Goal: Task Accomplishment & Management: Use online tool/utility

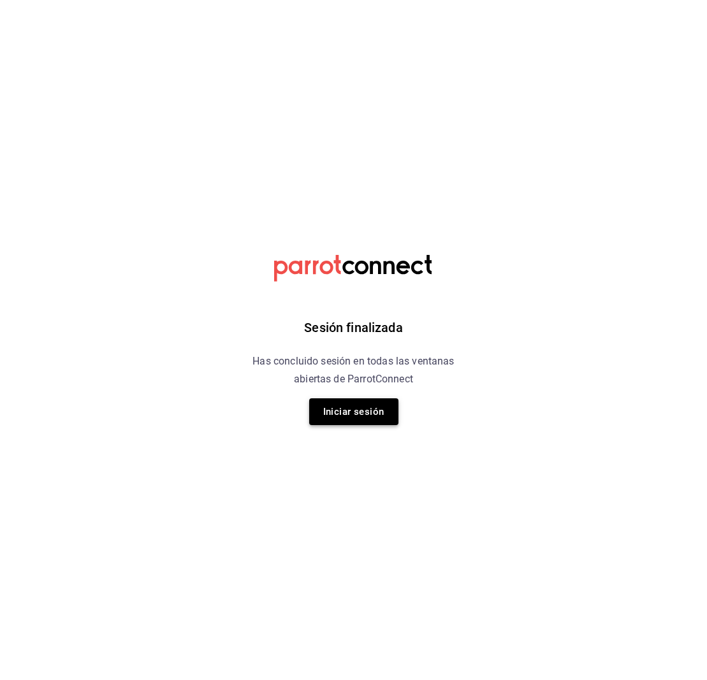
click at [354, 416] on button "Iniciar sesión" at bounding box center [353, 411] width 89 height 27
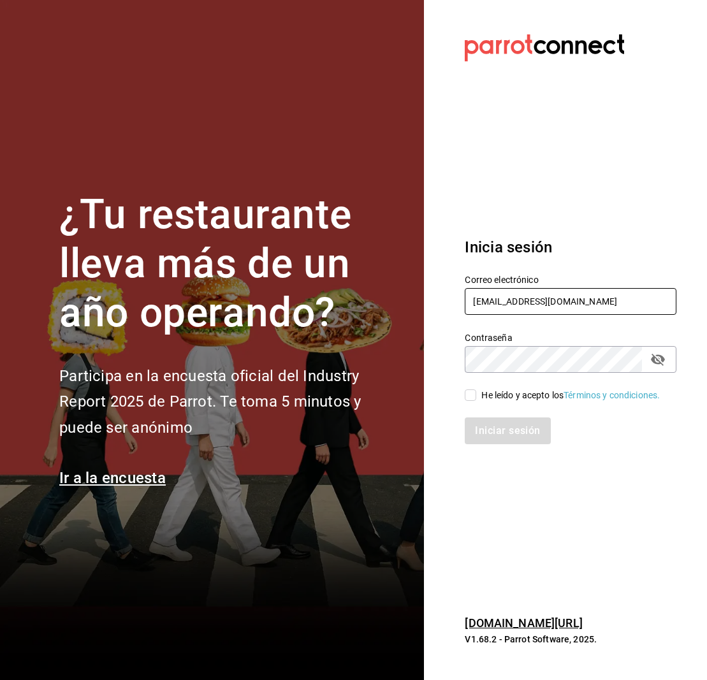
type input "multiuser@cielo.com"
click at [633, 409] on div "Iniciar sesión" at bounding box center [562, 423] width 227 height 42
click at [466, 393] on input "He leído y acepto los Términos y condiciones." at bounding box center [470, 394] width 11 height 11
checkbox input "true"
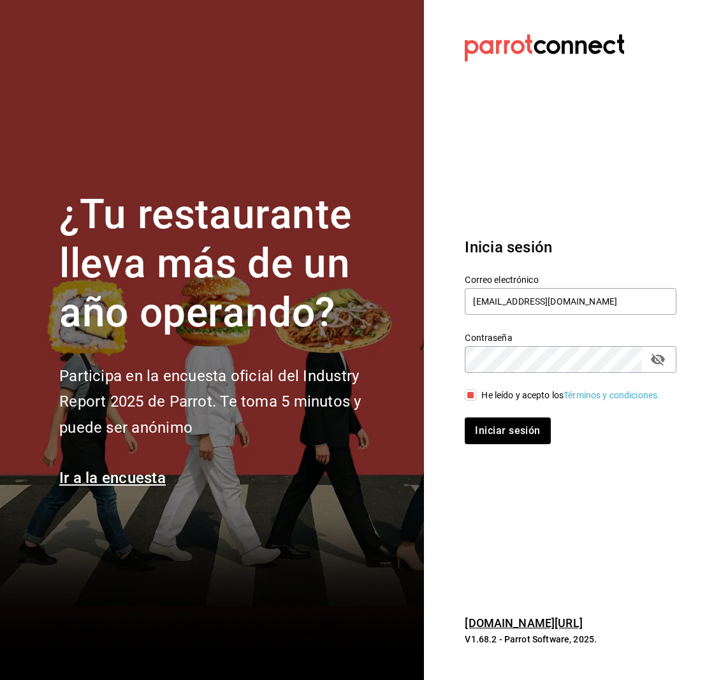
scroll to position [0, 0]
click at [503, 438] on button "Iniciar sesión" at bounding box center [508, 431] width 87 height 27
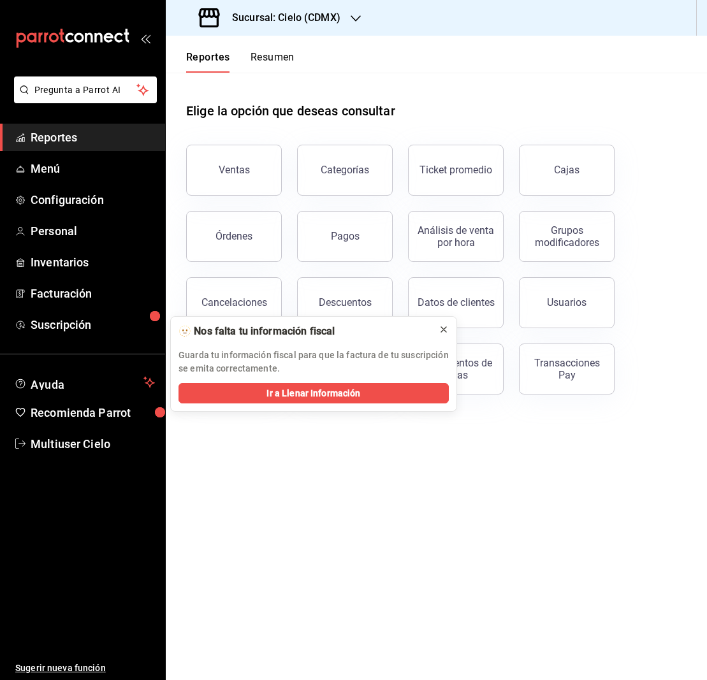
click at [444, 332] on icon at bounding box center [444, 329] width 10 height 10
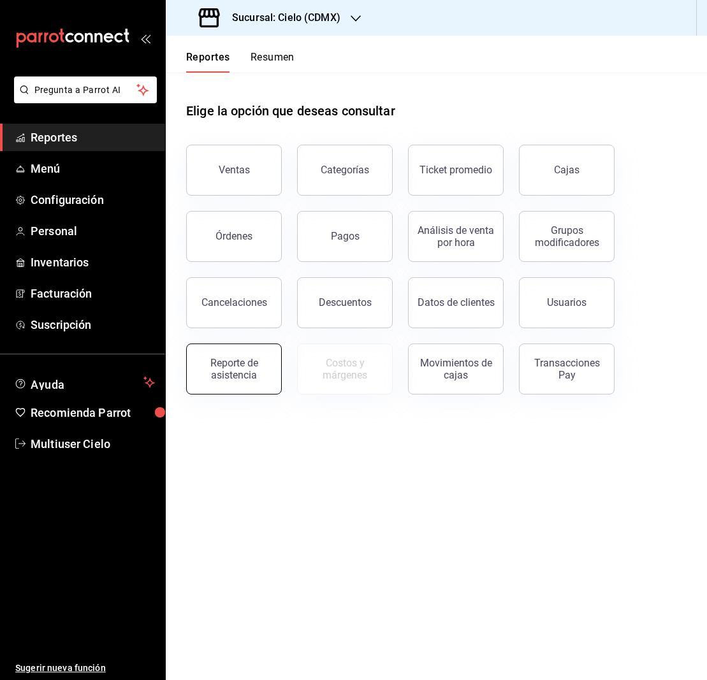
click at [245, 370] on div "Reporte de asistencia" at bounding box center [233, 369] width 79 height 24
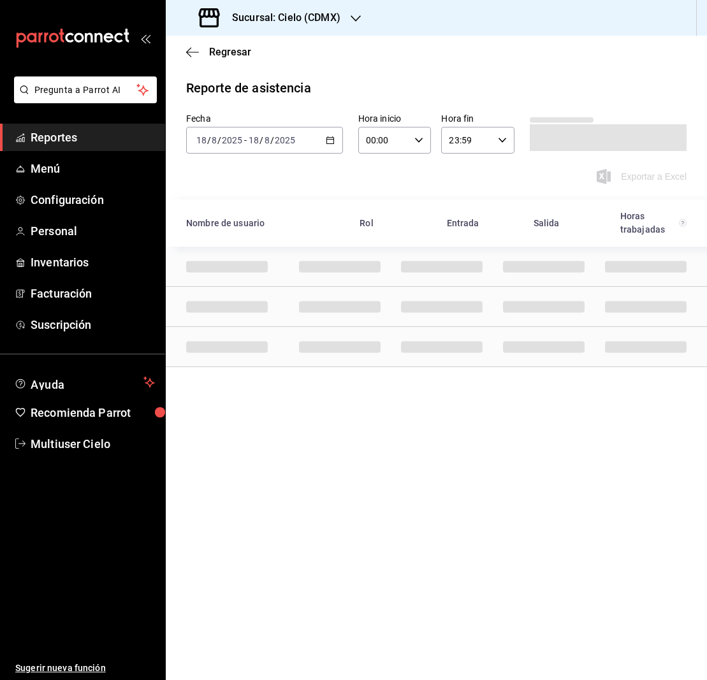
click at [333, 140] on icon "button" at bounding box center [330, 140] width 9 height 9
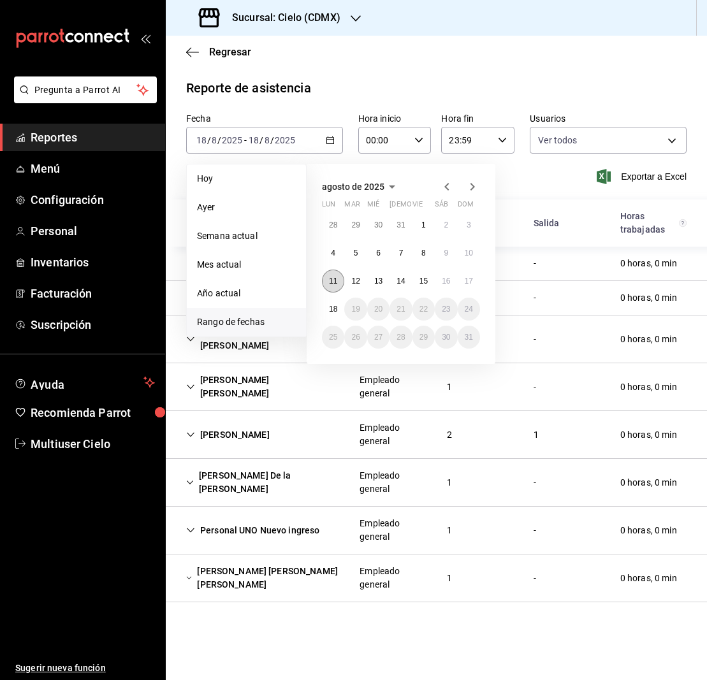
click at [335, 285] on abbr "11" at bounding box center [333, 281] width 8 height 9
drag, startPoint x: 341, startPoint y: 281, endPoint x: 456, endPoint y: 281, distance: 115.4
click at [459, 282] on div "28 29 30 31 1 2 3 4 5 6 7 8 9 10 11 12 13 14 15 16 17 18 19 20 21 22 23 24 25 2…" at bounding box center [401, 281] width 158 height 135
click at [338, 282] on button "11" at bounding box center [333, 281] width 22 height 23
click at [470, 281] on abbr "17" at bounding box center [469, 281] width 8 height 9
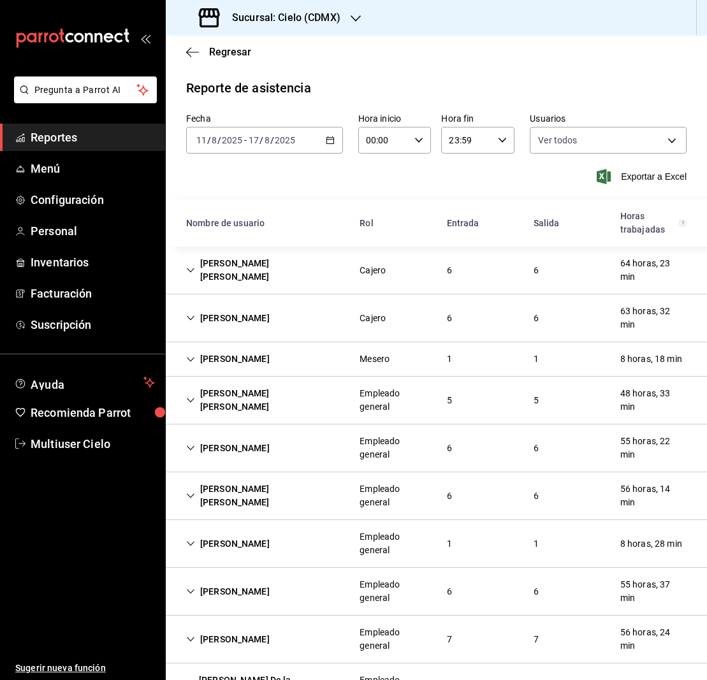
click at [189, 270] on icon "Cell" at bounding box center [191, 270] width 8 height 4
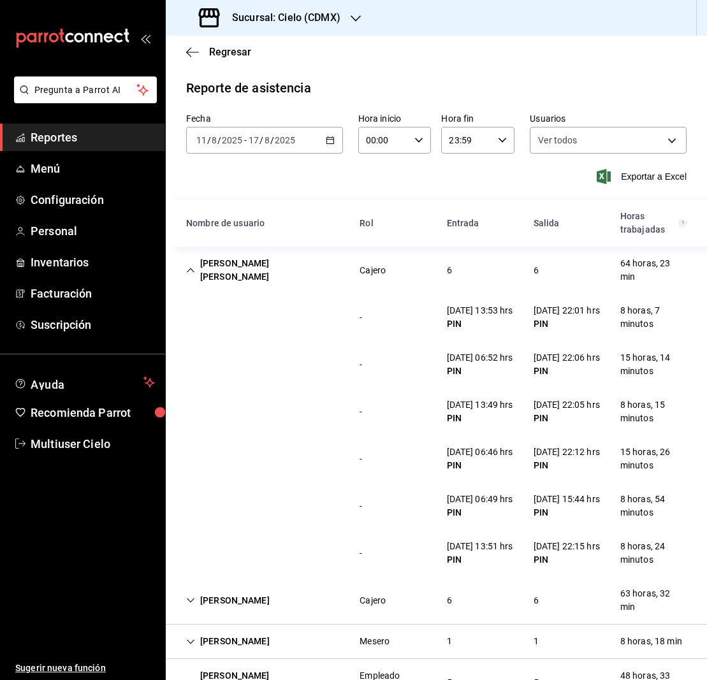
click at [189, 268] on icon "Cell" at bounding box center [190, 270] width 9 height 9
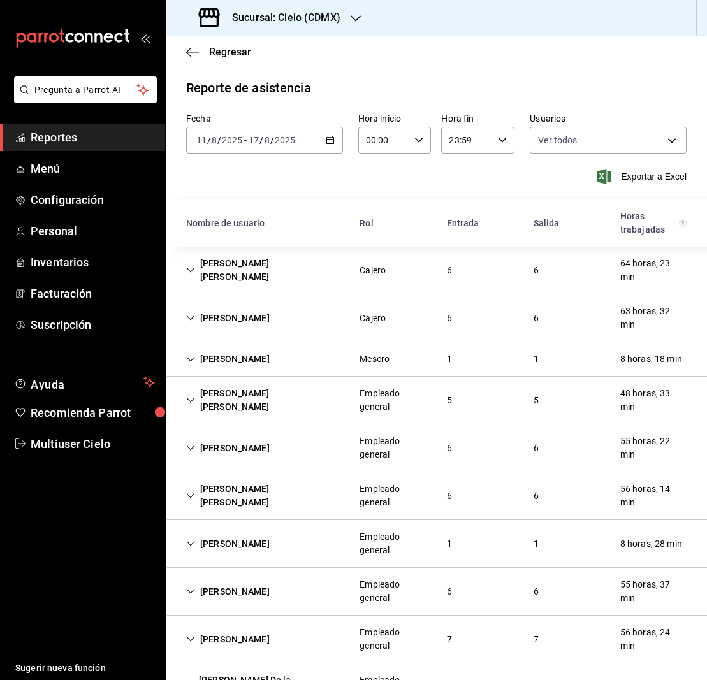
click at [191, 317] on icon "Cell" at bounding box center [190, 318] width 9 height 9
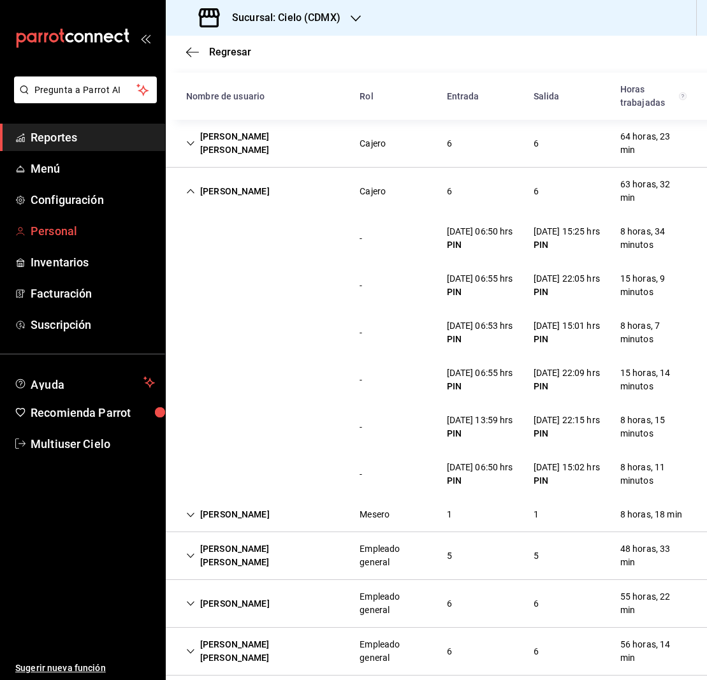
scroll to position [126, 0]
click at [187, 192] on icon "Cell" at bounding box center [190, 191] width 9 height 9
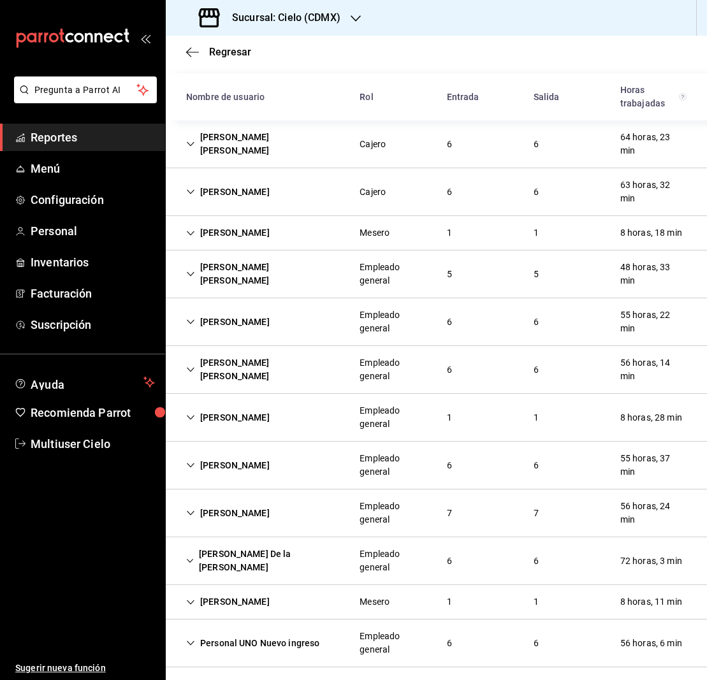
scroll to position [125, 0]
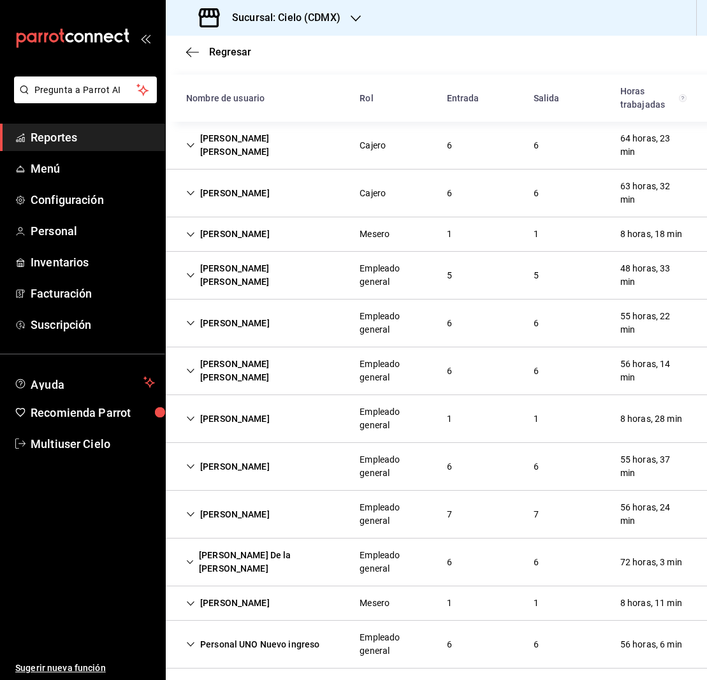
click at [190, 233] on icon "Cell" at bounding box center [190, 234] width 9 height 9
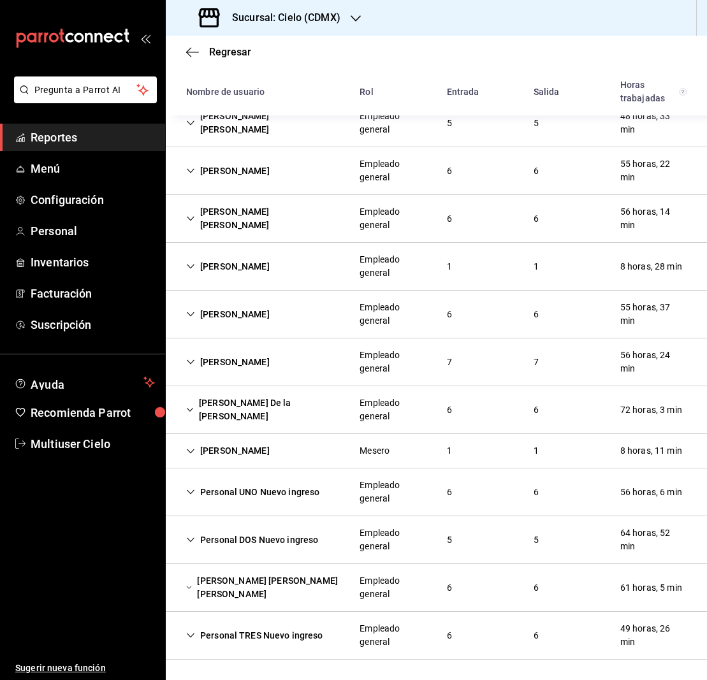
scroll to position [337, 0]
click at [191, 450] on icon "Cell" at bounding box center [190, 451] width 9 height 9
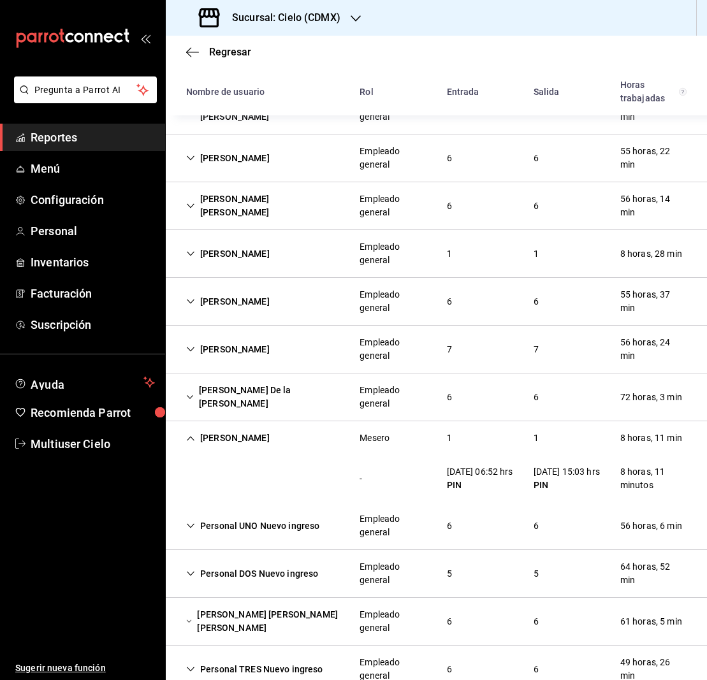
click at [191, 440] on icon "Cell" at bounding box center [191, 438] width 8 height 4
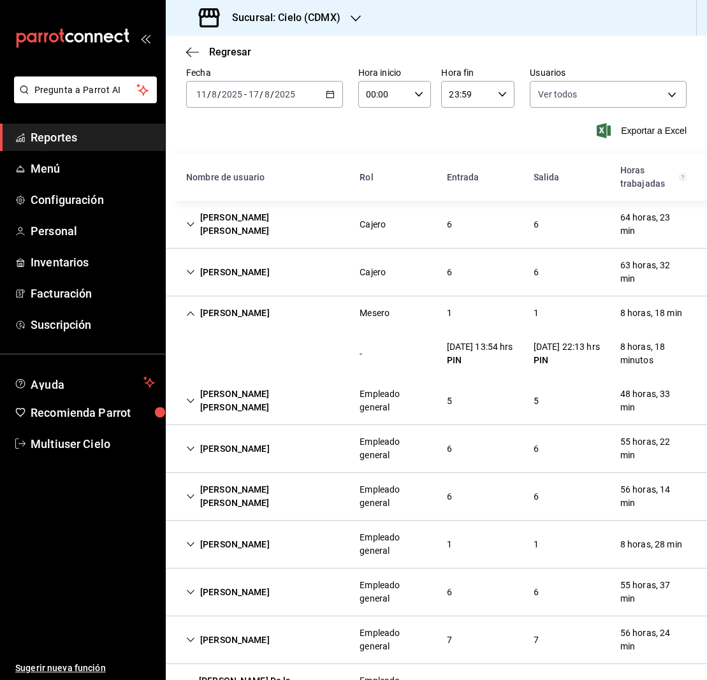
scroll to position [19, 0]
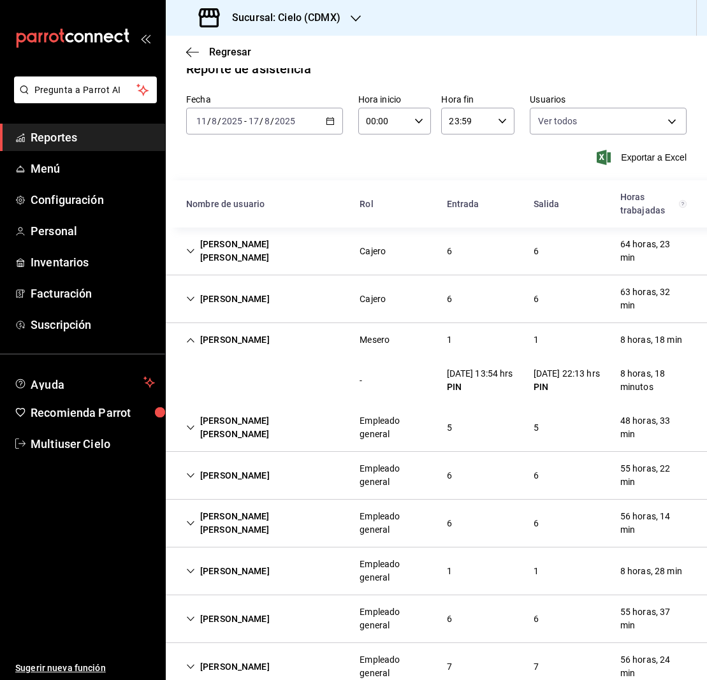
click at [192, 342] on icon "Cell" at bounding box center [190, 340] width 9 height 9
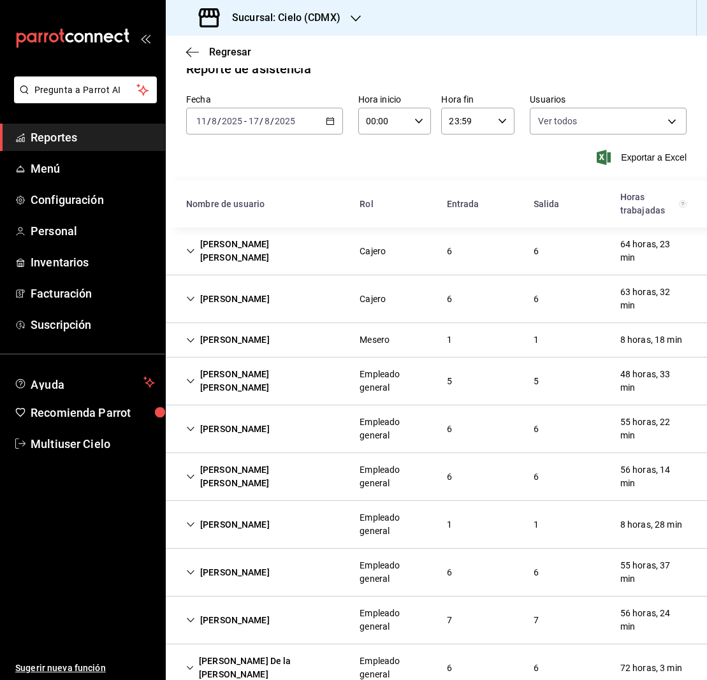
click at [189, 381] on icon "Cell" at bounding box center [190, 381] width 9 height 9
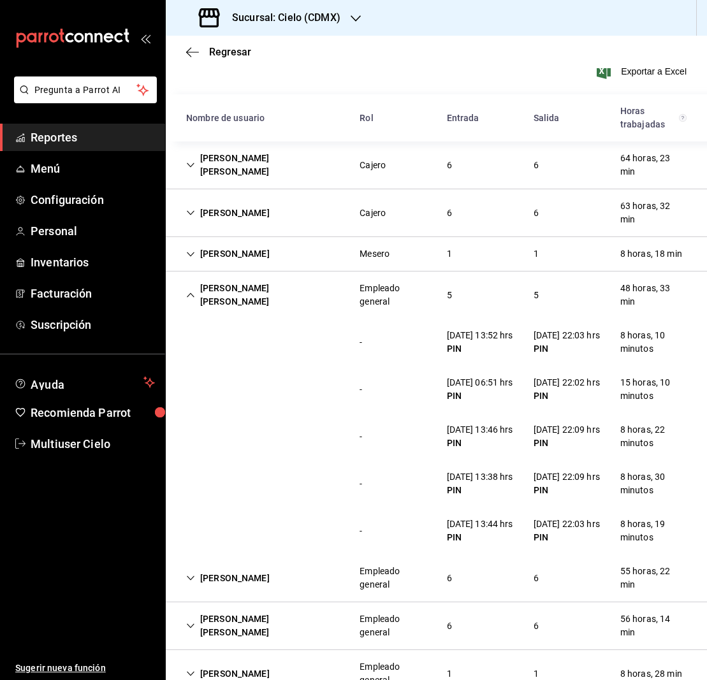
scroll to position [108, 0]
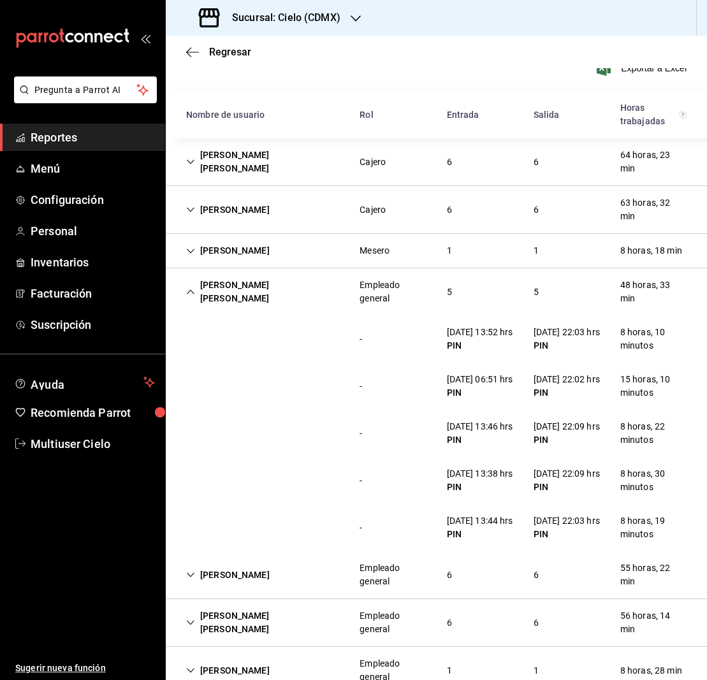
click at [188, 290] on icon "Cell" at bounding box center [190, 291] width 9 height 9
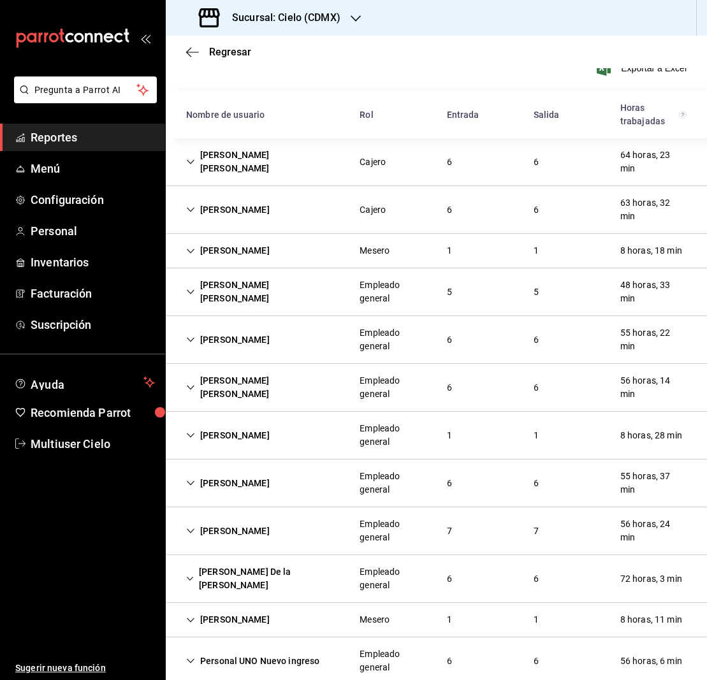
click at [191, 337] on icon "Cell" at bounding box center [190, 339] width 9 height 9
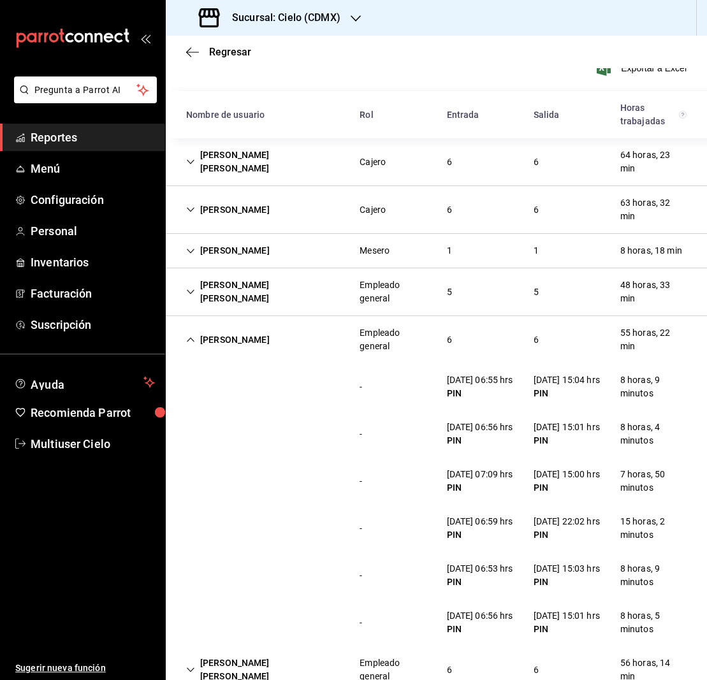
click at [194, 341] on icon "Cell" at bounding box center [191, 340] width 8 height 4
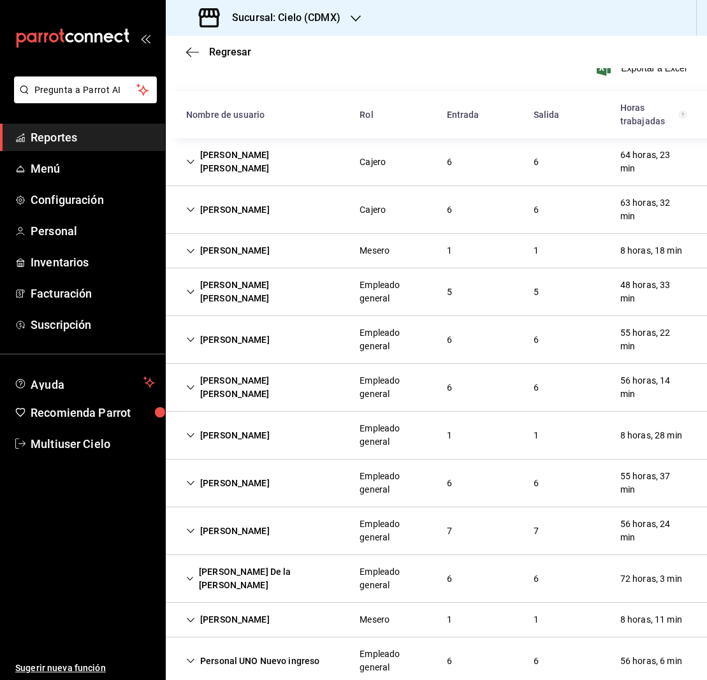
click at [193, 385] on icon "Cell" at bounding box center [190, 387] width 9 height 9
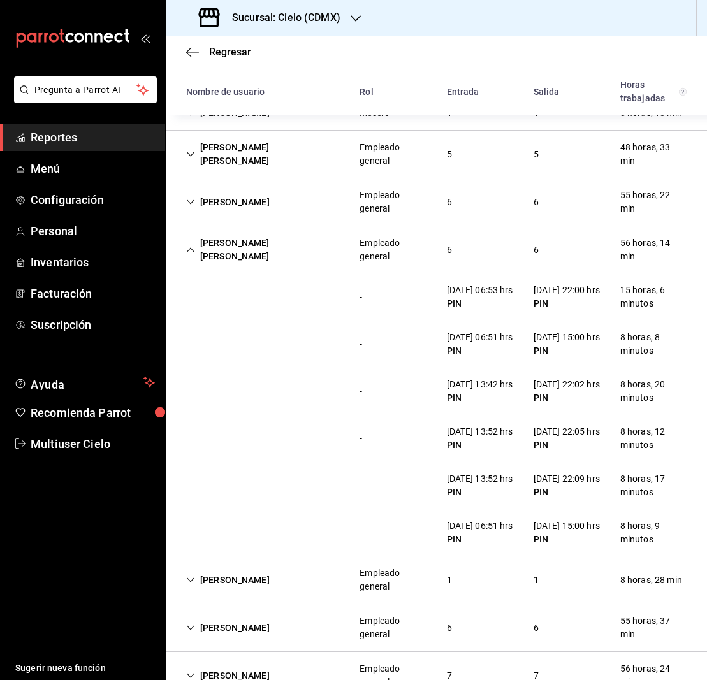
scroll to position [245, 0]
click at [191, 249] on icon "Cell" at bounding box center [191, 251] width 8 height 4
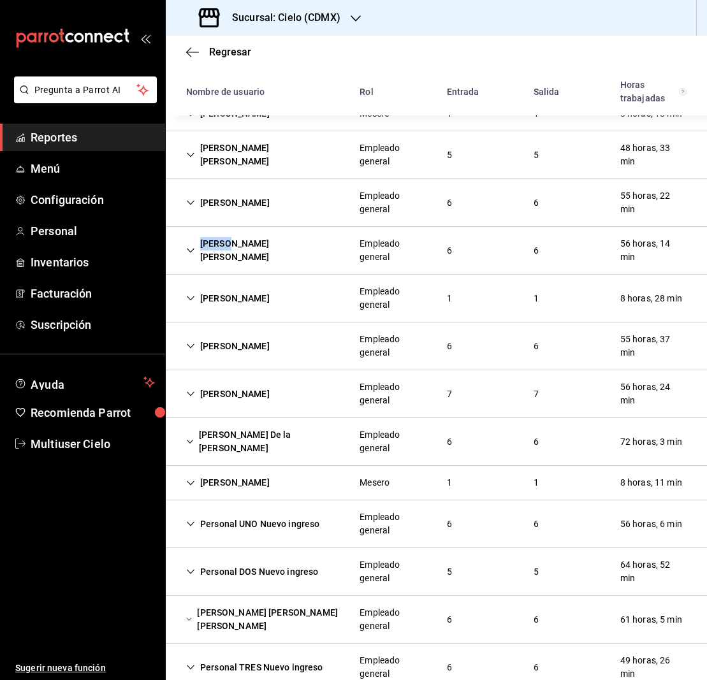
click at [191, 249] on icon "Cell" at bounding box center [190, 250] width 9 height 9
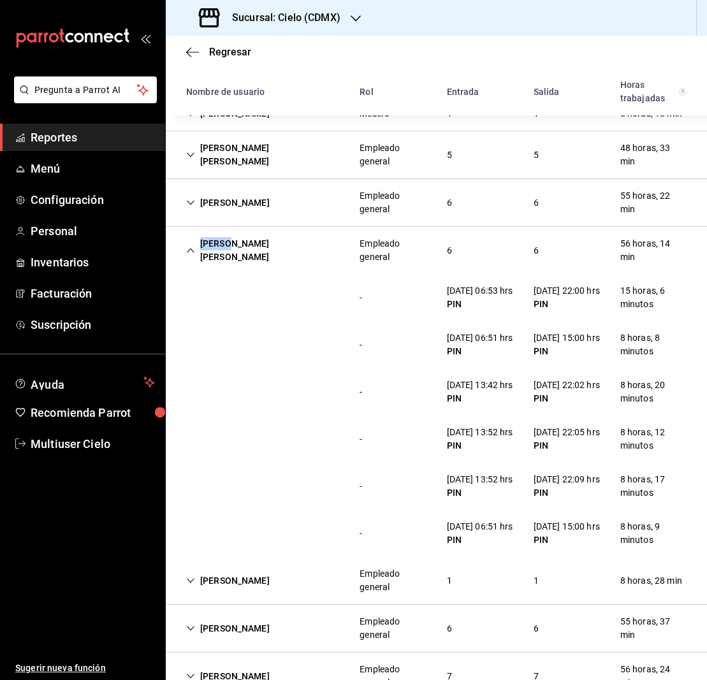
click at [192, 249] on icon "Cell" at bounding box center [190, 250] width 9 height 9
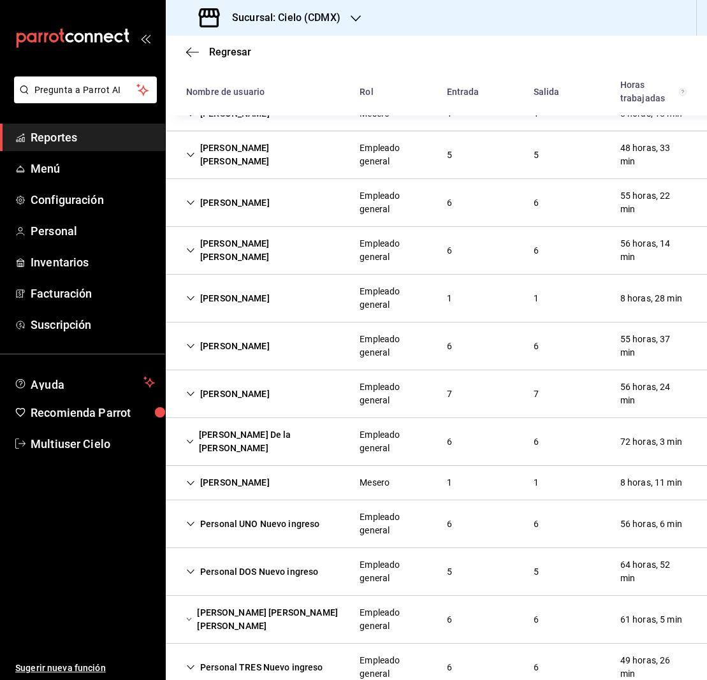
click at [192, 297] on icon "Cell" at bounding box center [190, 298] width 9 height 9
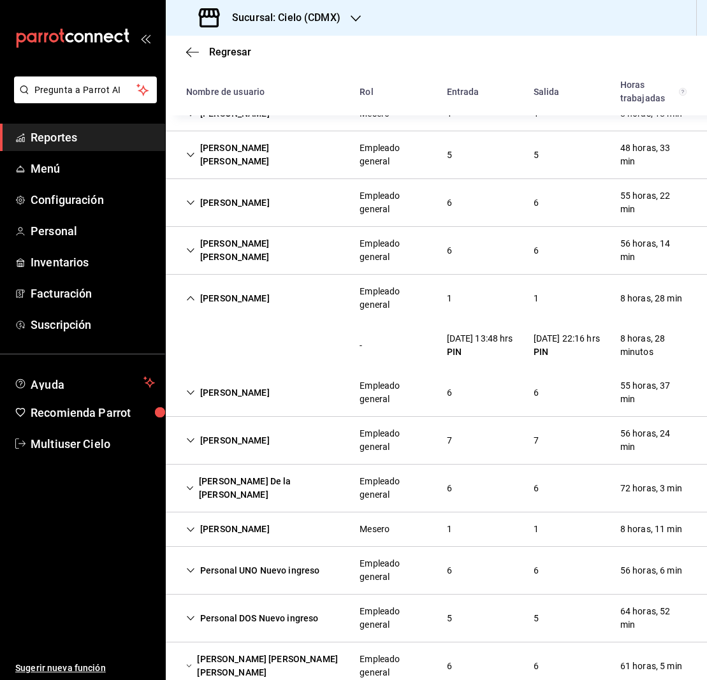
click at [194, 299] on icon "Cell" at bounding box center [190, 298] width 9 height 9
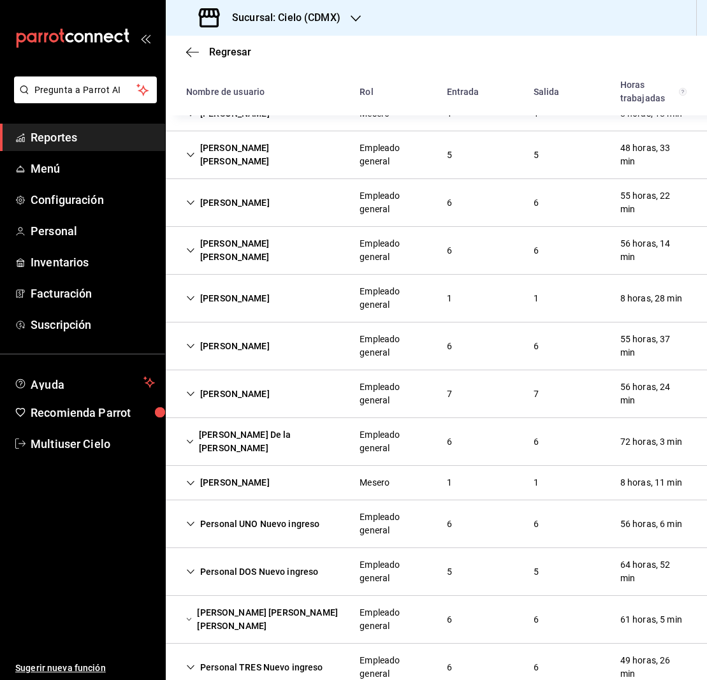
click at [190, 343] on icon "Cell" at bounding box center [190, 346] width 9 height 9
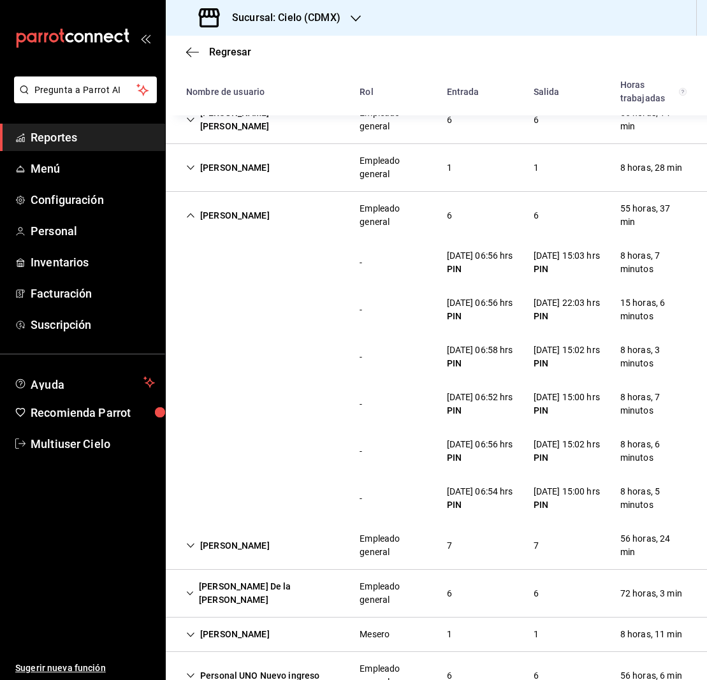
scroll to position [377, 0]
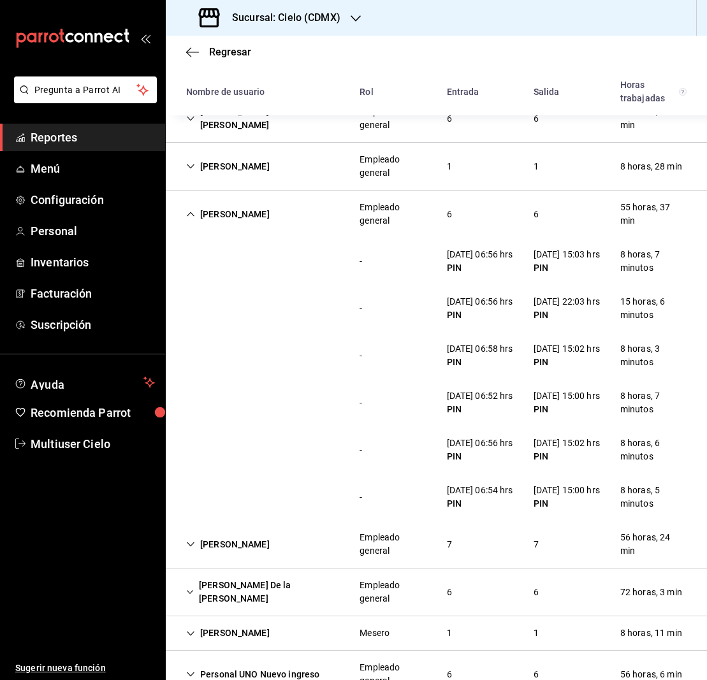
click at [189, 212] on icon "Cell" at bounding box center [190, 214] width 9 height 9
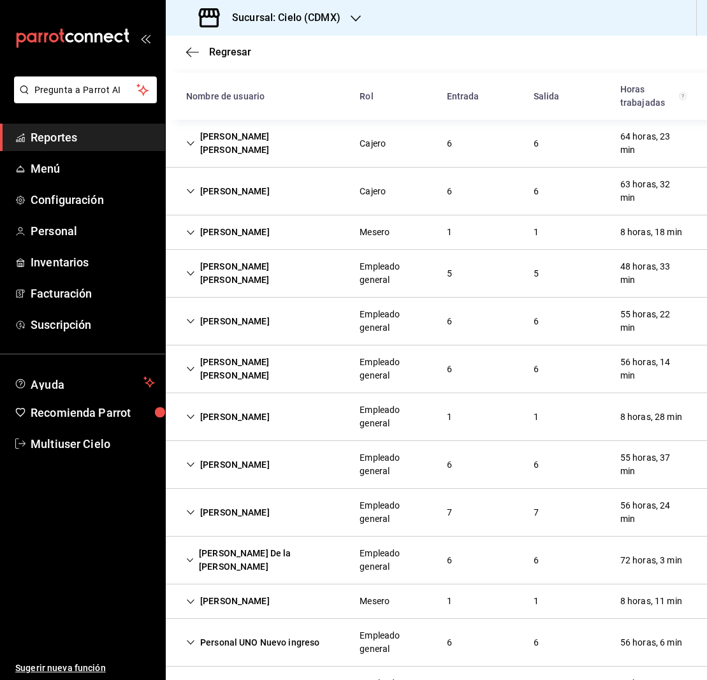
scroll to position [91, 0]
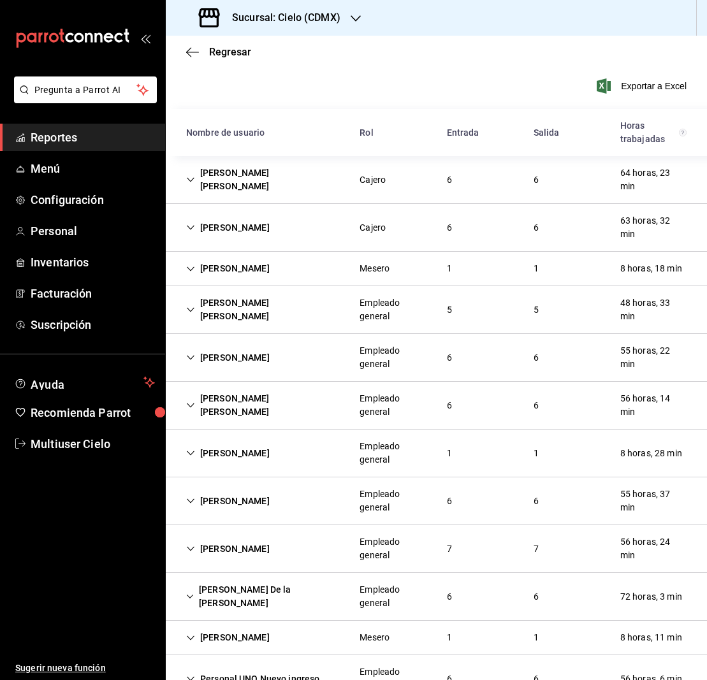
click at [189, 546] on icon "Cell" at bounding box center [190, 548] width 9 height 9
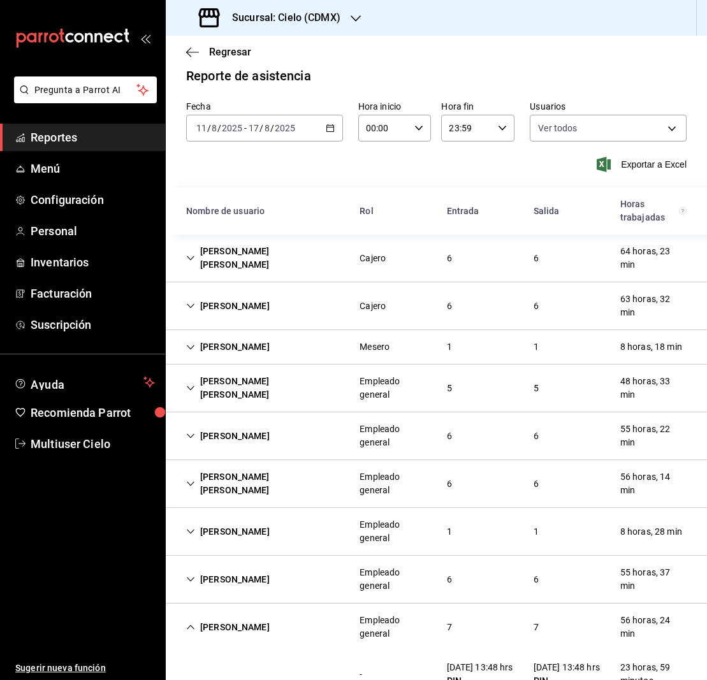
scroll to position [11, 0]
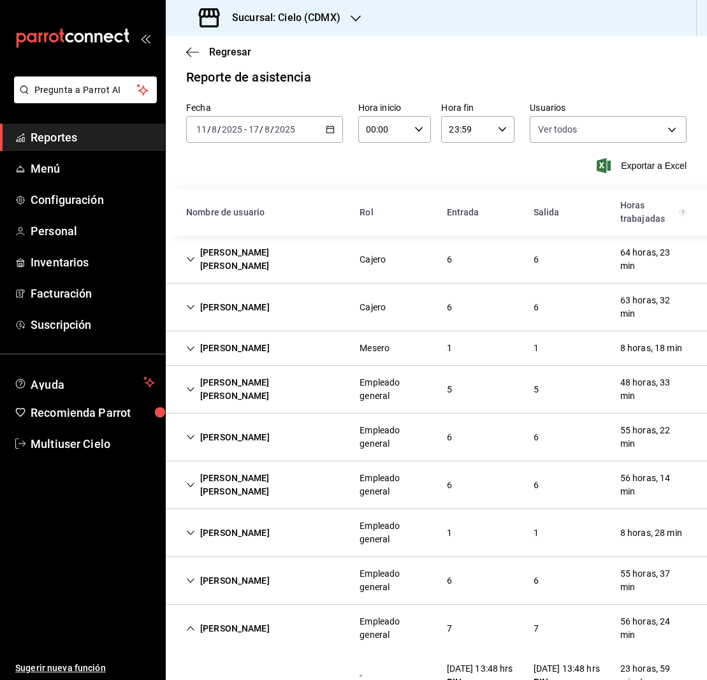
click at [191, 437] on icon "Cell" at bounding box center [190, 437] width 9 height 9
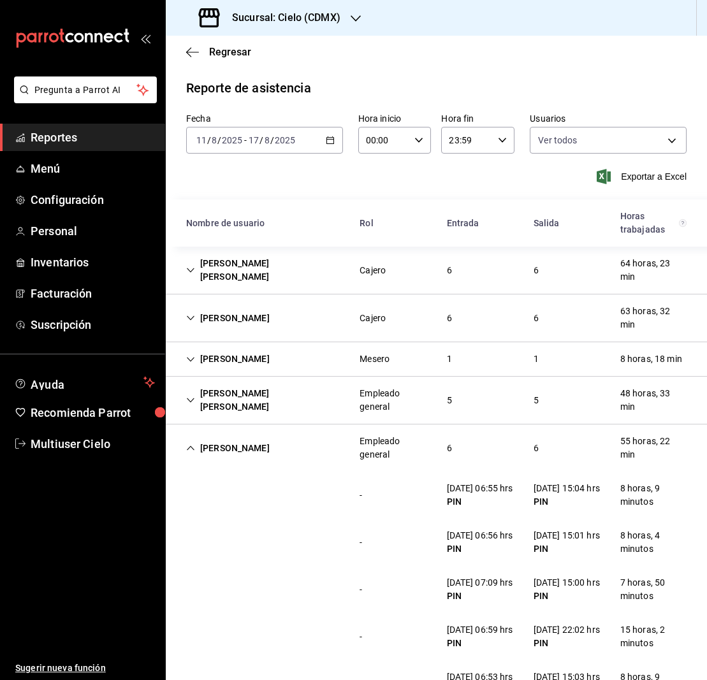
scroll to position [0, 0]
click at [192, 321] on icon "Cell" at bounding box center [190, 318] width 9 height 9
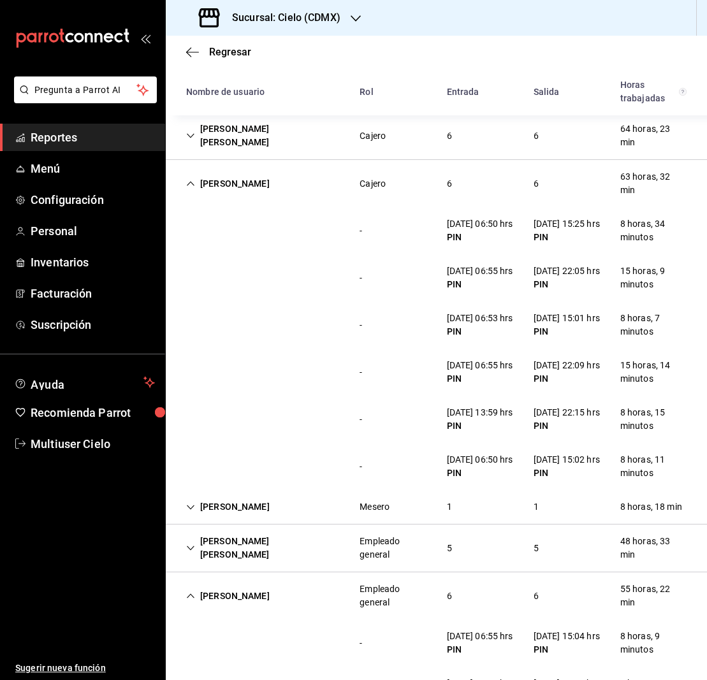
scroll to position [178, 0]
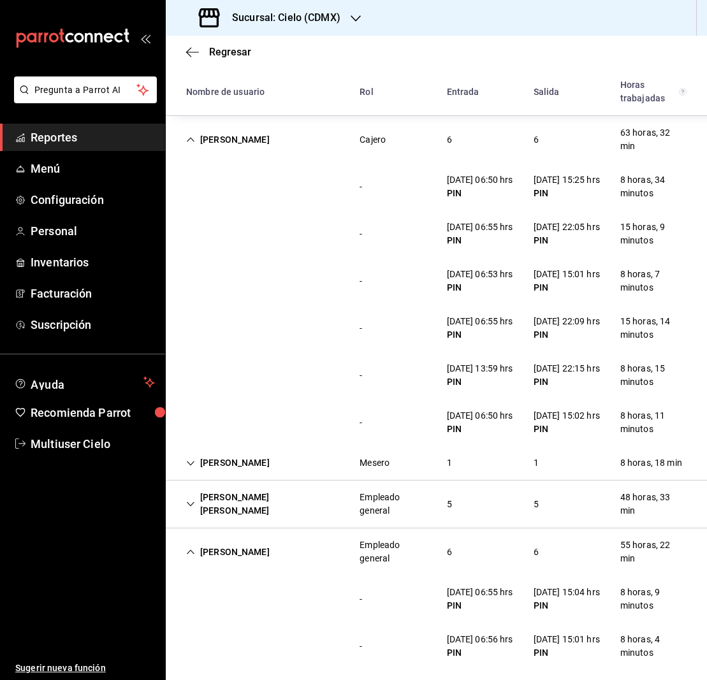
click at [193, 140] on icon "Cell" at bounding box center [191, 140] width 8 height 4
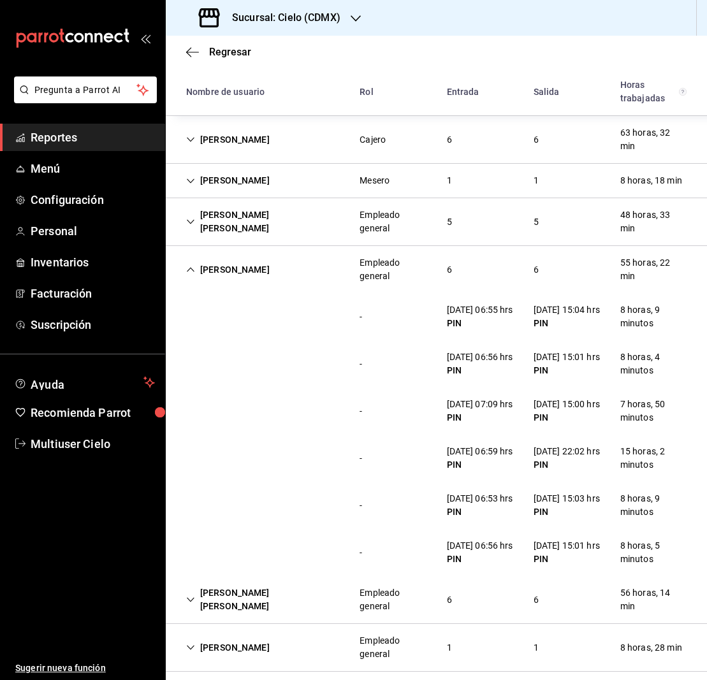
scroll to position [177, 0]
click at [193, 224] on icon "Cell" at bounding box center [190, 222] width 9 height 9
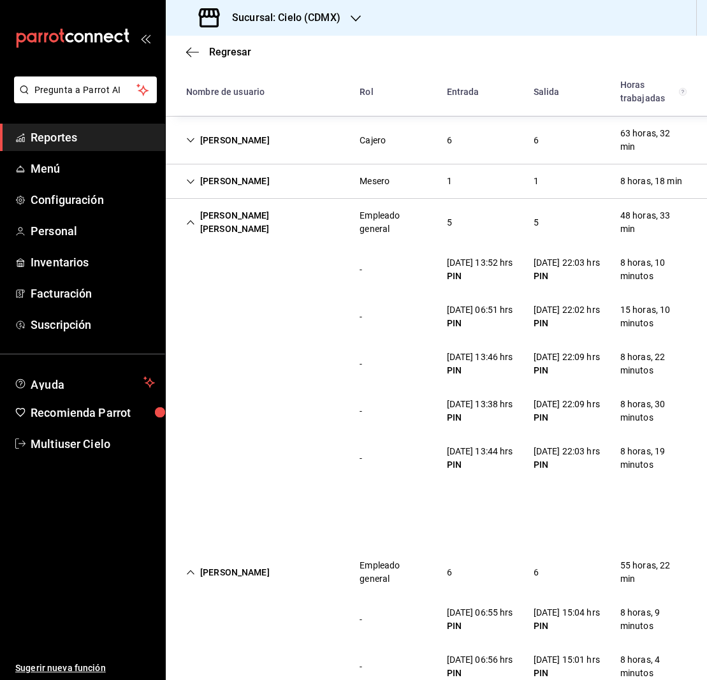
scroll to position [178, 0]
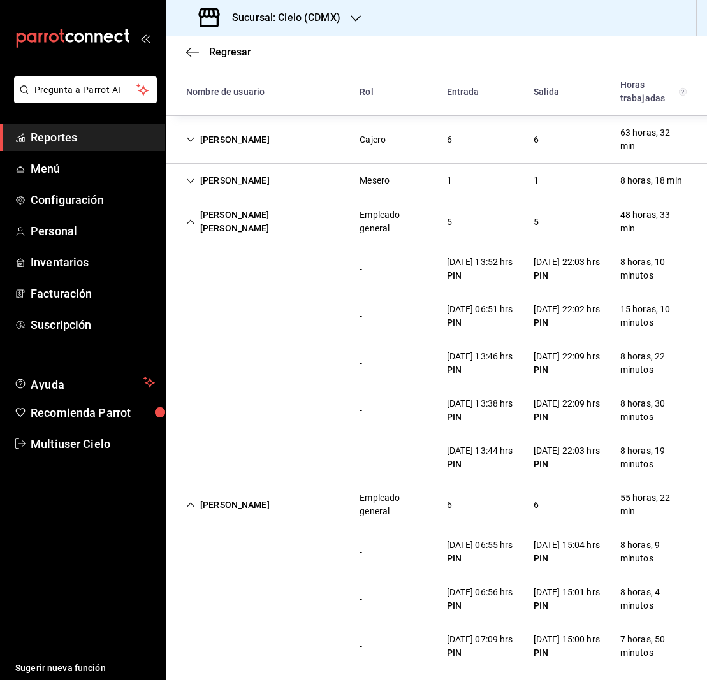
click at [191, 221] on icon "Cell" at bounding box center [190, 221] width 9 height 9
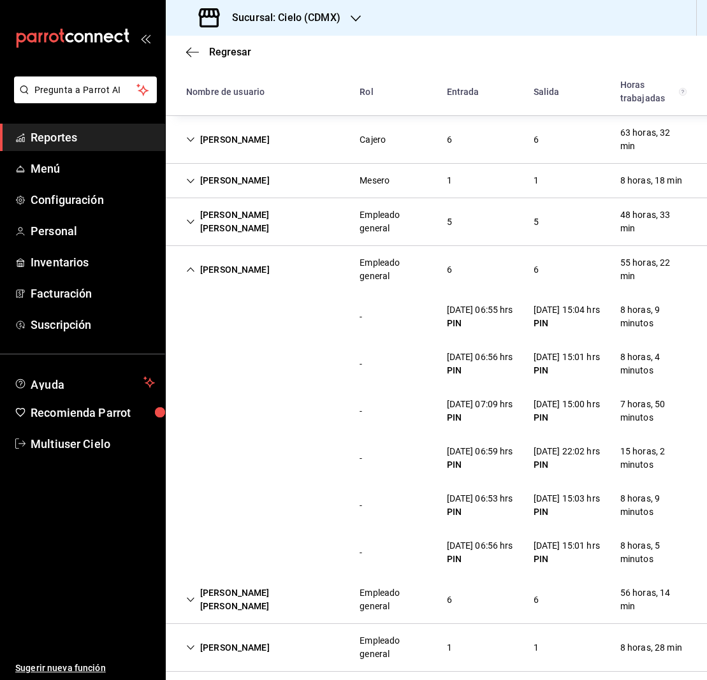
click at [192, 270] on icon "Cell" at bounding box center [190, 269] width 9 height 9
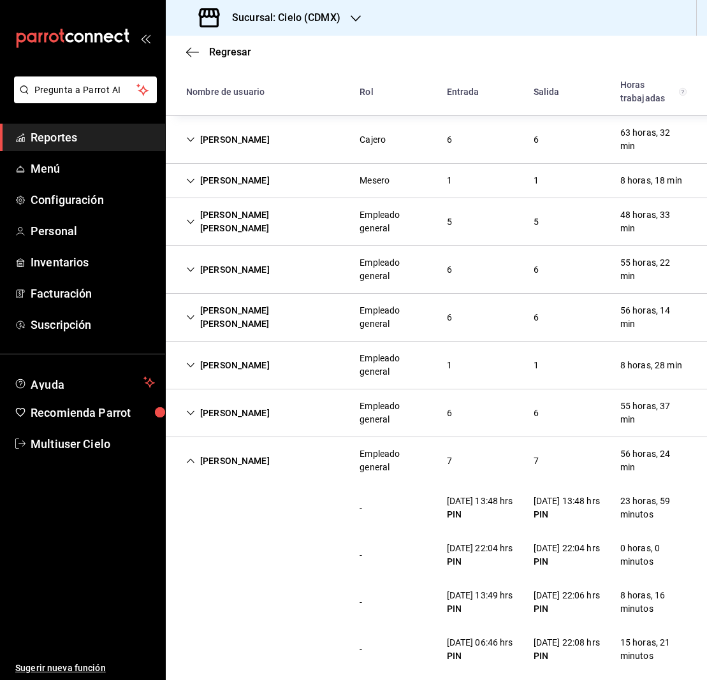
click at [196, 316] on div "[PERSON_NAME] [PERSON_NAME]" at bounding box center [262, 317] width 173 height 37
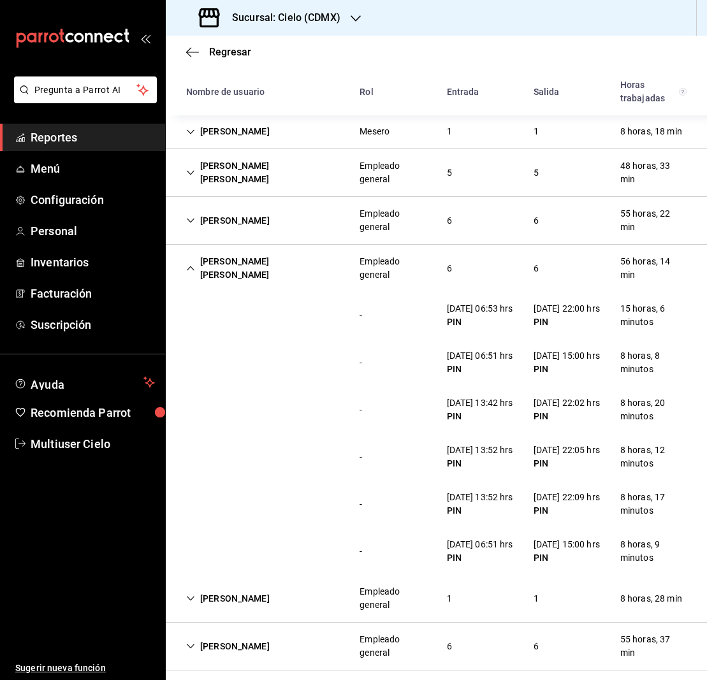
scroll to position [242, 0]
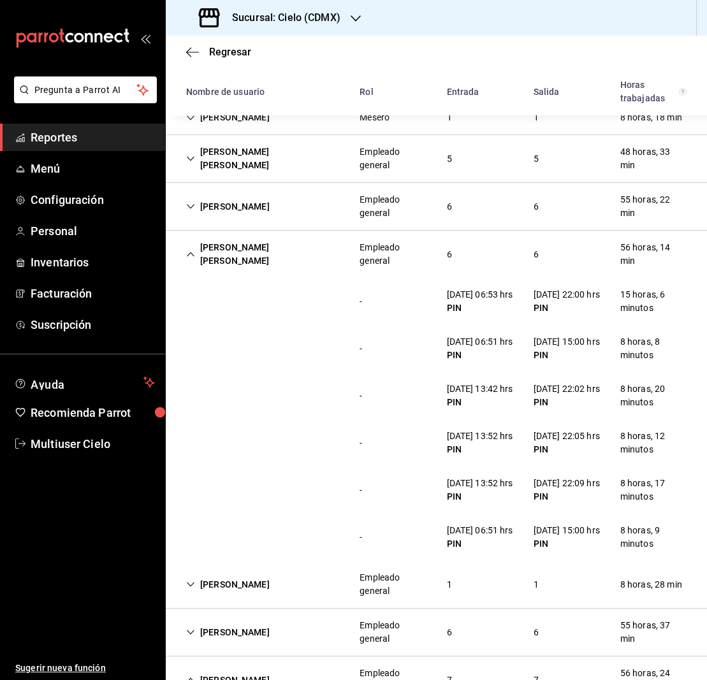
click at [188, 254] on icon "Cell" at bounding box center [190, 254] width 9 height 9
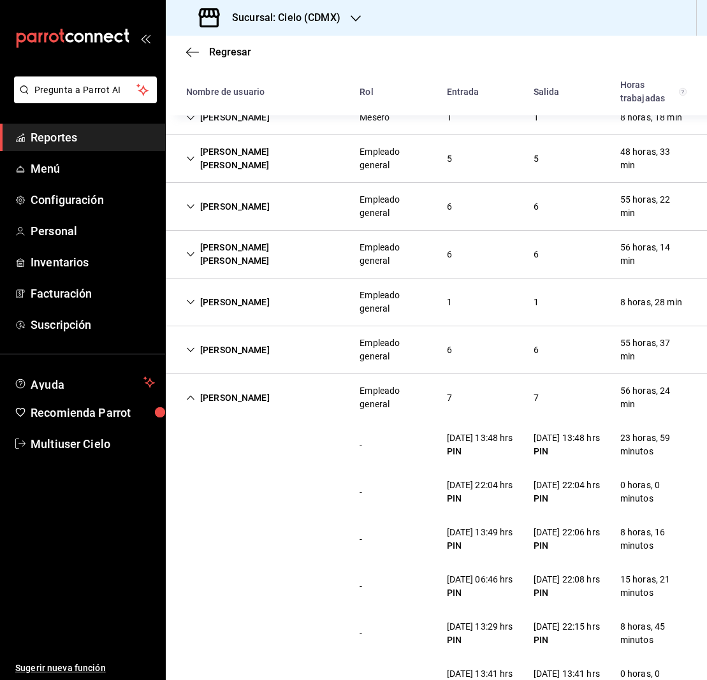
click at [196, 299] on div "[PERSON_NAME]" at bounding box center [228, 303] width 104 height 24
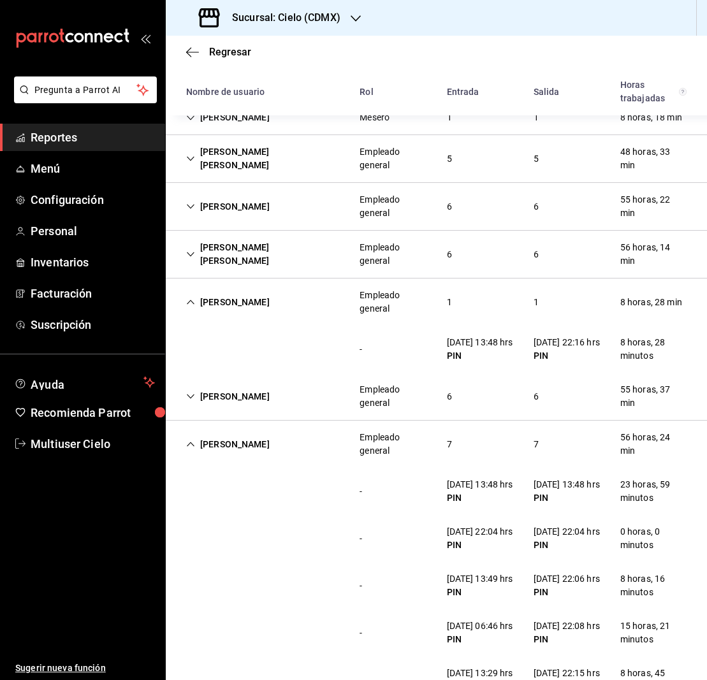
click at [196, 299] on div "[PERSON_NAME]" at bounding box center [228, 303] width 104 height 24
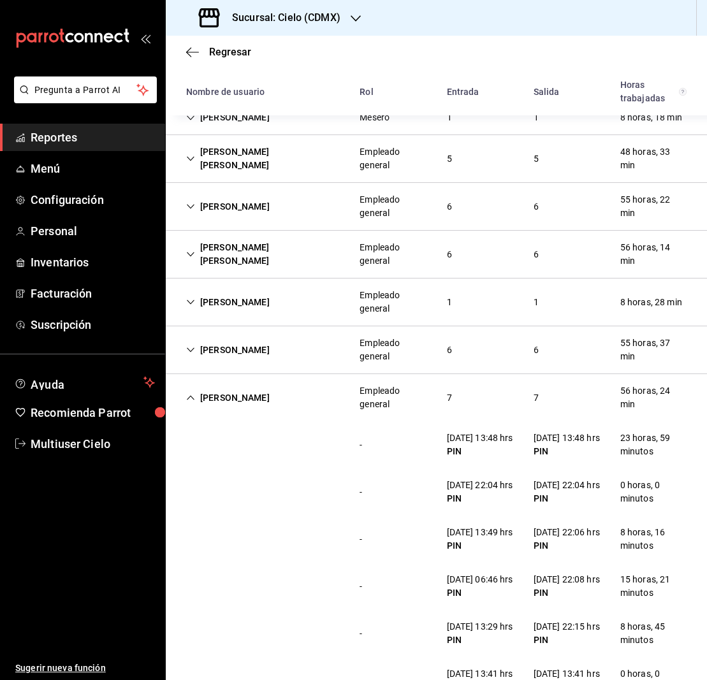
click at [192, 349] on icon "Cell" at bounding box center [190, 350] width 9 height 9
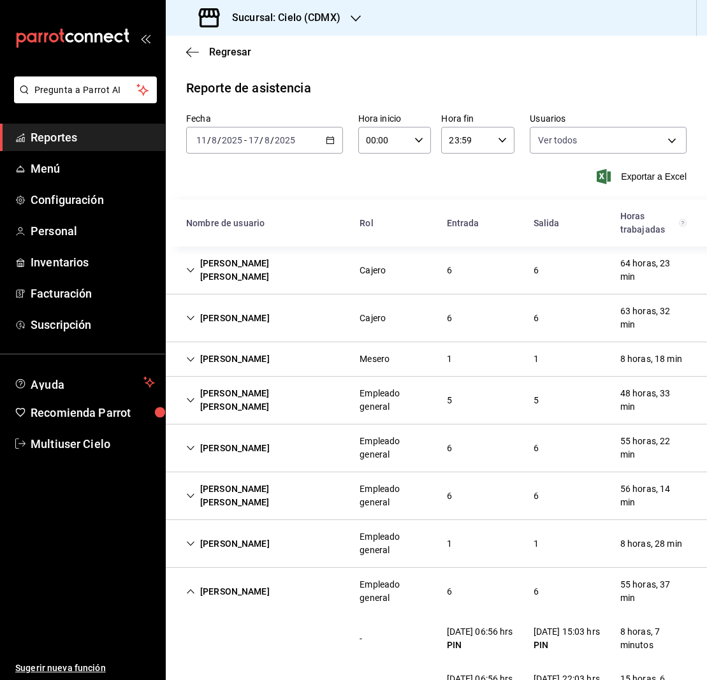
scroll to position [3, 0]
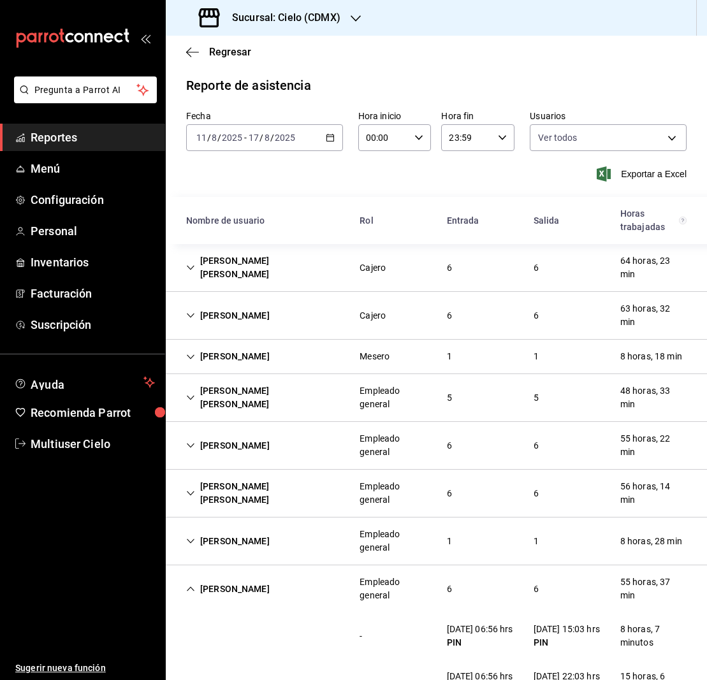
click at [188, 268] on icon "Cell" at bounding box center [190, 267] width 9 height 9
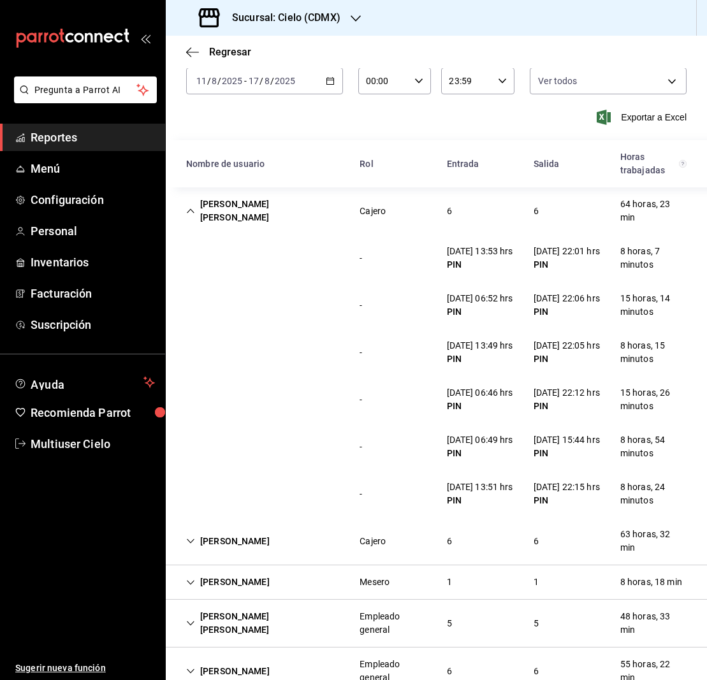
scroll to position [65, 0]
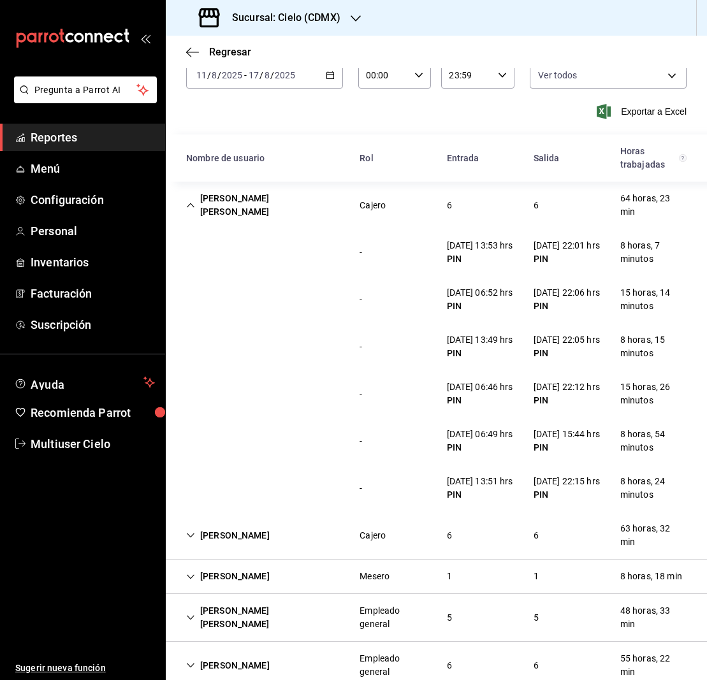
click at [193, 203] on icon "Cell" at bounding box center [190, 205] width 9 height 9
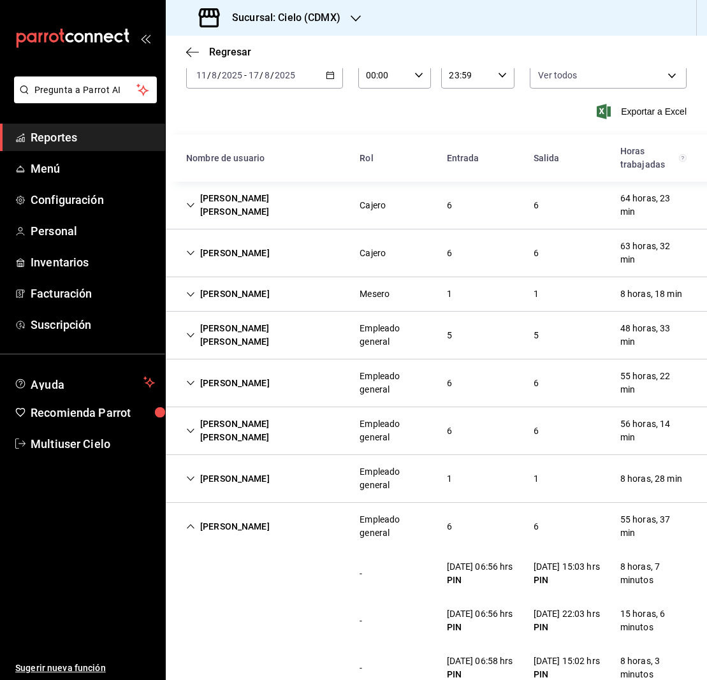
scroll to position [62, 0]
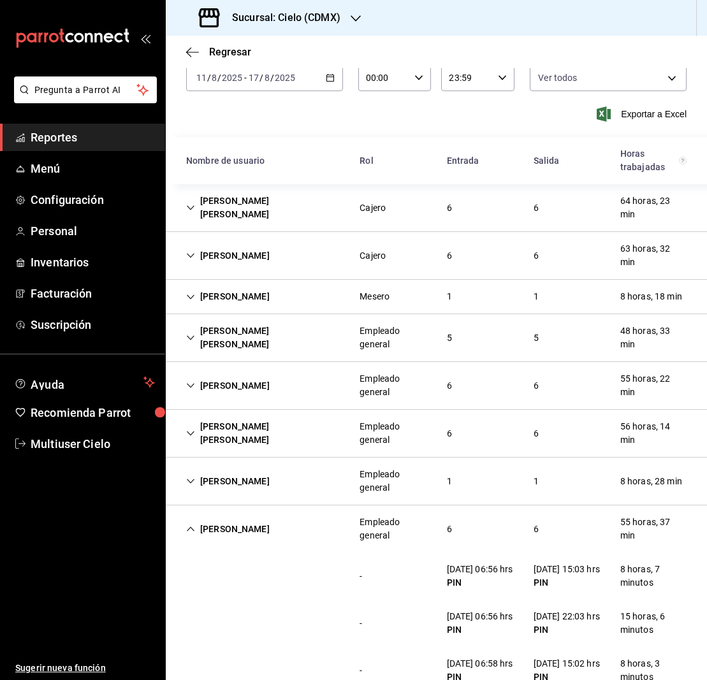
click at [196, 253] on div "[PERSON_NAME]" at bounding box center [228, 256] width 104 height 24
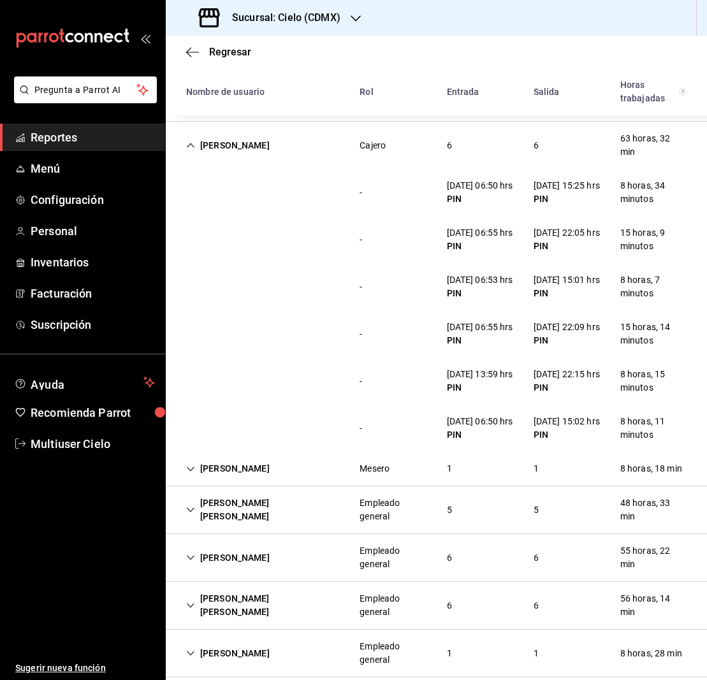
scroll to position [173, 0]
click at [190, 145] on icon "Cell" at bounding box center [190, 144] width 9 height 9
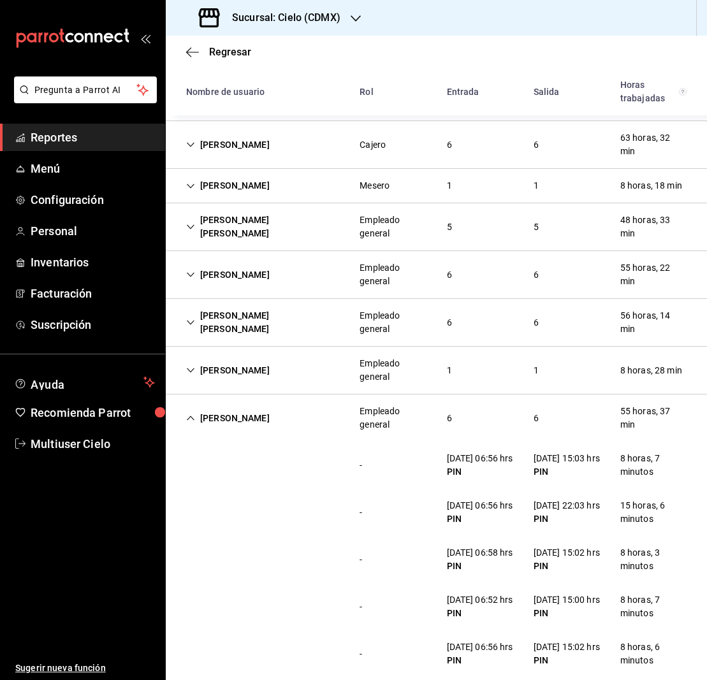
click at [191, 186] on icon "Cell" at bounding box center [190, 186] width 9 height 9
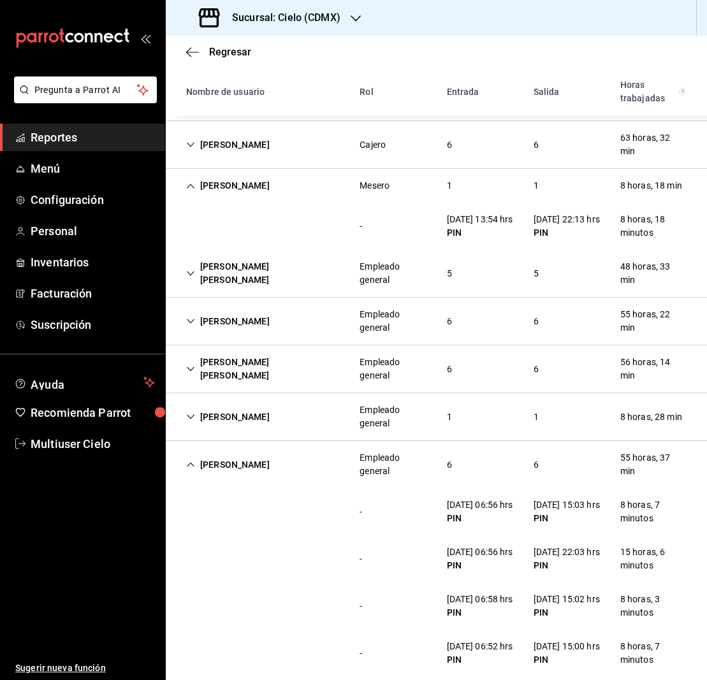
click at [191, 186] on icon "Cell" at bounding box center [190, 186] width 9 height 9
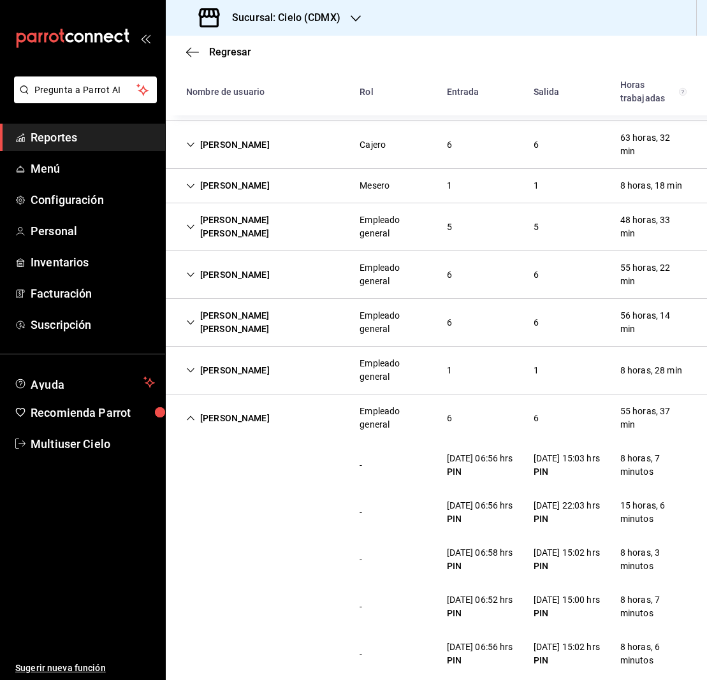
click at [190, 230] on icon "Cell" at bounding box center [190, 226] width 9 height 9
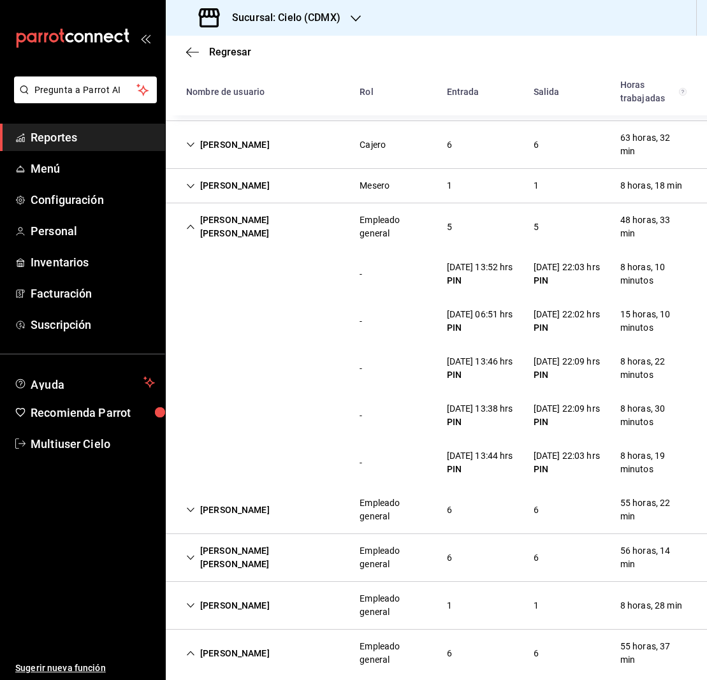
click at [189, 225] on icon "Cell" at bounding box center [190, 226] width 9 height 9
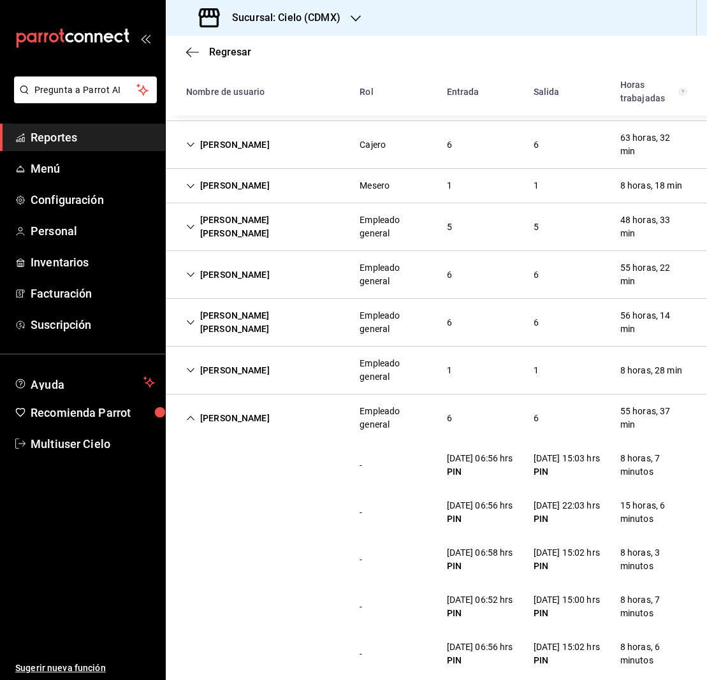
click at [191, 273] on icon "Cell" at bounding box center [190, 274] width 9 height 9
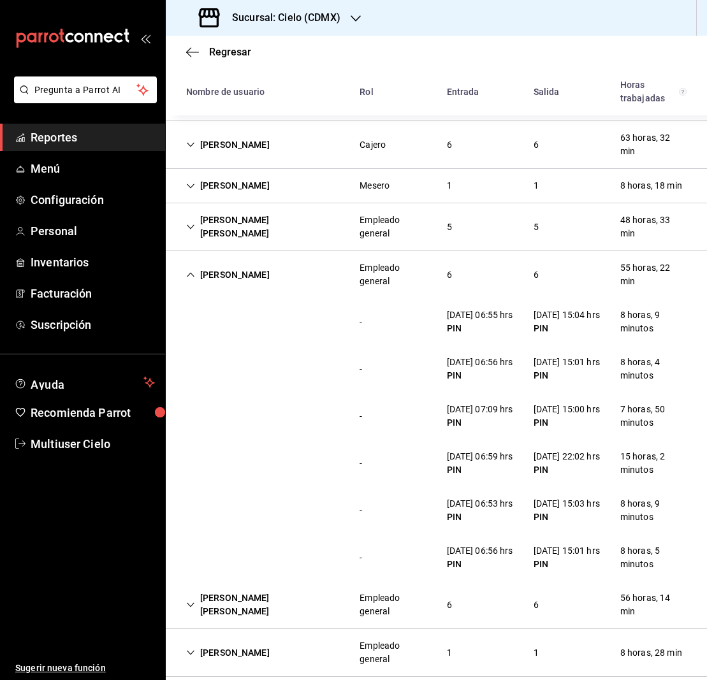
click at [189, 272] on icon "Cell" at bounding box center [190, 274] width 9 height 9
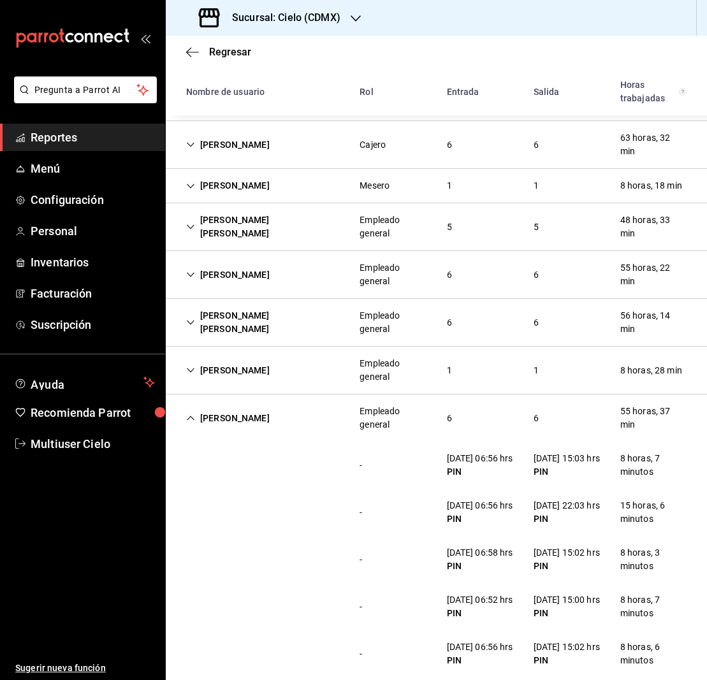
click at [189, 321] on icon "Cell" at bounding box center [190, 322] width 9 height 9
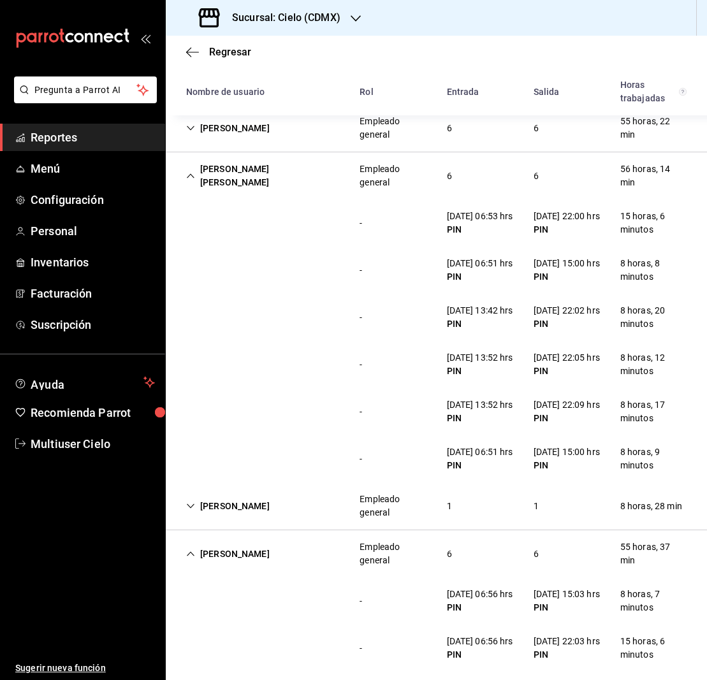
scroll to position [333, 0]
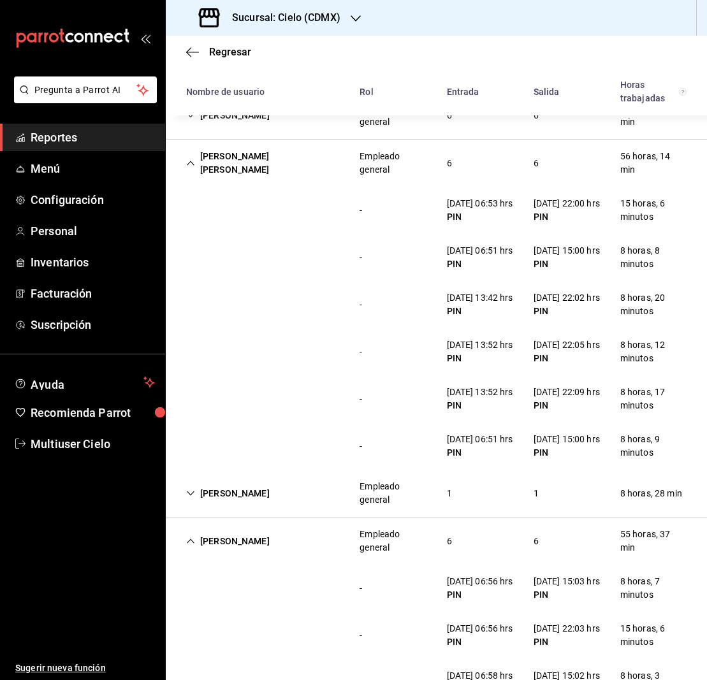
click at [191, 163] on icon "Cell" at bounding box center [190, 163] width 9 height 9
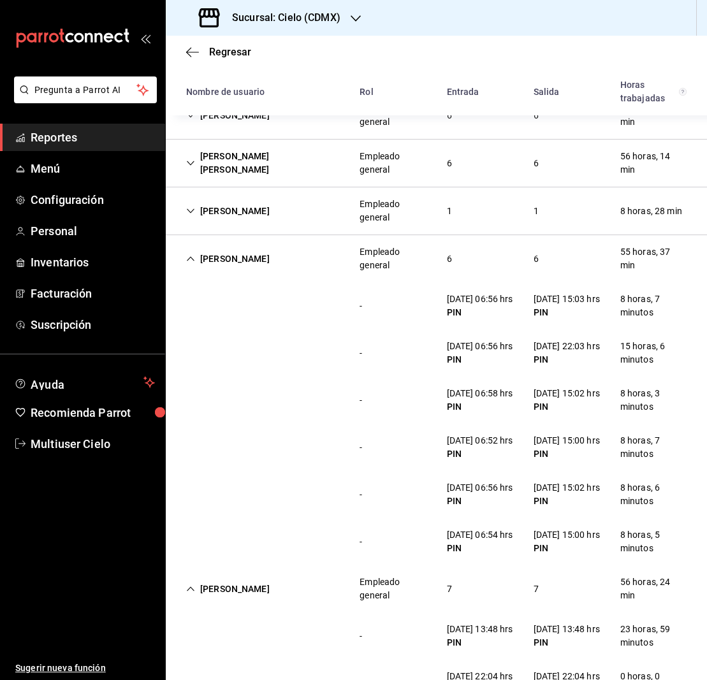
click at [192, 207] on icon "Cell" at bounding box center [190, 211] width 9 height 9
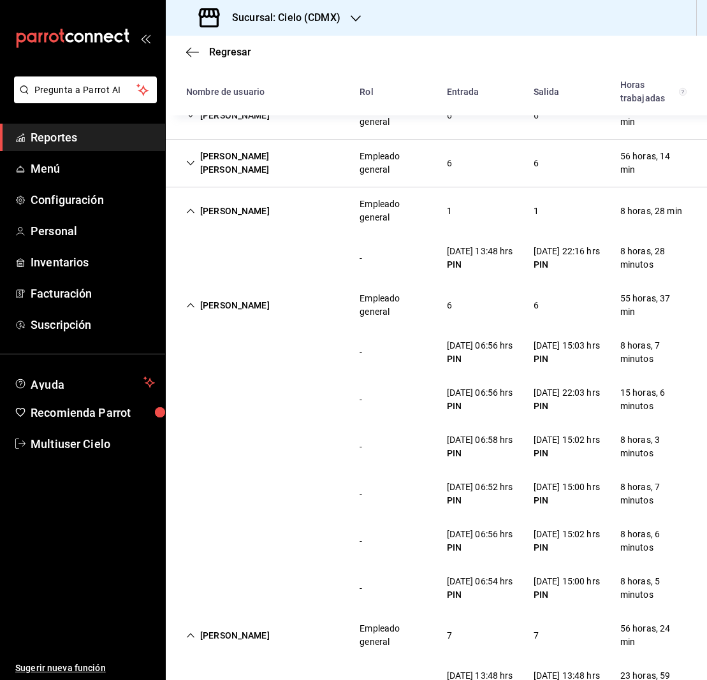
click at [192, 207] on icon "Cell" at bounding box center [190, 211] width 9 height 9
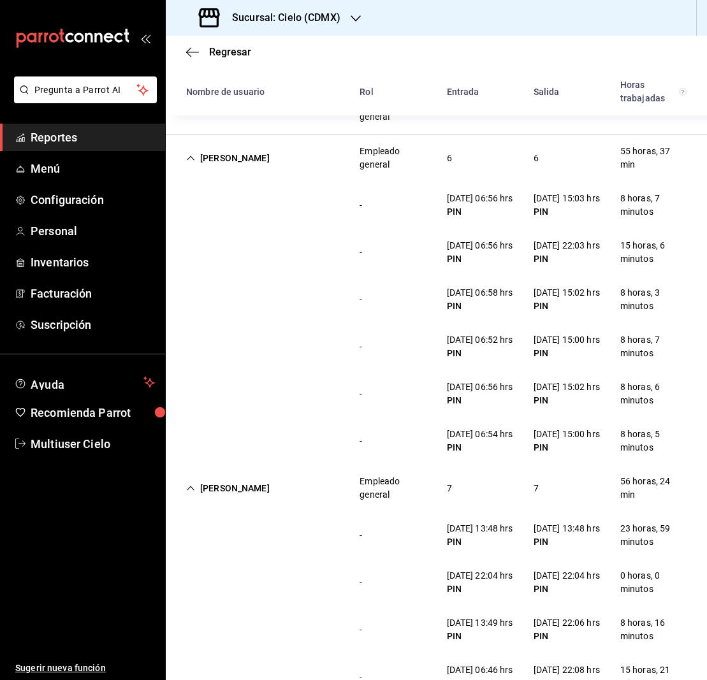
scroll to position [438, 0]
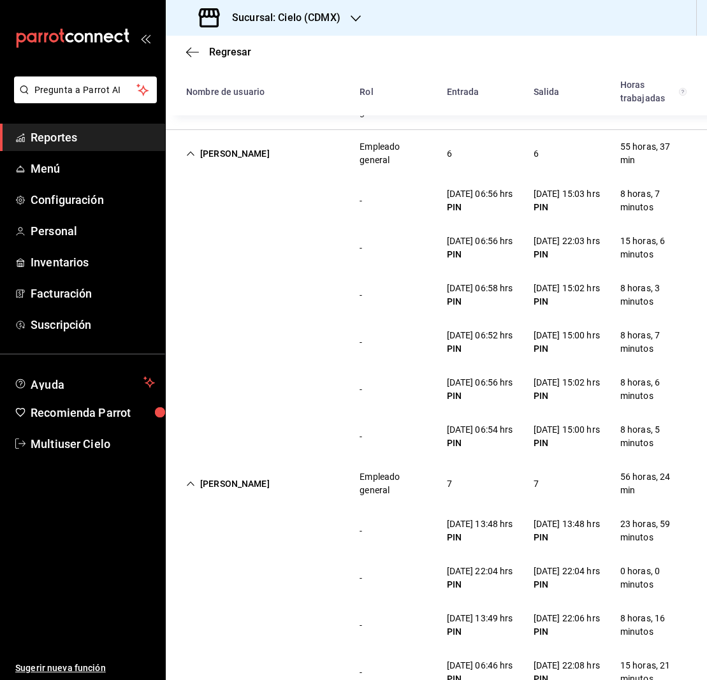
click at [191, 153] on icon "Cell" at bounding box center [190, 153] width 9 height 9
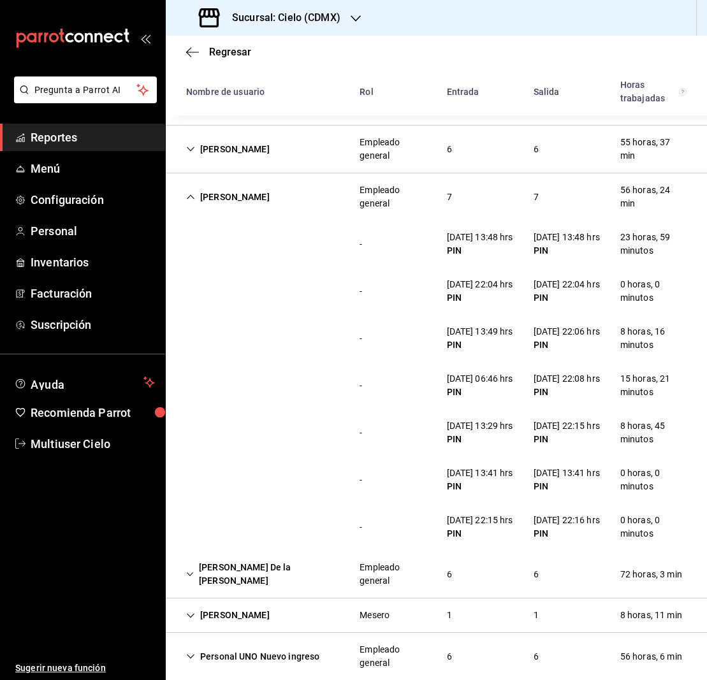
scroll to position [444, 0]
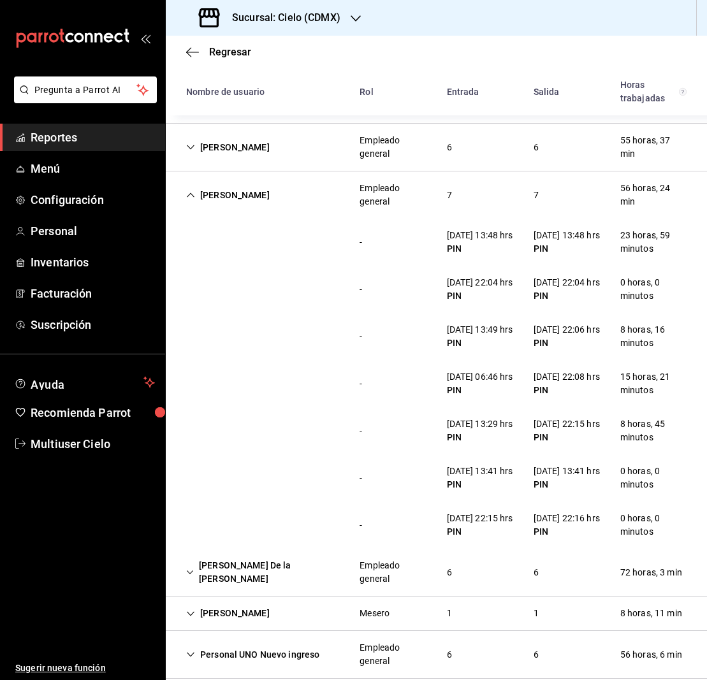
click at [195, 194] on icon "Cell" at bounding box center [190, 195] width 9 height 9
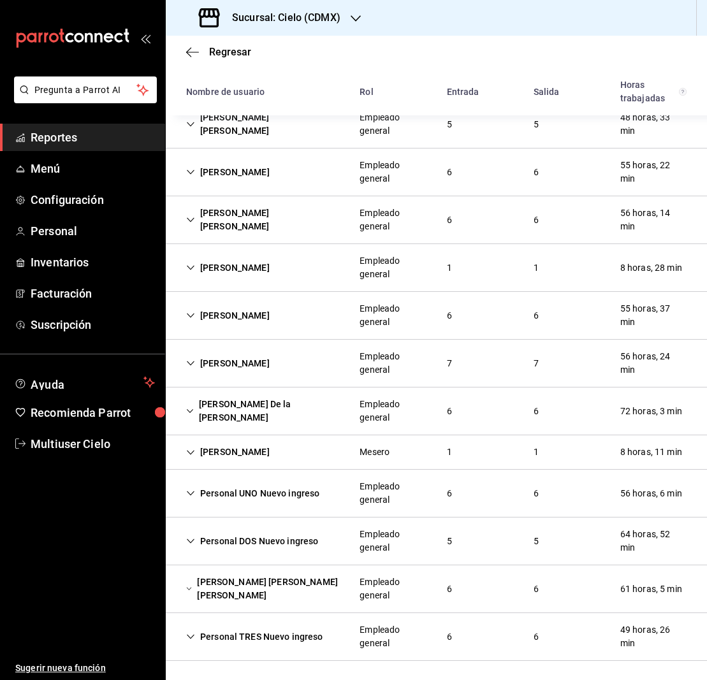
scroll to position [268, 0]
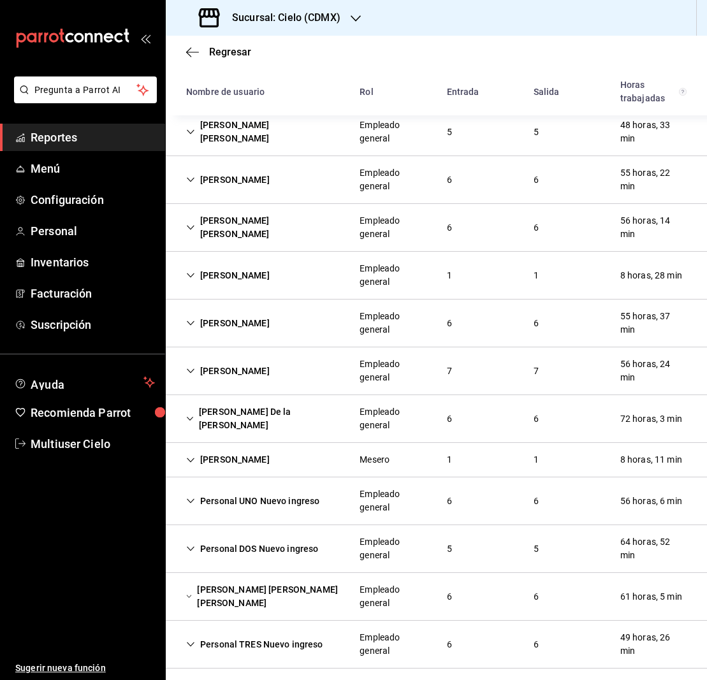
click at [194, 417] on icon "Cell" at bounding box center [190, 418] width 8 height 9
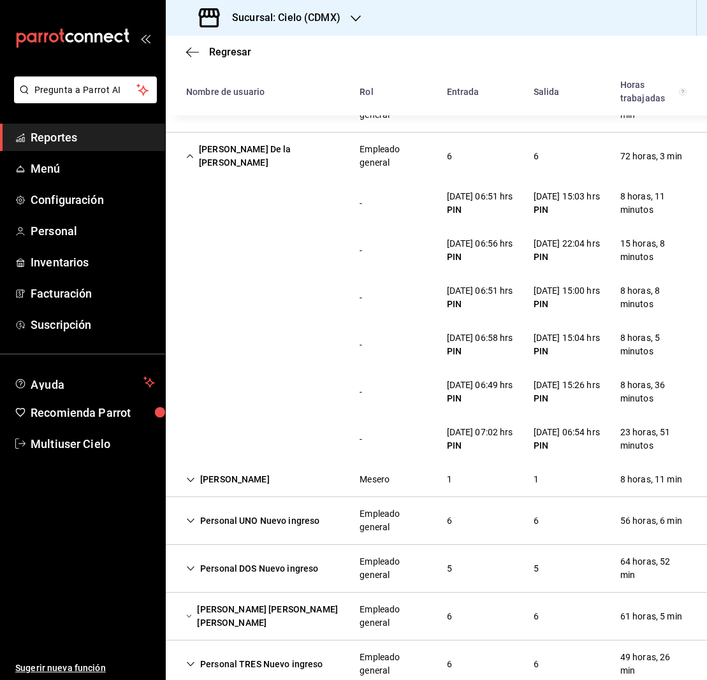
scroll to position [532, 0]
click at [189, 154] on icon "Cell" at bounding box center [190, 155] width 8 height 9
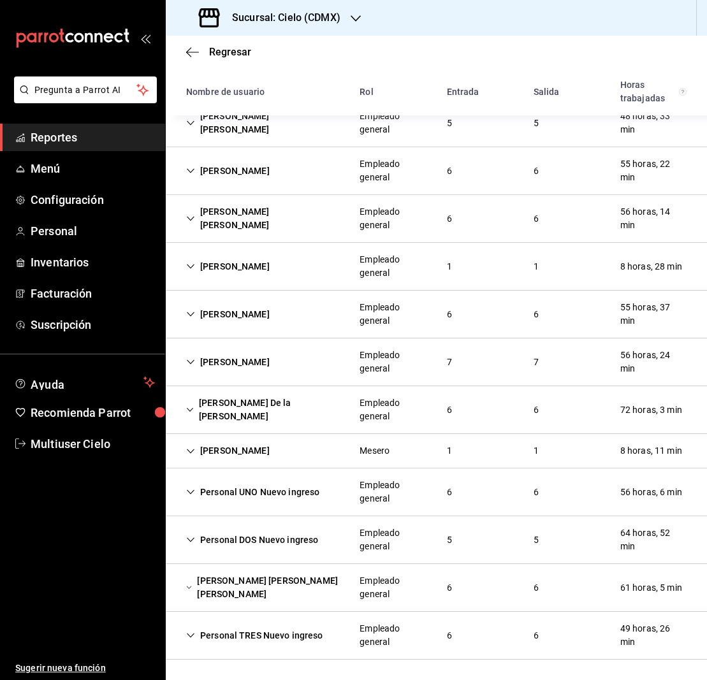
scroll to position [277, 0]
click at [192, 448] on icon "Cell" at bounding box center [190, 451] width 9 height 9
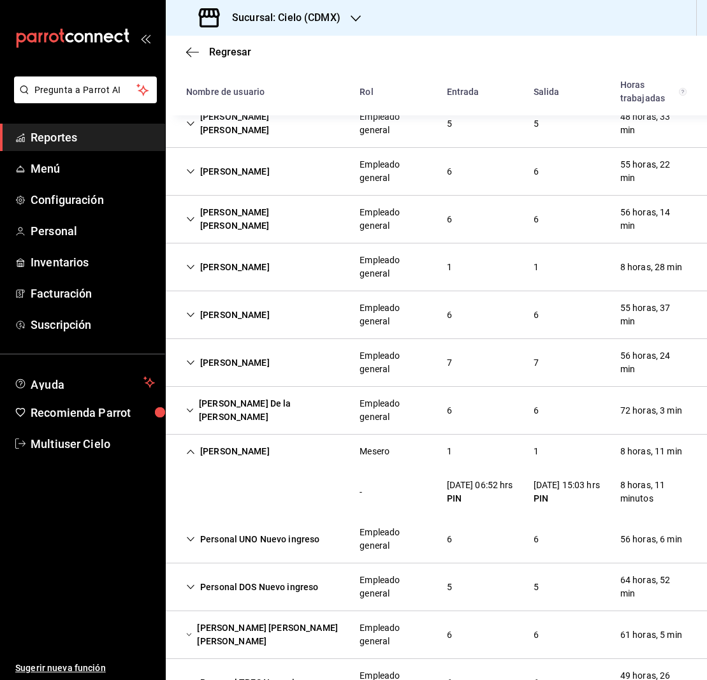
click at [189, 451] on icon "Cell" at bounding box center [190, 451] width 9 height 9
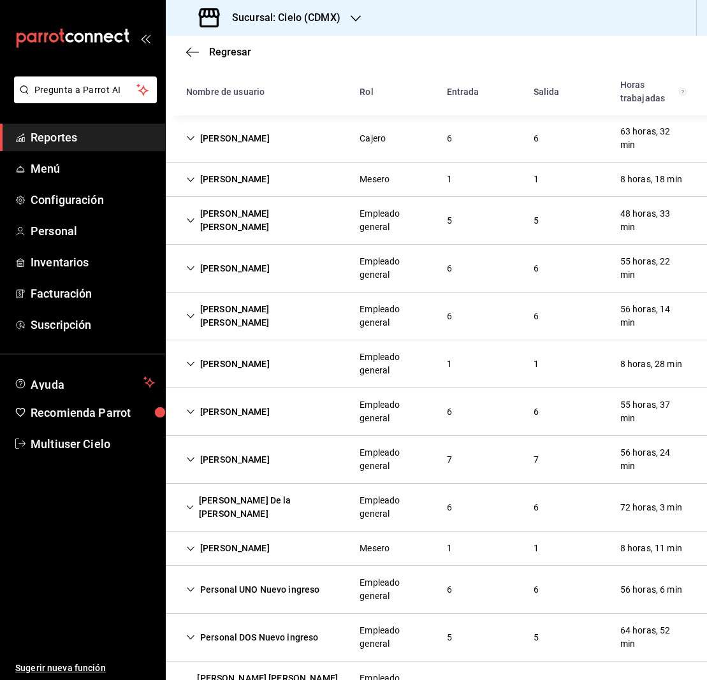
scroll to position [0, 1]
click at [187, 177] on icon "Cell" at bounding box center [190, 179] width 9 height 9
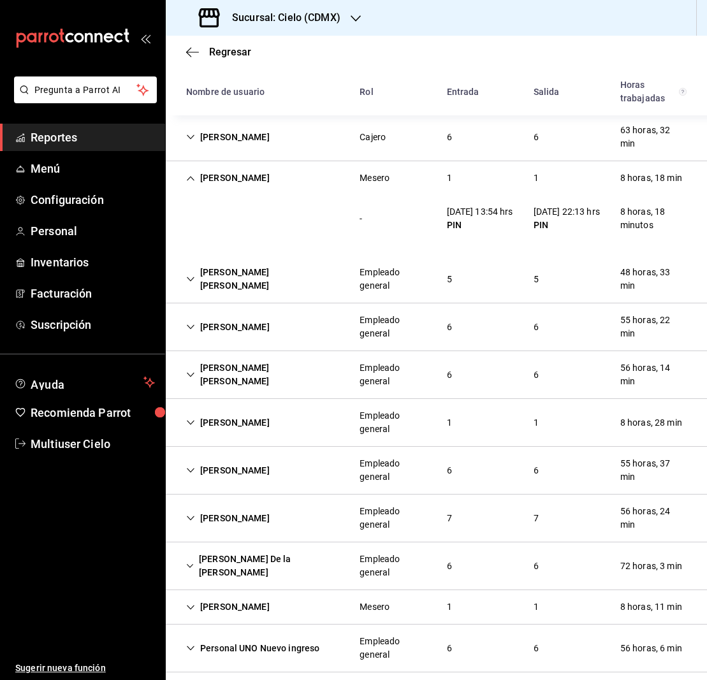
scroll to position [0, 0]
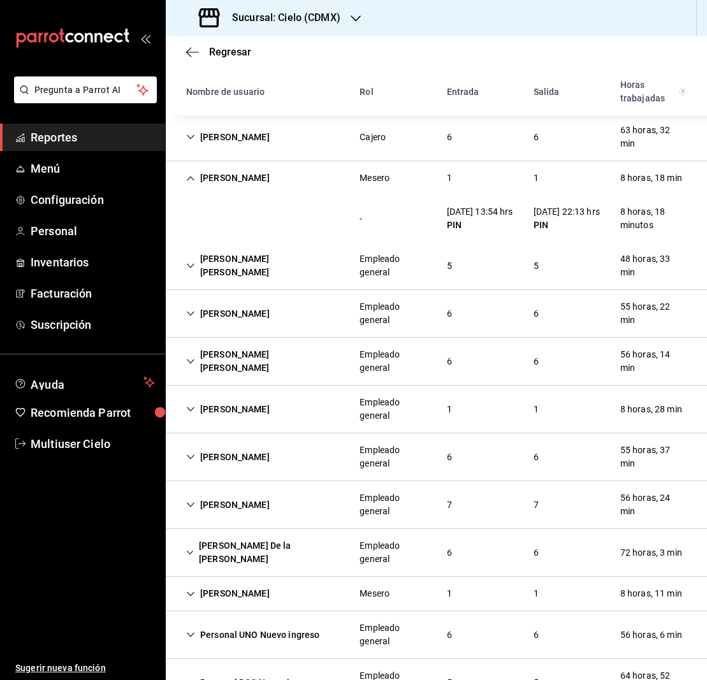
click at [187, 177] on icon "Cell" at bounding box center [190, 178] width 9 height 9
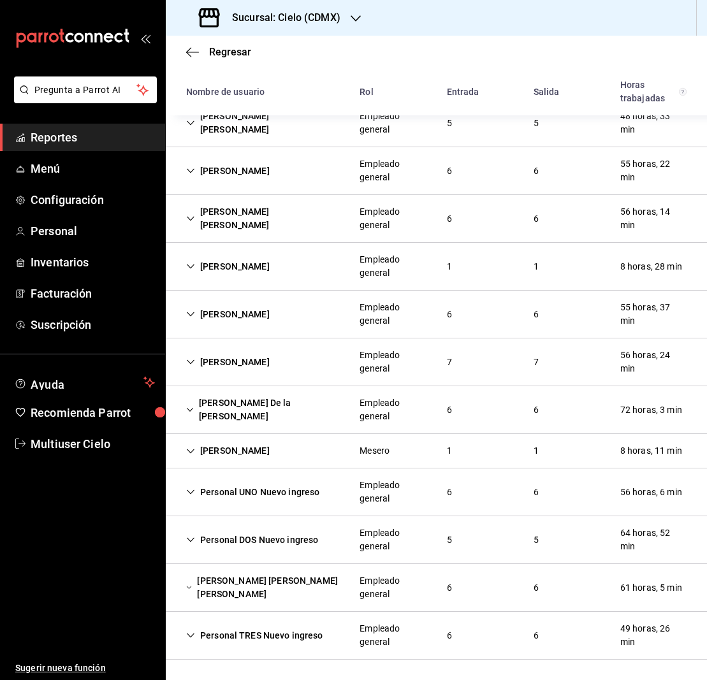
click at [191, 492] on icon "Cell" at bounding box center [190, 492] width 9 height 9
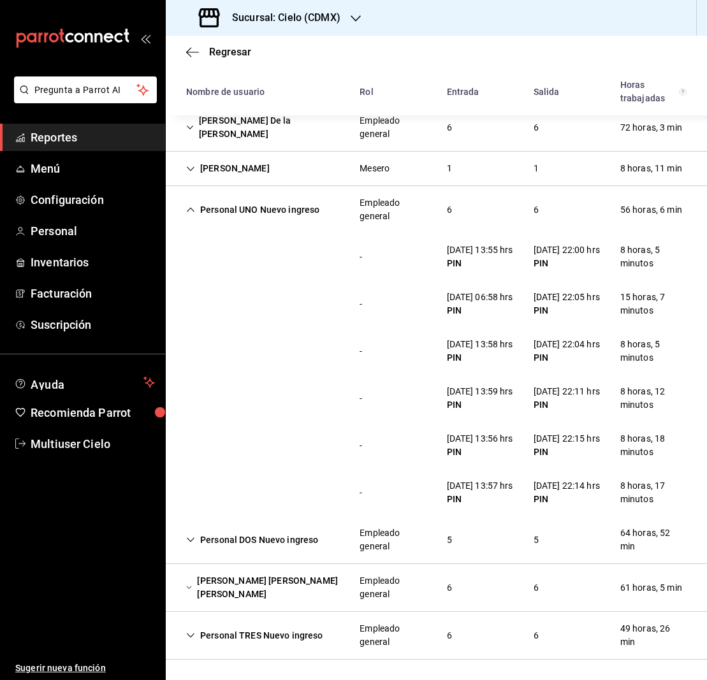
click at [189, 205] on icon "Cell" at bounding box center [190, 209] width 9 height 9
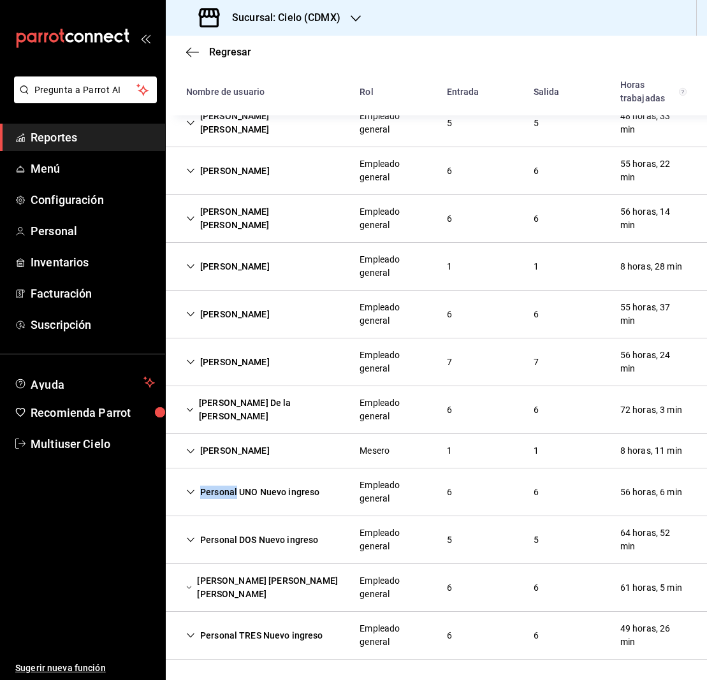
click at [189, 127] on div "[PERSON_NAME] [PERSON_NAME] [PERSON_NAME] 6 6 64 horas, 23 min - [DATE] 13:53 h…" at bounding box center [436, 314] width 541 height 690
click at [190, 539] on icon "Cell" at bounding box center [190, 539] width 9 height 9
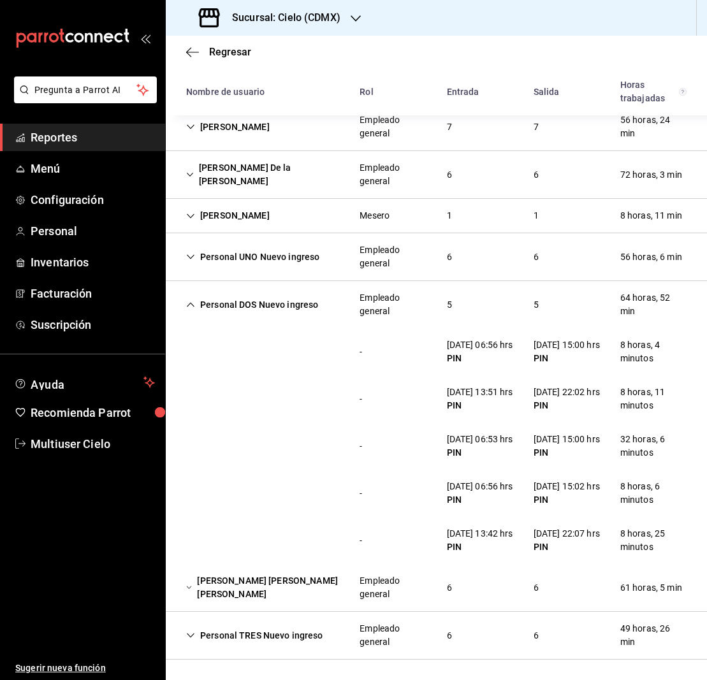
scroll to position [548, 0]
click at [194, 300] on icon "Cell" at bounding box center [190, 304] width 9 height 9
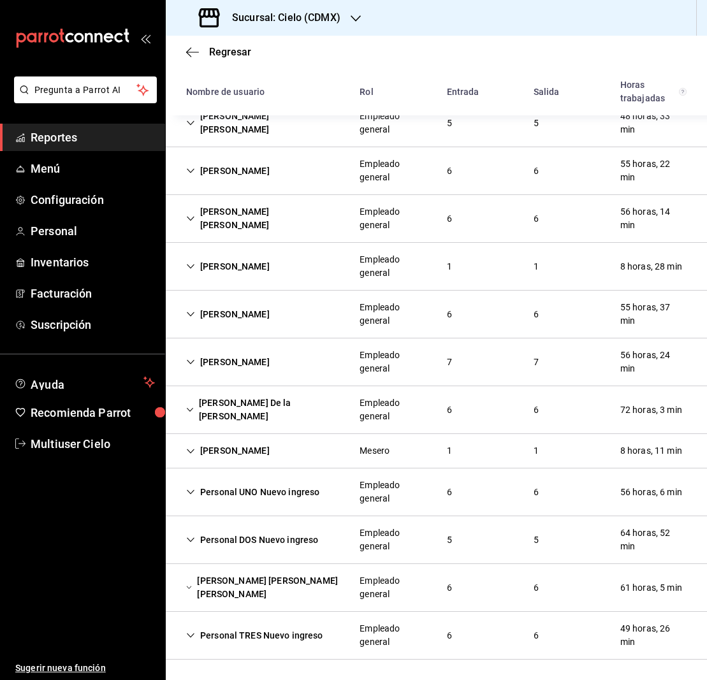
scroll to position [0, 0]
click at [192, 587] on icon "Cell" at bounding box center [189, 587] width 6 height 9
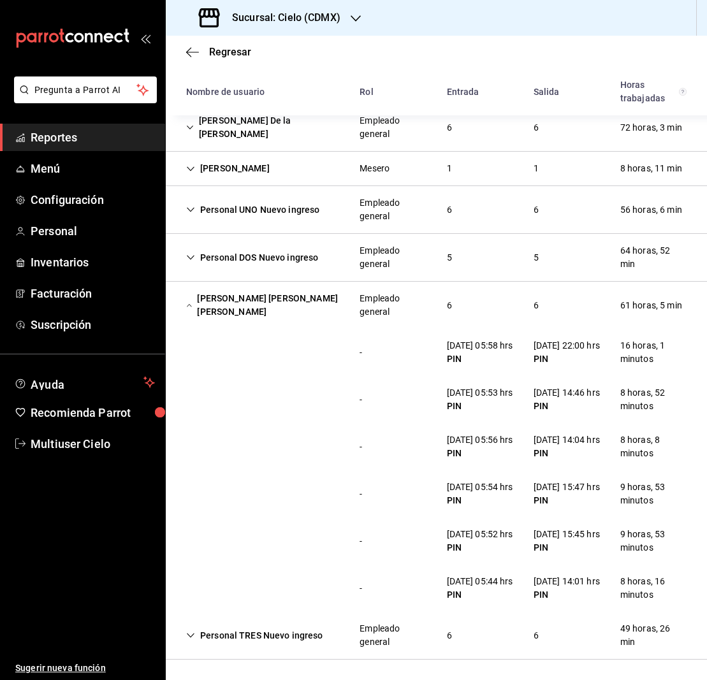
click at [189, 301] on icon "Cell" at bounding box center [189, 305] width 6 height 9
click at [189, 224] on div "[PERSON_NAME] [PERSON_NAME] [PERSON_NAME] 6 6 64 horas, 23 min - [DATE] 13:53 h…" at bounding box center [436, 173] width 541 height 973
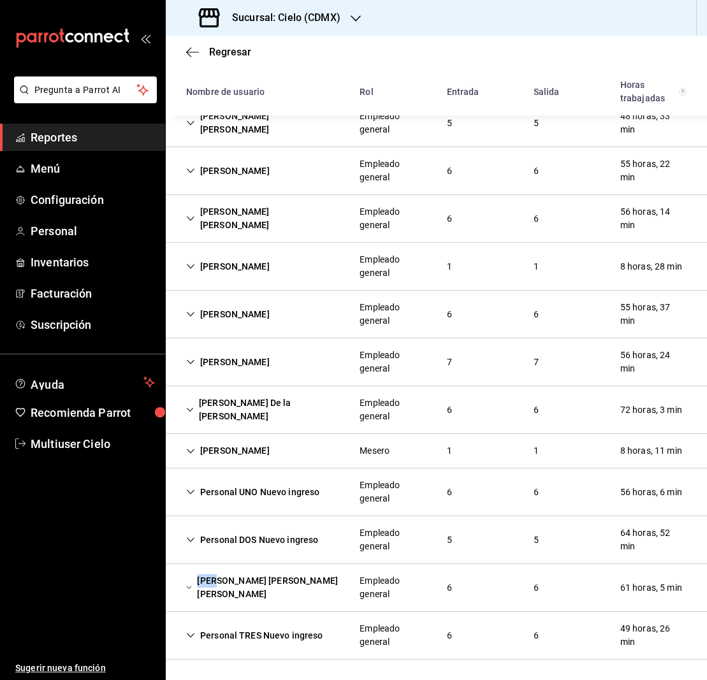
scroll to position [277, 0]
click at [191, 634] on icon "Cell" at bounding box center [190, 635] width 9 height 9
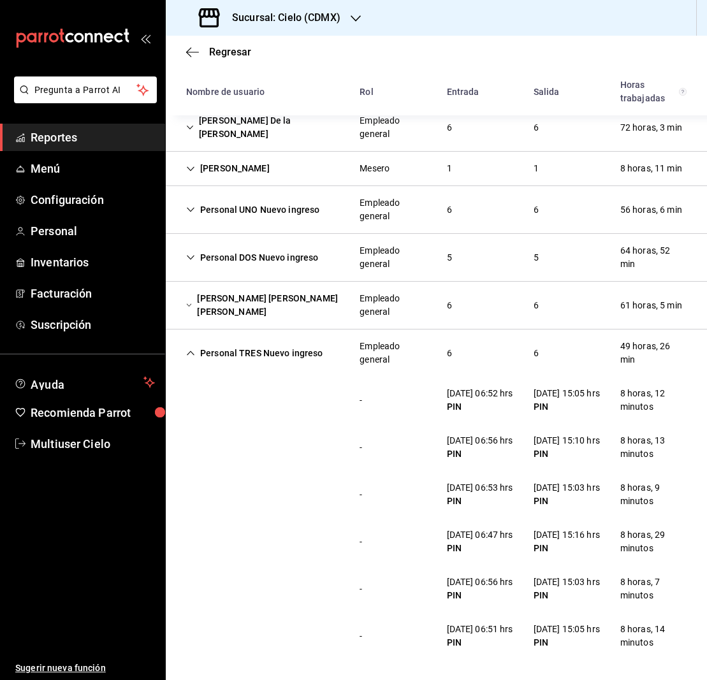
scroll to position [640, 0]
click at [277, 424] on div "- [DATE] 06:56 hrs PIN [DATE] 15:10 hrs PIN 8 horas, 13 minutos" at bounding box center [436, 447] width 541 height 47
click at [194, 349] on icon "Cell" at bounding box center [190, 353] width 9 height 9
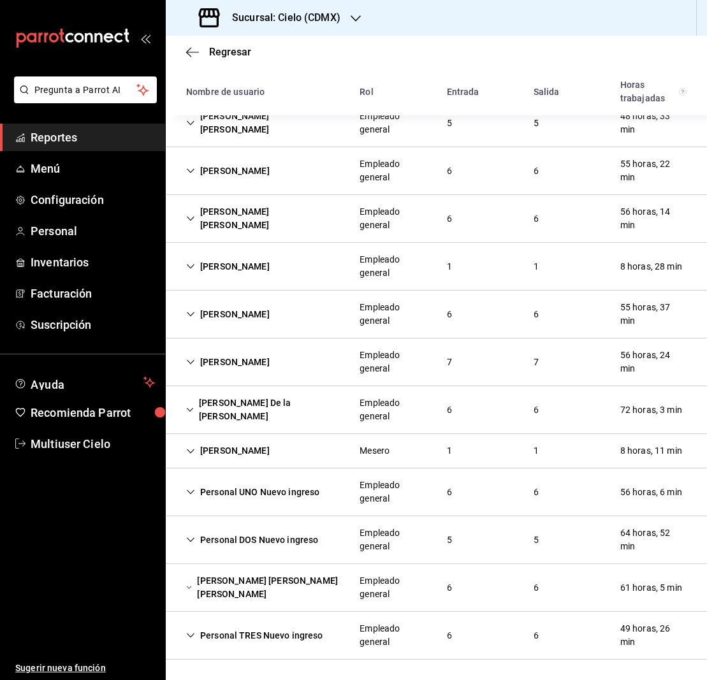
scroll to position [277, 0]
click at [357, 18] on icon "button" at bounding box center [356, 18] width 10 height 10
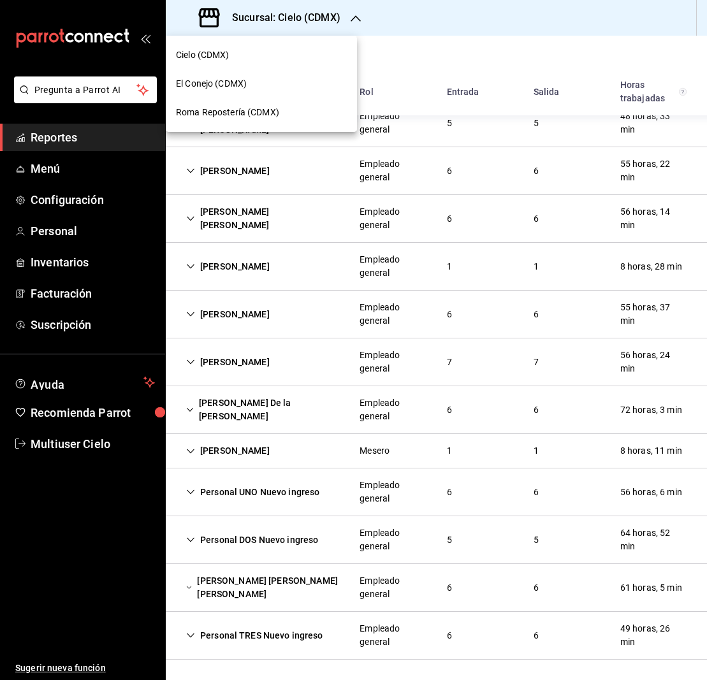
click at [226, 85] on span "El Conejo (CDMX)" at bounding box center [211, 83] width 71 height 13
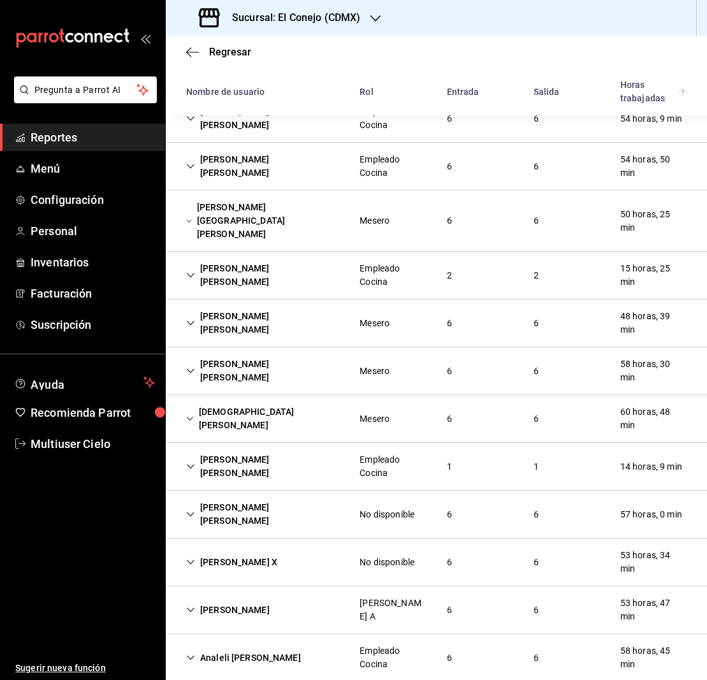
scroll to position [214, 0]
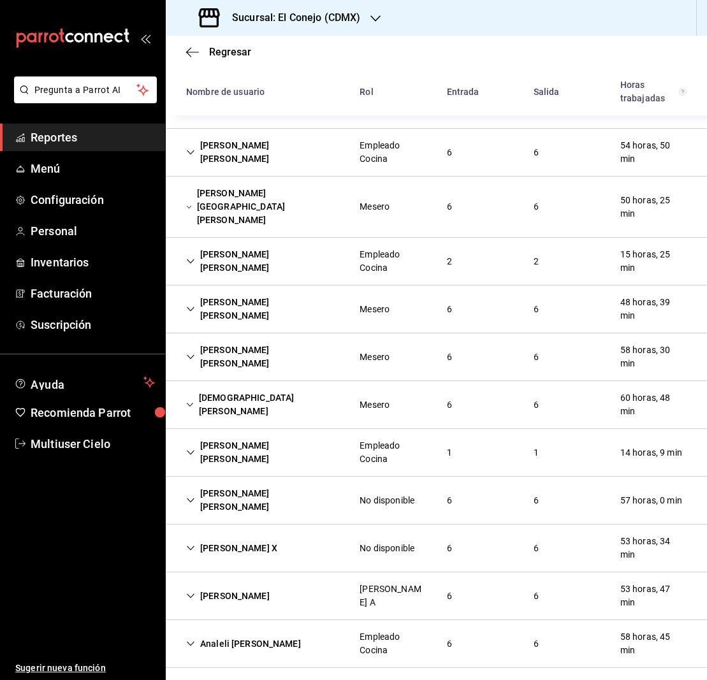
click at [298, 442] on div "[PERSON_NAME] [PERSON_NAME]" at bounding box center [262, 452] width 173 height 37
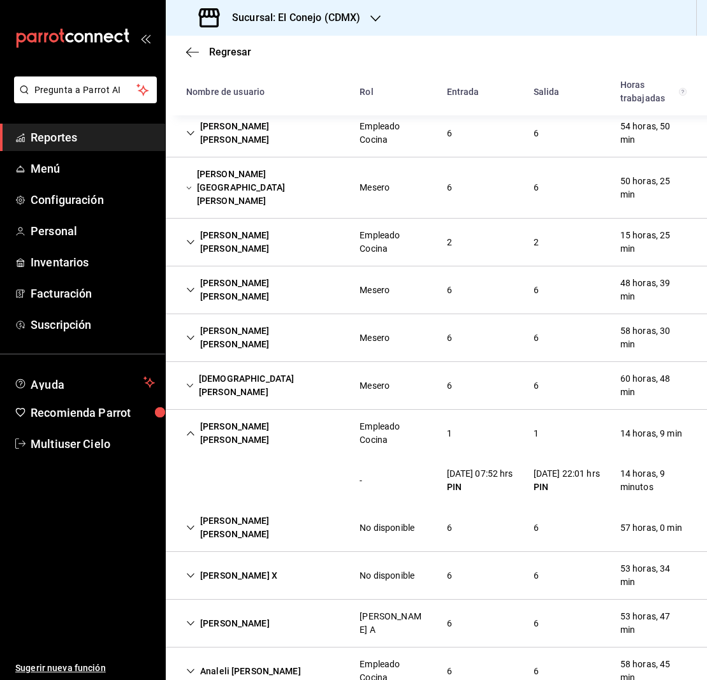
scroll to position [0, 0]
click at [376, 16] on icon "button" at bounding box center [375, 18] width 10 height 10
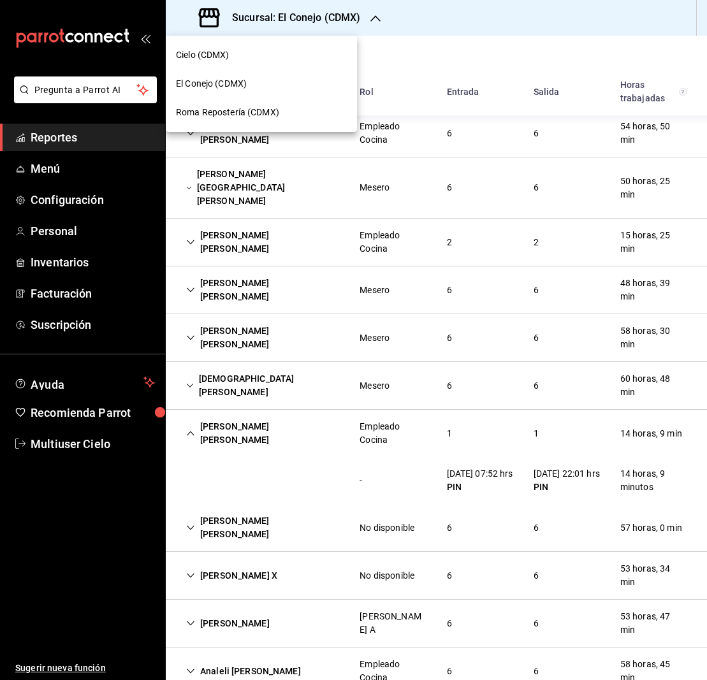
click at [215, 53] on span "Cielo (CDMX)" at bounding box center [203, 54] width 54 height 13
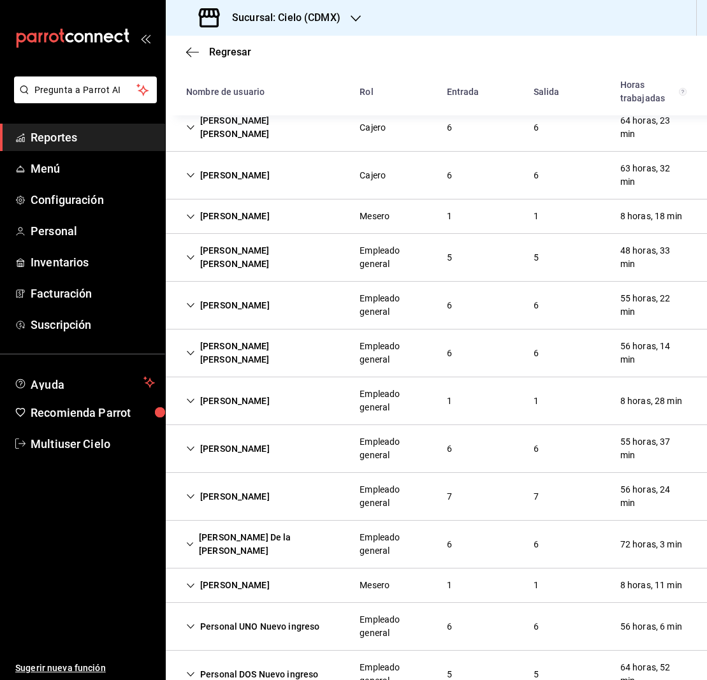
scroll to position [147, 0]
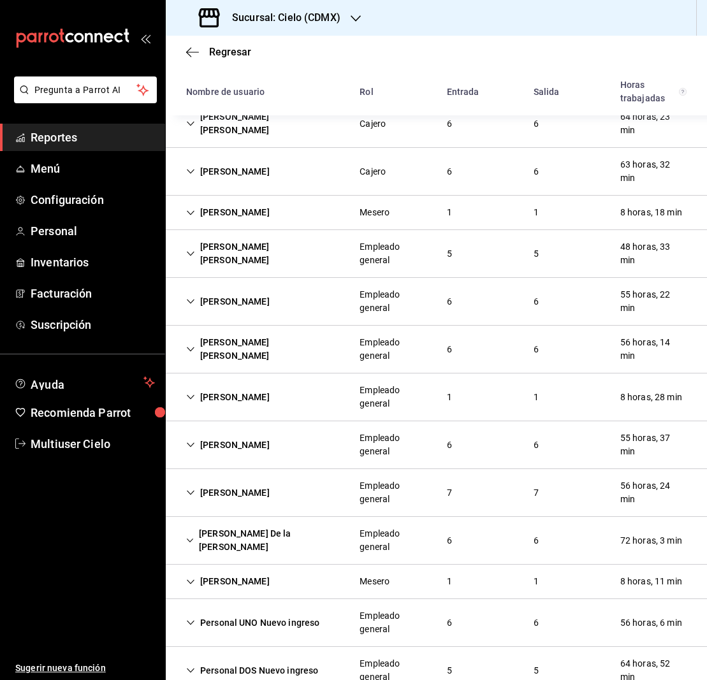
click at [193, 493] on icon "Cell" at bounding box center [191, 493] width 8 height 4
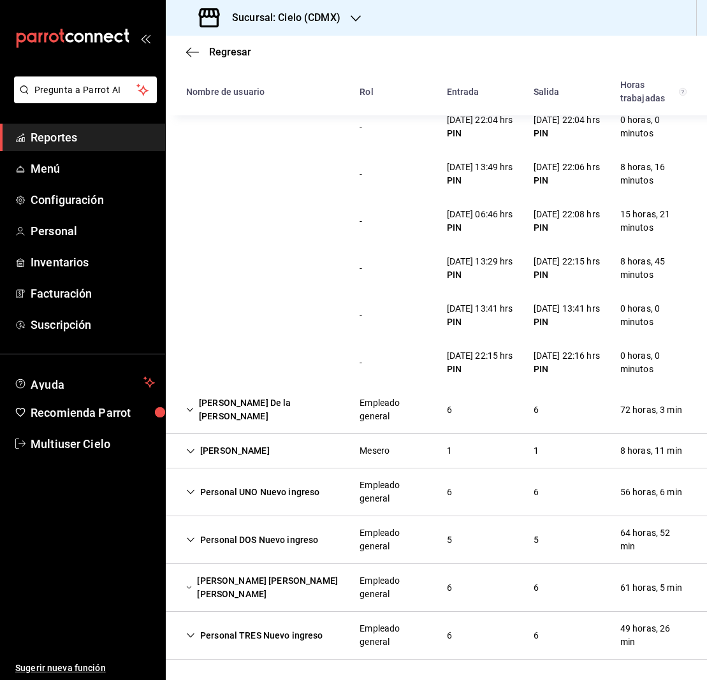
scroll to position [0, 0]
click at [194, 539] on icon "Cell" at bounding box center [190, 539] width 9 height 9
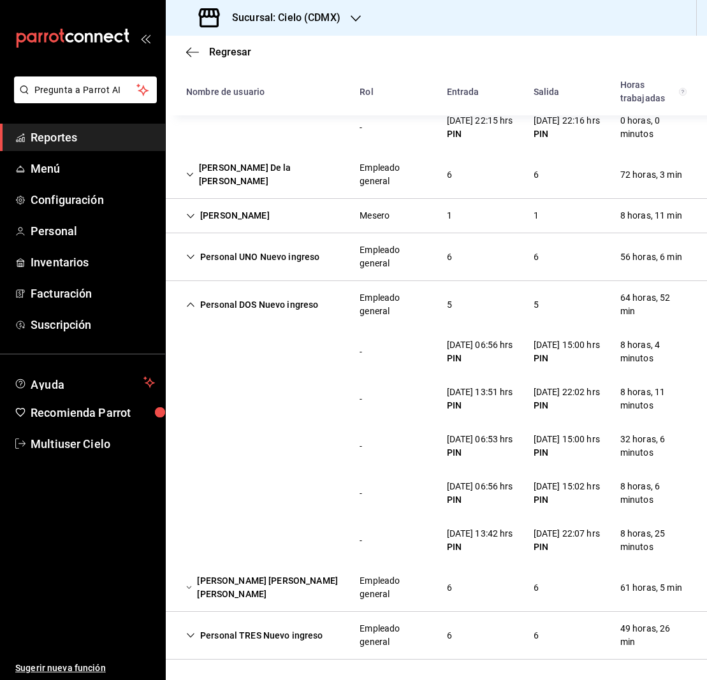
click at [188, 632] on icon "Cell" at bounding box center [190, 635] width 9 height 9
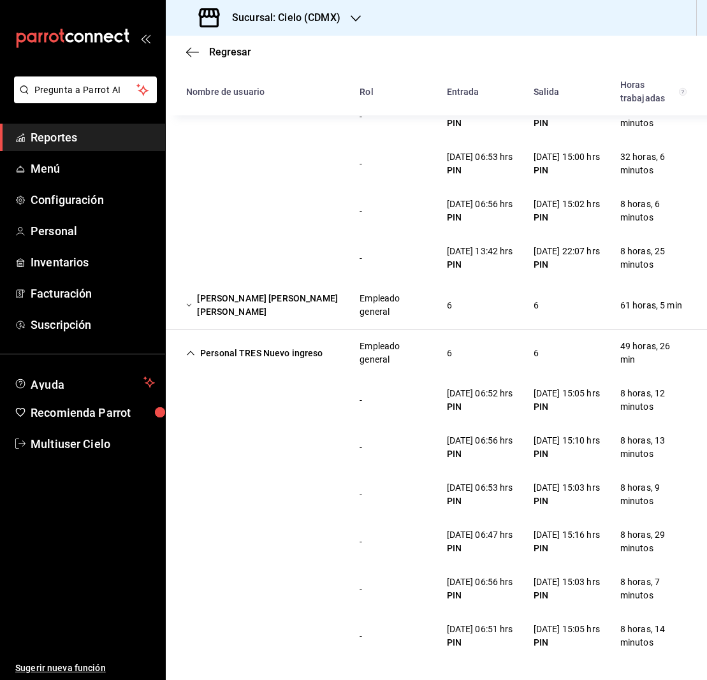
click at [190, 349] on icon "Cell" at bounding box center [190, 353] width 9 height 9
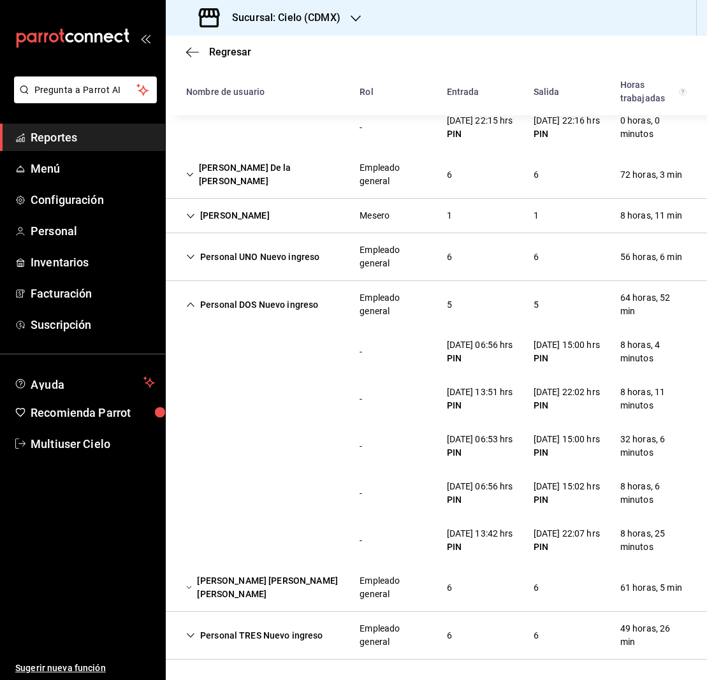
scroll to position [0, 1]
click at [191, 300] on icon "Cell" at bounding box center [190, 304] width 9 height 9
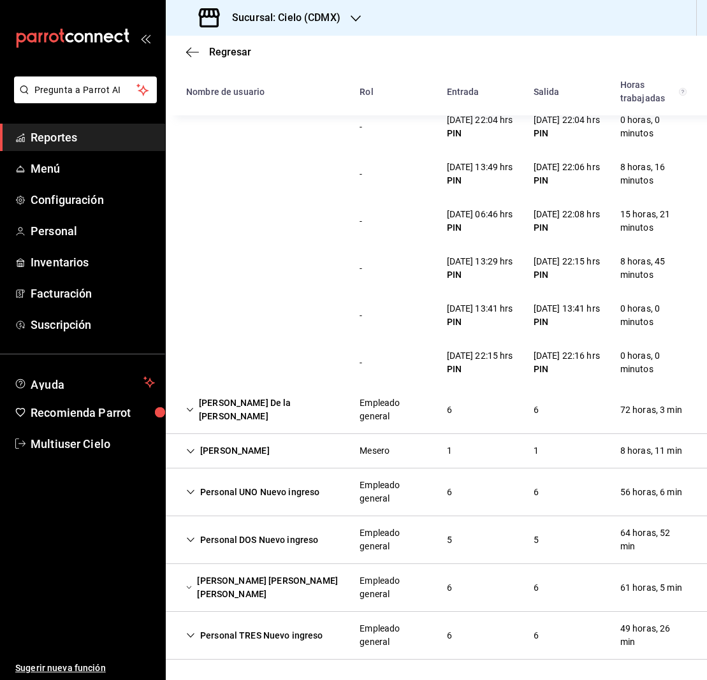
scroll to position [0, 0]
click at [187, 491] on icon "Cell" at bounding box center [190, 492] width 9 height 9
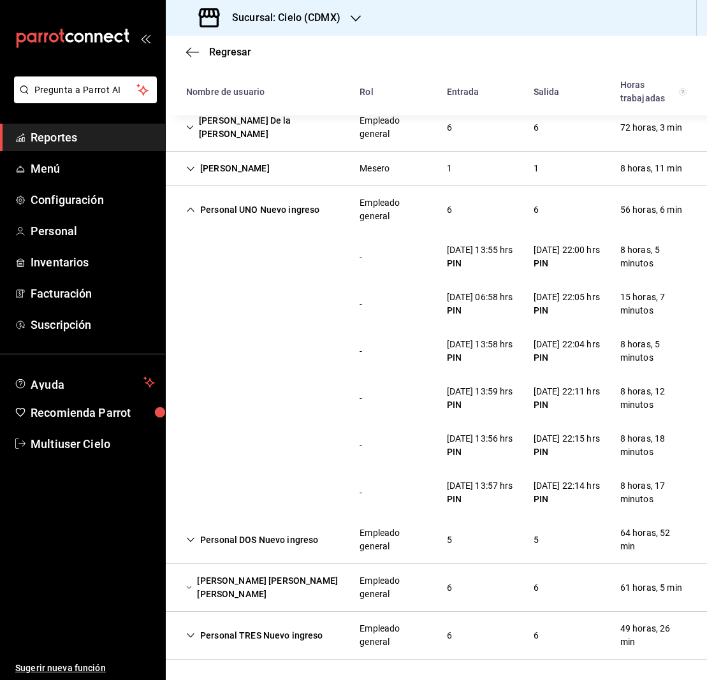
click at [191, 205] on icon "Cell" at bounding box center [190, 209] width 9 height 9
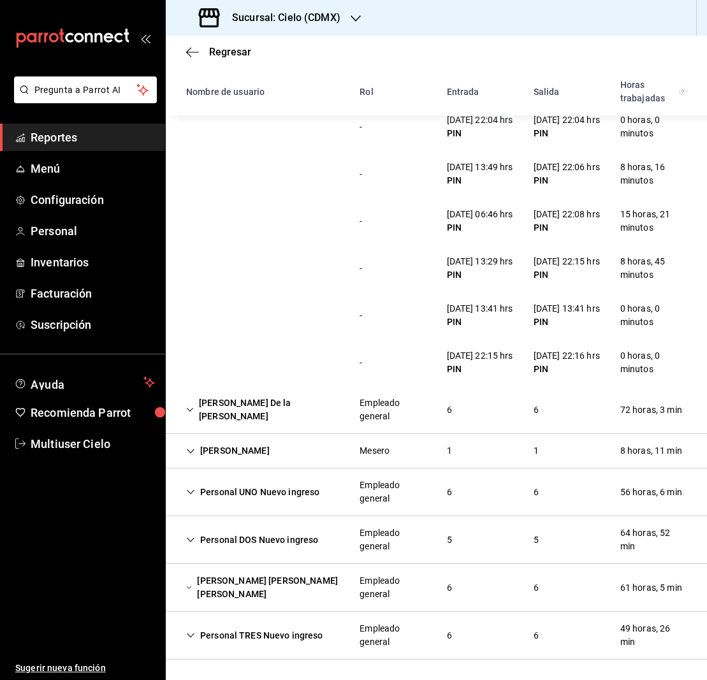
click at [191, 412] on icon "Cell" at bounding box center [190, 410] width 6 height 4
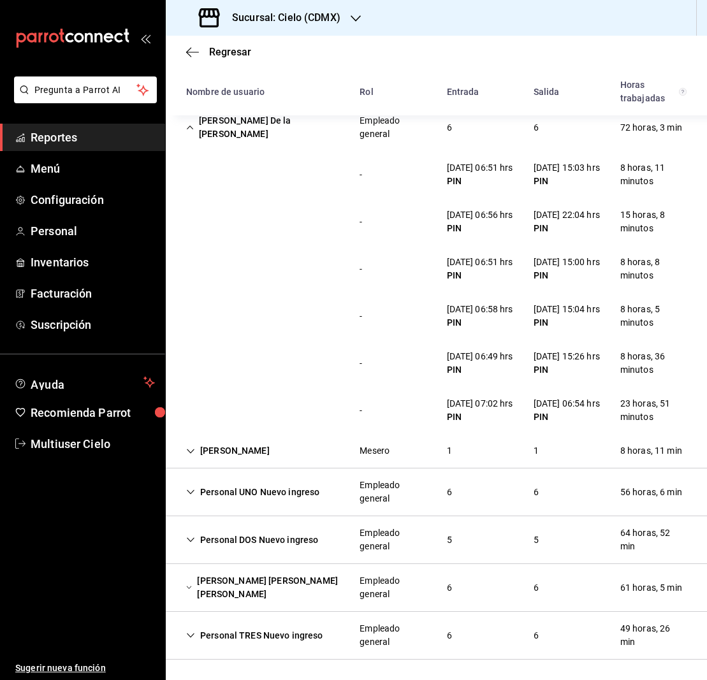
scroll to position [916, 0]
click at [193, 132] on icon "Cell" at bounding box center [190, 127] width 8 height 9
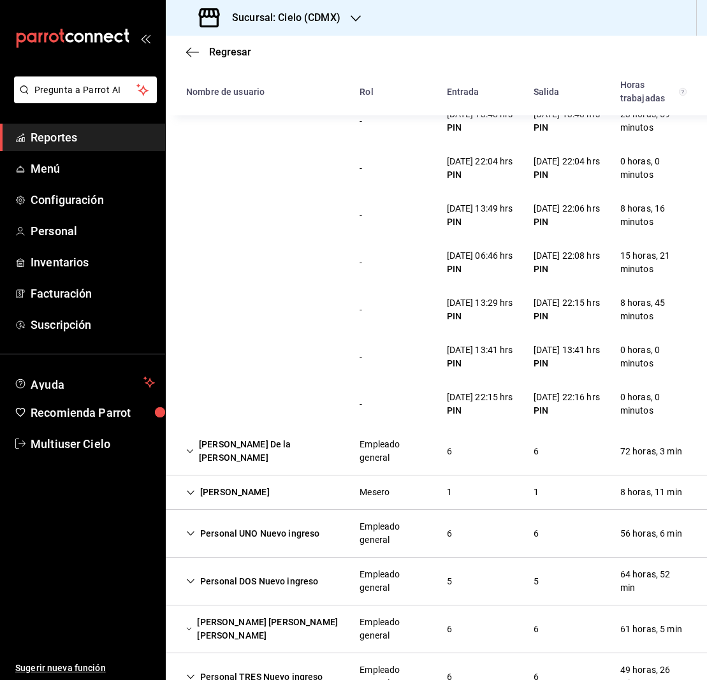
scroll to position [500, 0]
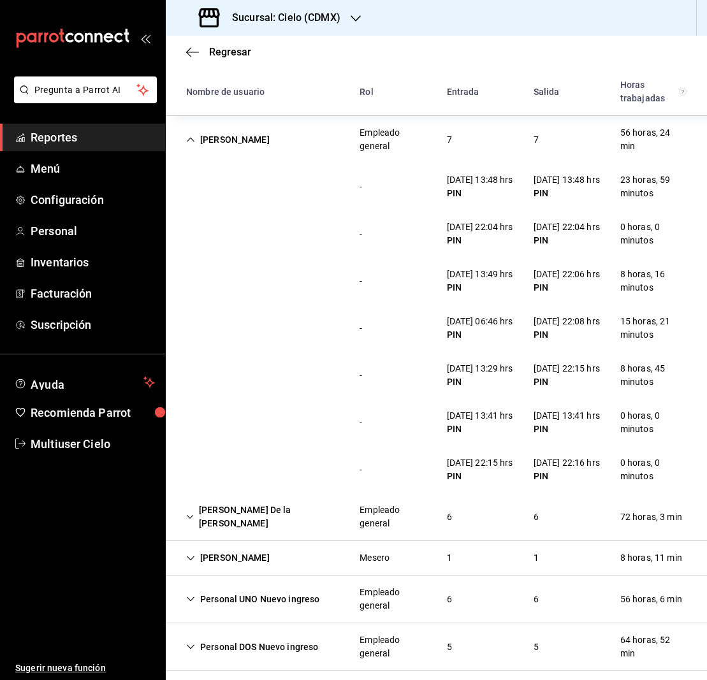
click at [188, 138] on icon "Cell" at bounding box center [190, 139] width 9 height 9
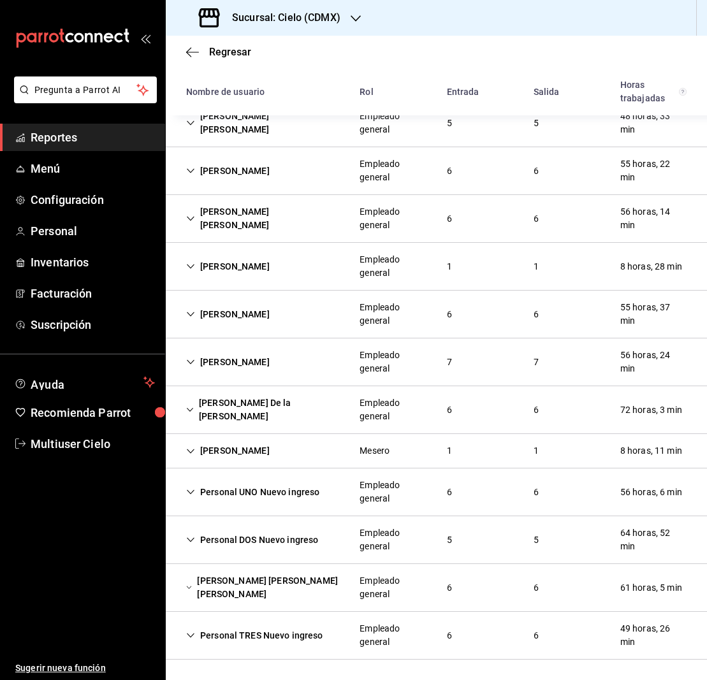
scroll to position [277, 0]
click at [356, 18] on icon "button" at bounding box center [356, 18] width 10 height 10
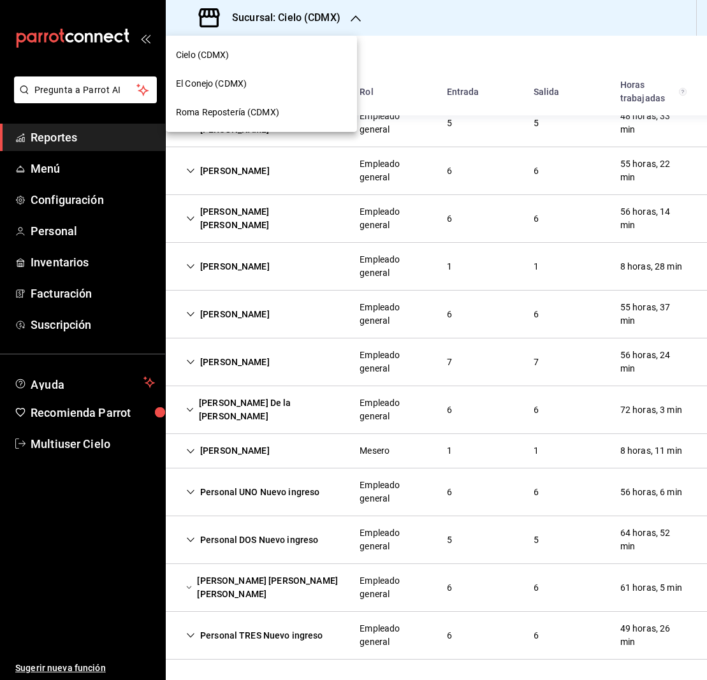
click at [242, 85] on span "El Conejo (CDMX)" at bounding box center [211, 83] width 71 height 13
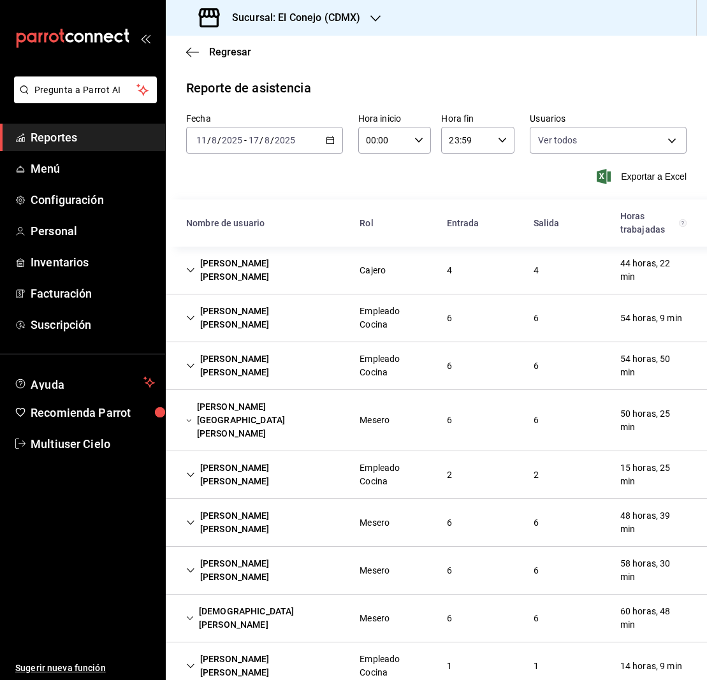
click at [189, 270] on icon "Cell" at bounding box center [190, 270] width 9 height 9
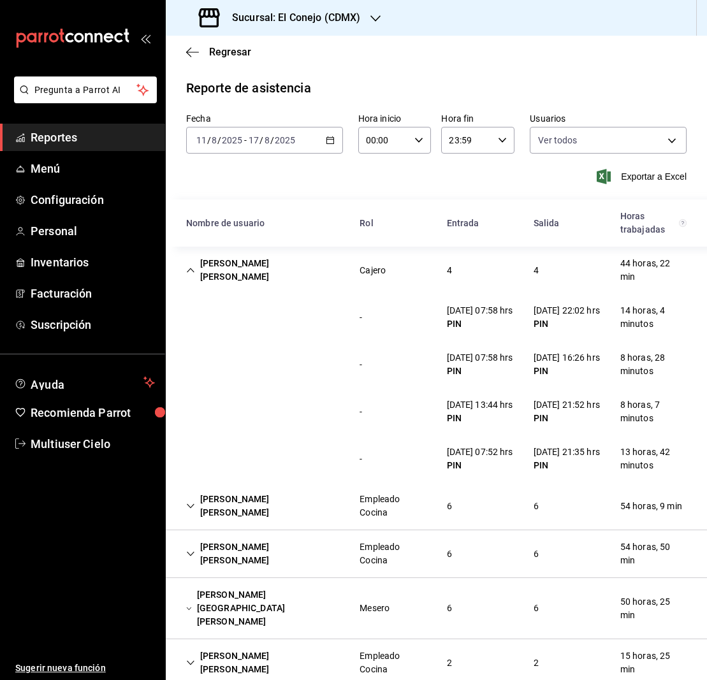
click at [184, 269] on div "[PERSON_NAME] [PERSON_NAME]" at bounding box center [262, 270] width 173 height 37
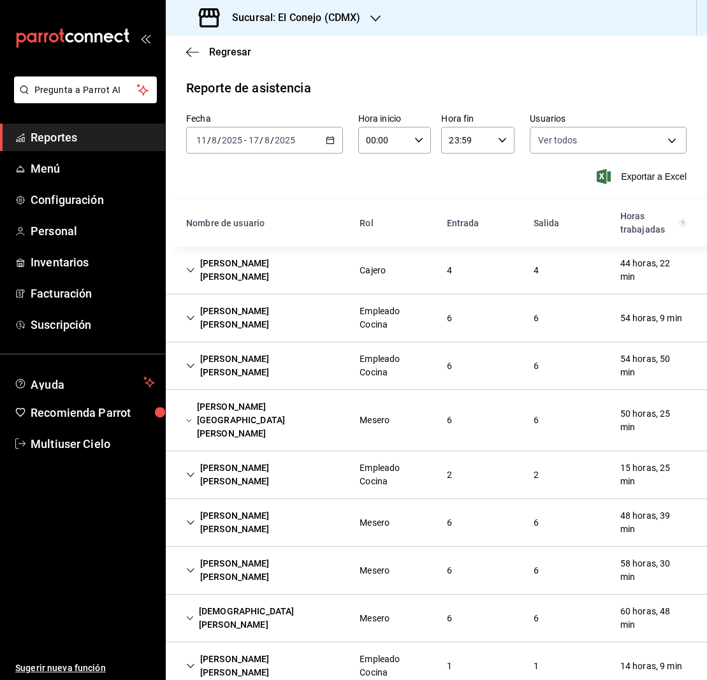
click at [191, 317] on icon "Cell" at bounding box center [190, 318] width 9 height 9
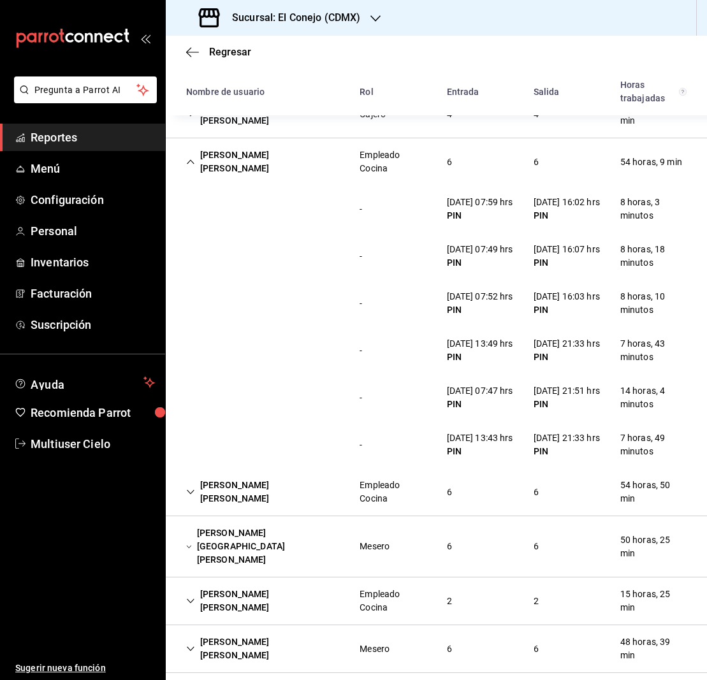
scroll to position [156, 0]
click at [191, 161] on icon "Cell" at bounding box center [190, 162] width 9 height 9
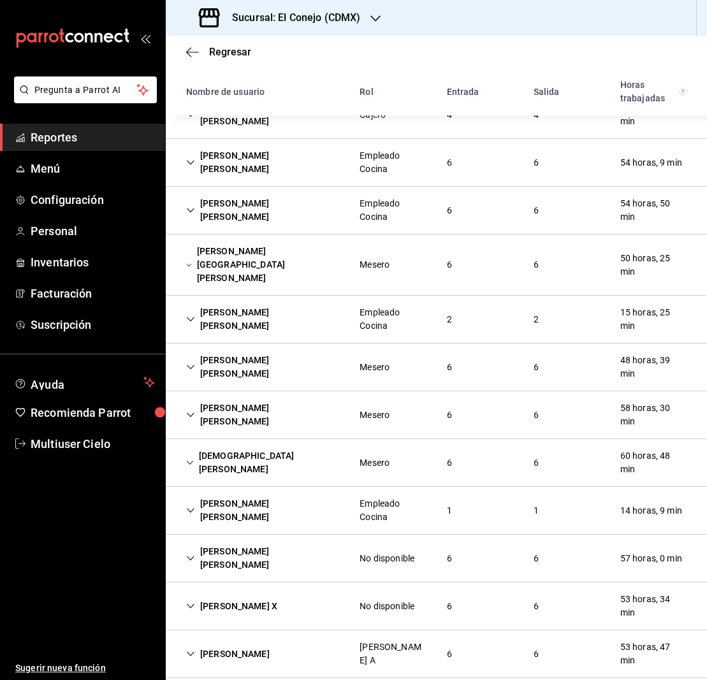
click at [196, 208] on div "[PERSON_NAME] [PERSON_NAME]" at bounding box center [262, 210] width 173 height 37
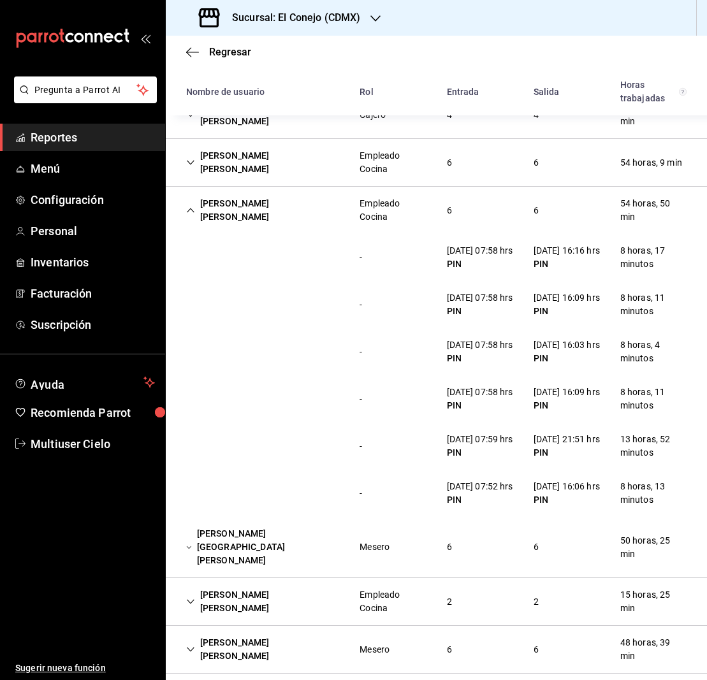
click at [191, 208] on icon "Cell" at bounding box center [191, 210] width 8 height 4
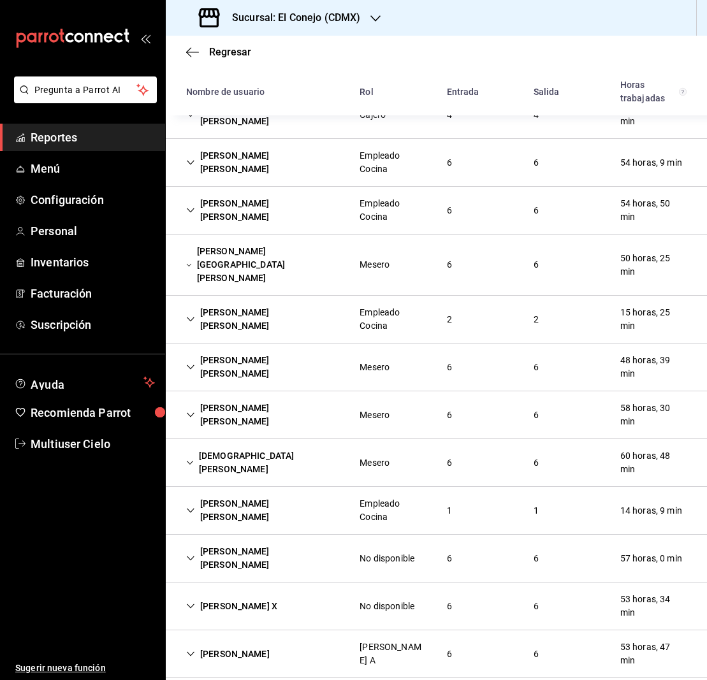
click at [191, 263] on icon "Cell" at bounding box center [189, 264] width 4 height 3
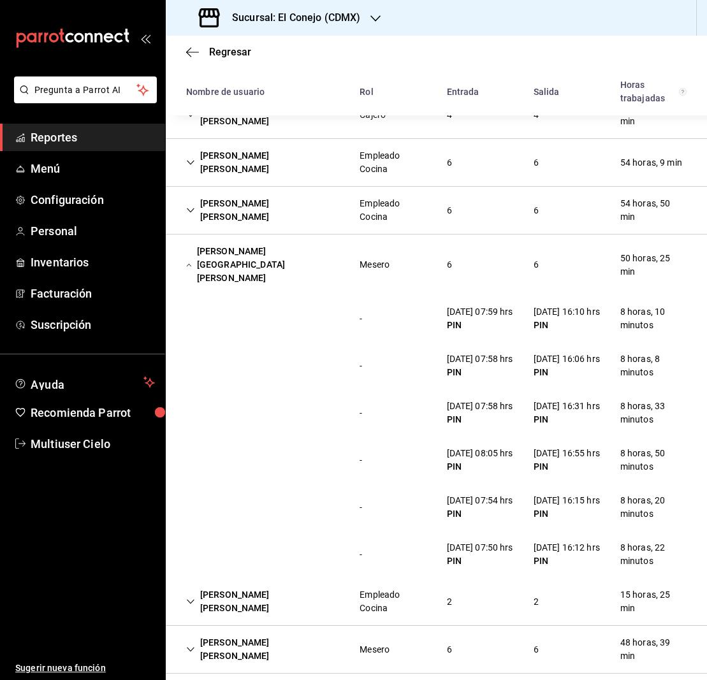
click at [189, 263] on icon "Cell" at bounding box center [189, 264] width 4 height 3
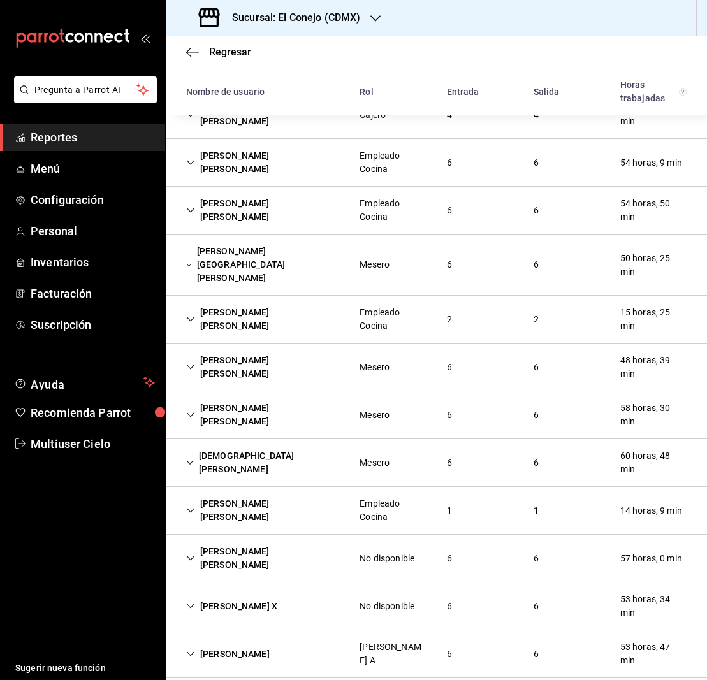
click at [189, 315] on icon "Cell" at bounding box center [190, 319] width 9 height 9
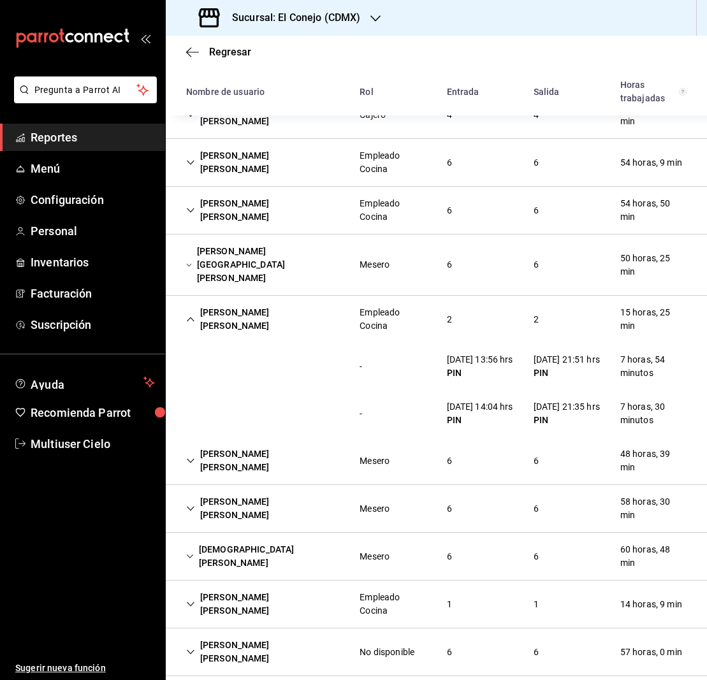
click at [187, 315] on icon "Cell" at bounding box center [190, 319] width 9 height 9
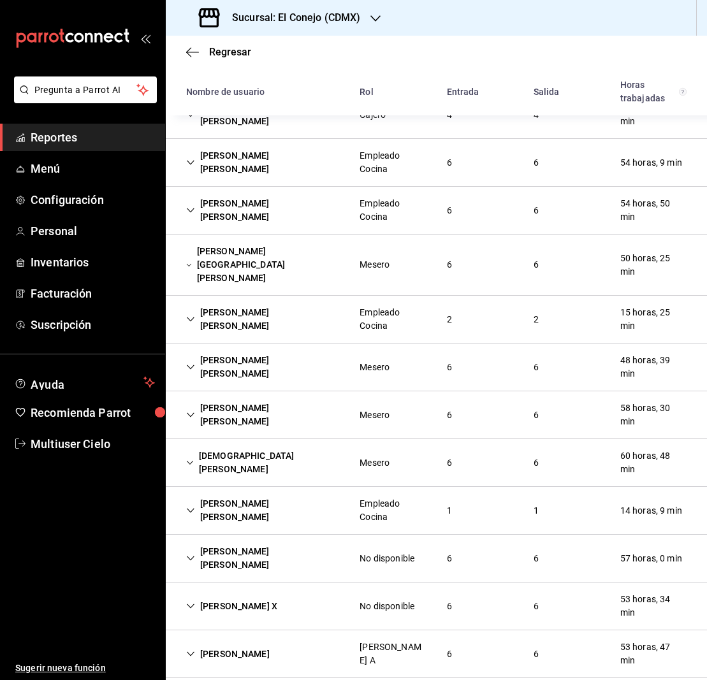
click at [186, 353] on div "[PERSON_NAME] [PERSON_NAME]" at bounding box center [262, 367] width 173 height 37
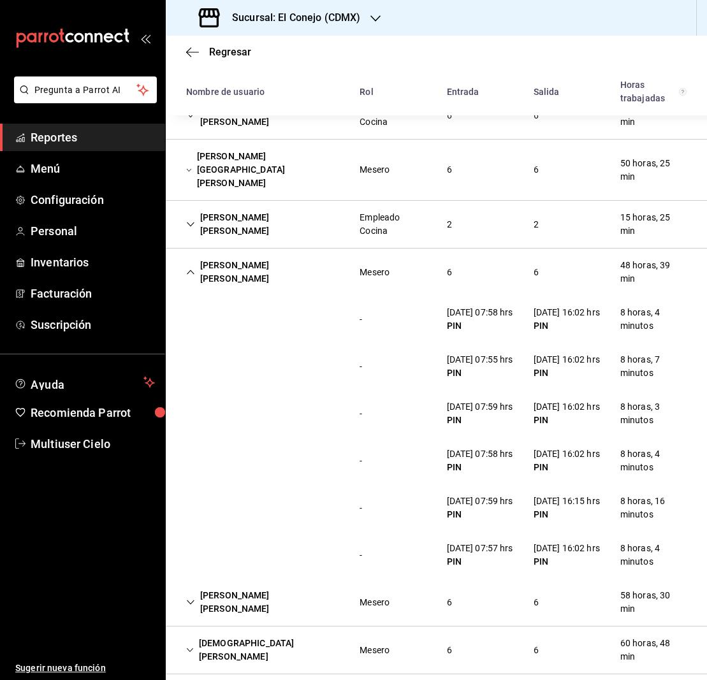
scroll to position [252, 0]
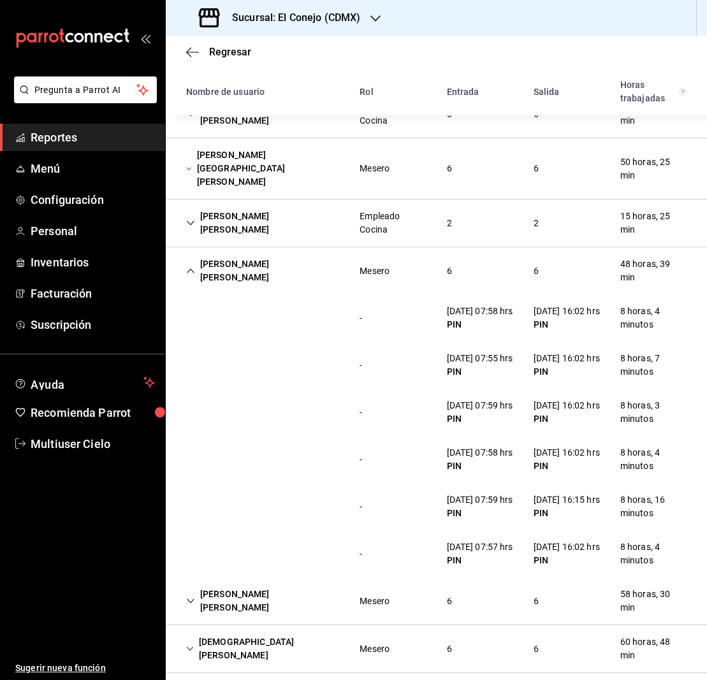
click at [191, 269] on icon "Cell" at bounding box center [191, 271] width 8 height 4
click at [191, 266] on icon "Cell" at bounding box center [190, 270] width 9 height 9
click at [191, 269] on icon "Cell" at bounding box center [191, 271] width 8 height 4
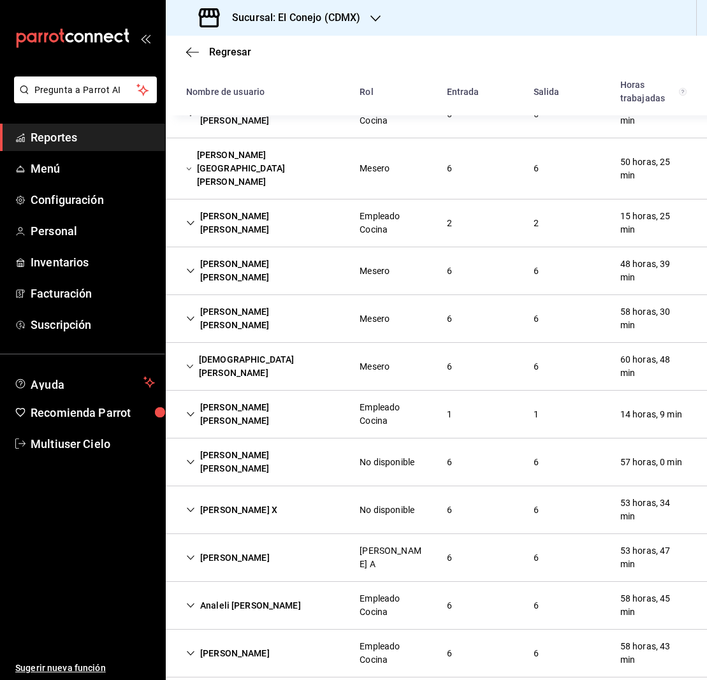
click at [191, 314] on icon "Cell" at bounding box center [190, 318] width 9 height 9
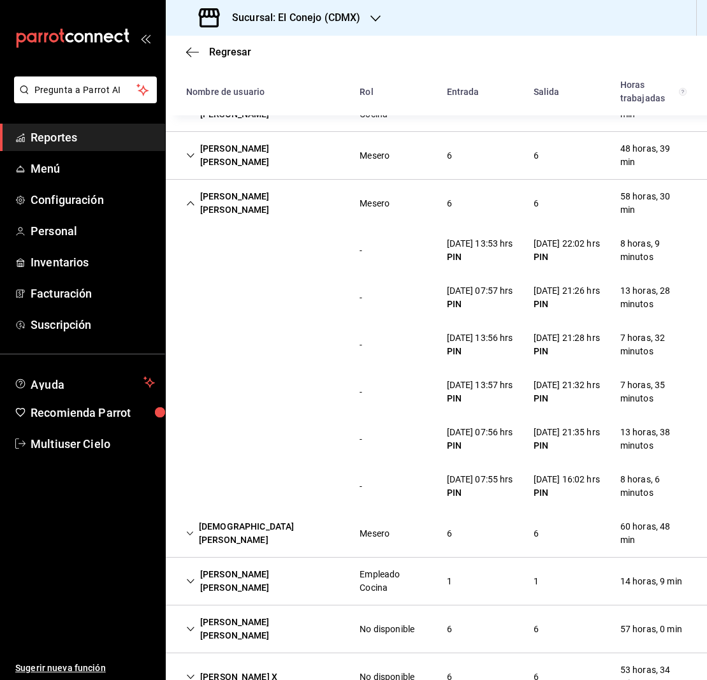
scroll to position [375, 0]
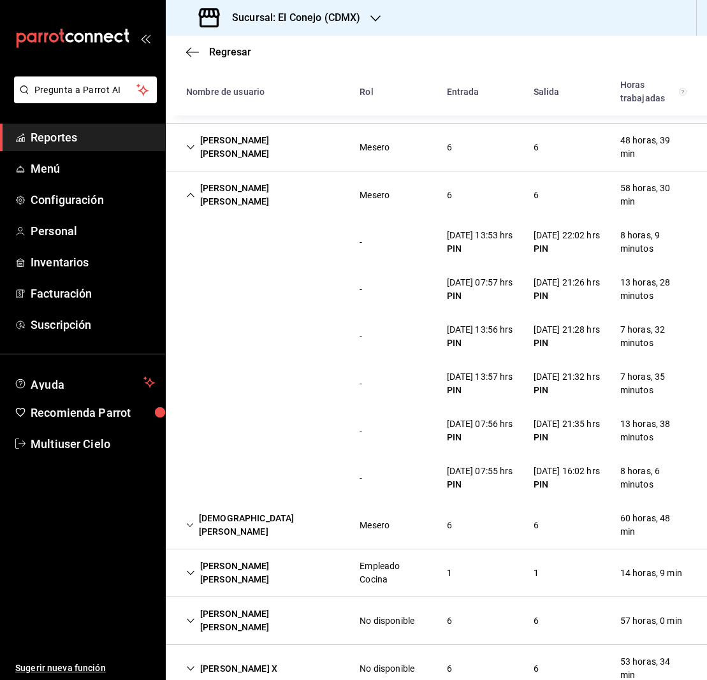
click at [189, 191] on icon "Cell" at bounding box center [190, 195] width 9 height 9
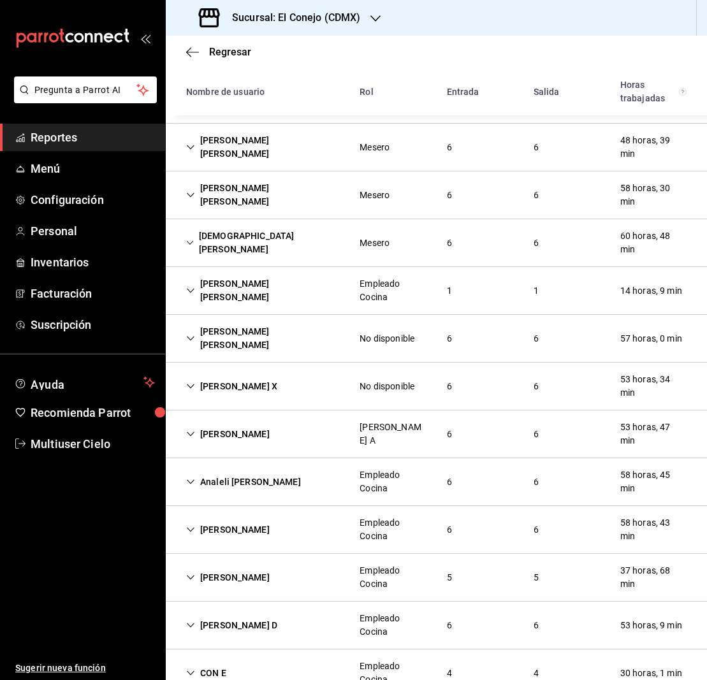
click at [189, 238] on icon "Cell" at bounding box center [190, 242] width 8 height 9
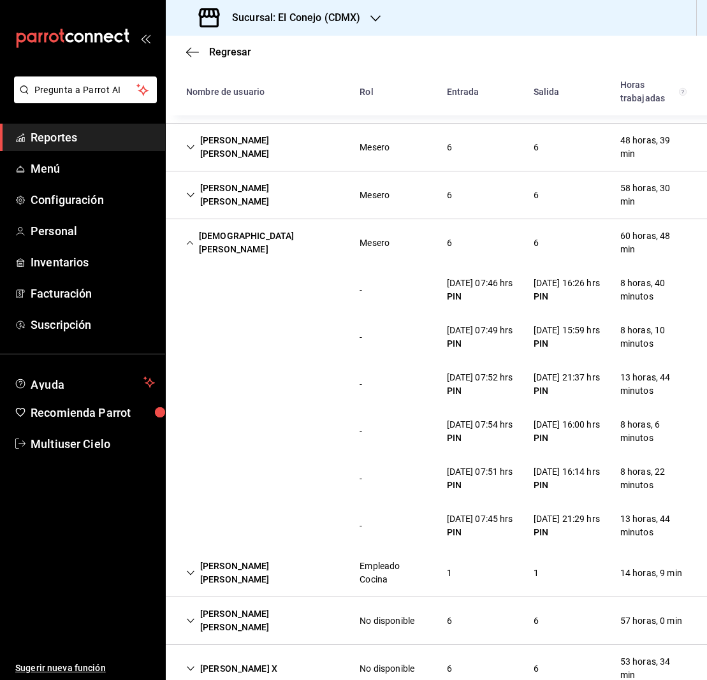
click at [192, 238] on icon "Cell" at bounding box center [190, 242] width 8 height 9
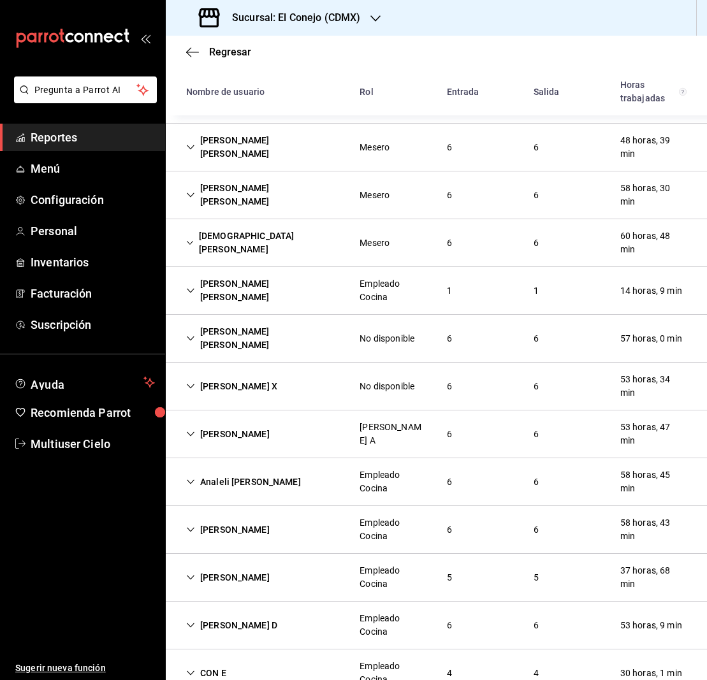
click at [193, 286] on icon "Cell" at bounding box center [190, 290] width 9 height 9
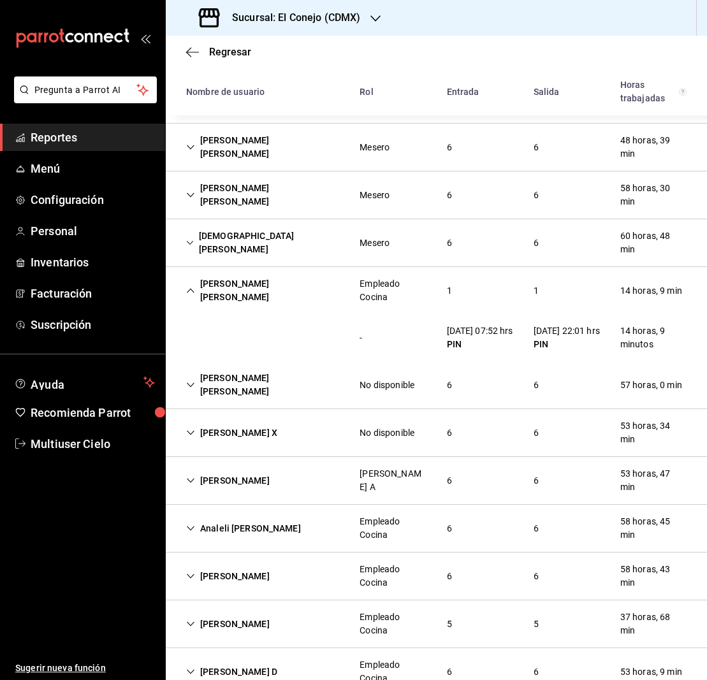
click at [192, 286] on icon "Cell" at bounding box center [190, 290] width 9 height 9
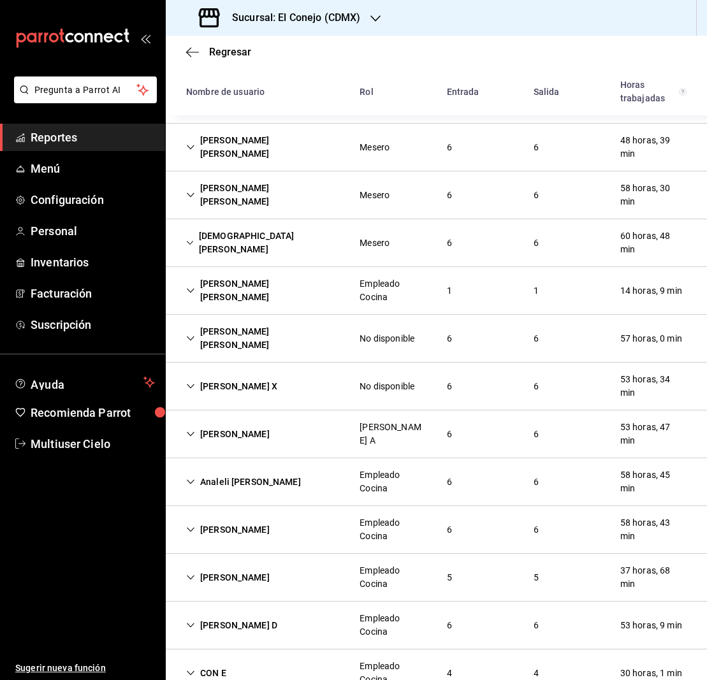
click at [190, 334] on icon "Cell" at bounding box center [190, 338] width 9 height 9
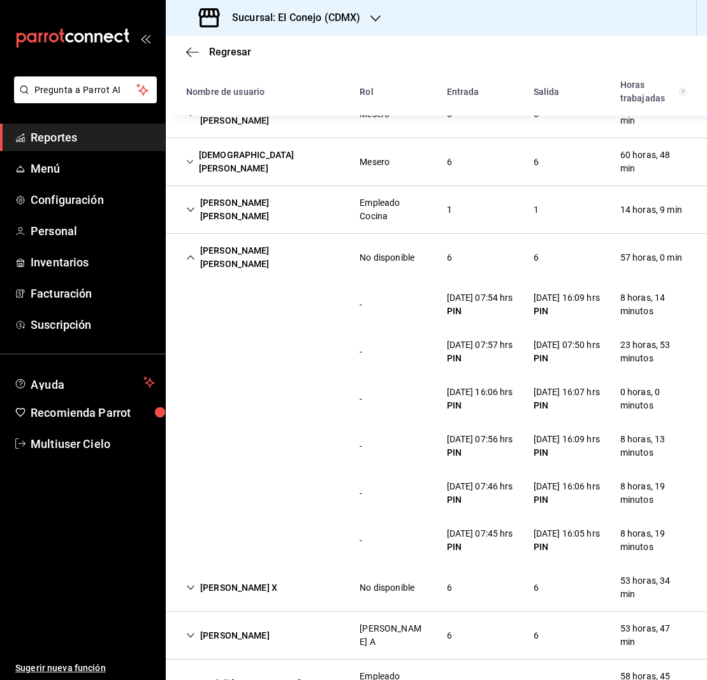
scroll to position [458, 0]
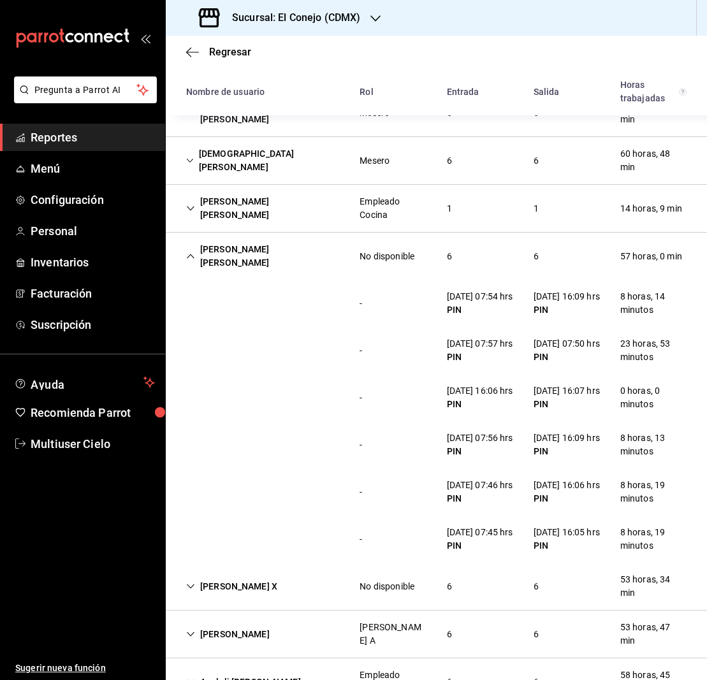
click at [187, 252] on icon "Cell" at bounding box center [190, 256] width 9 height 9
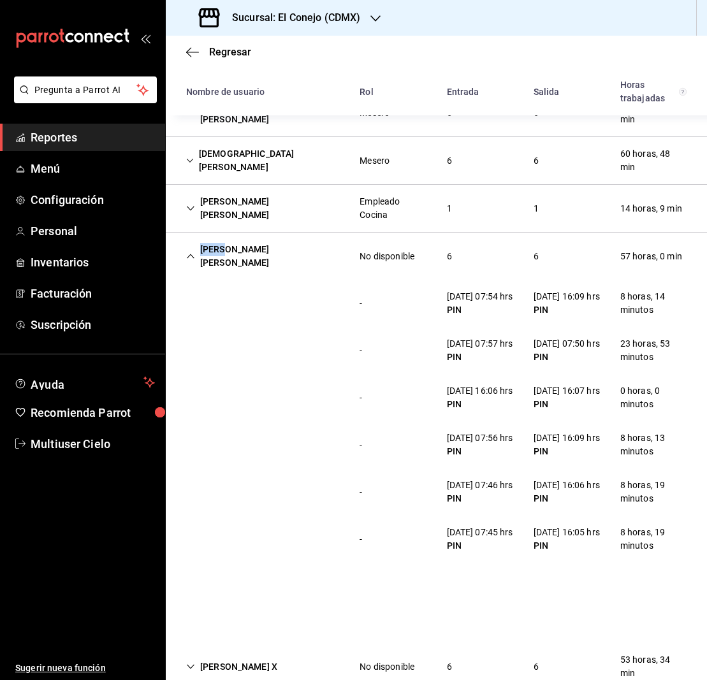
scroll to position [439, 0]
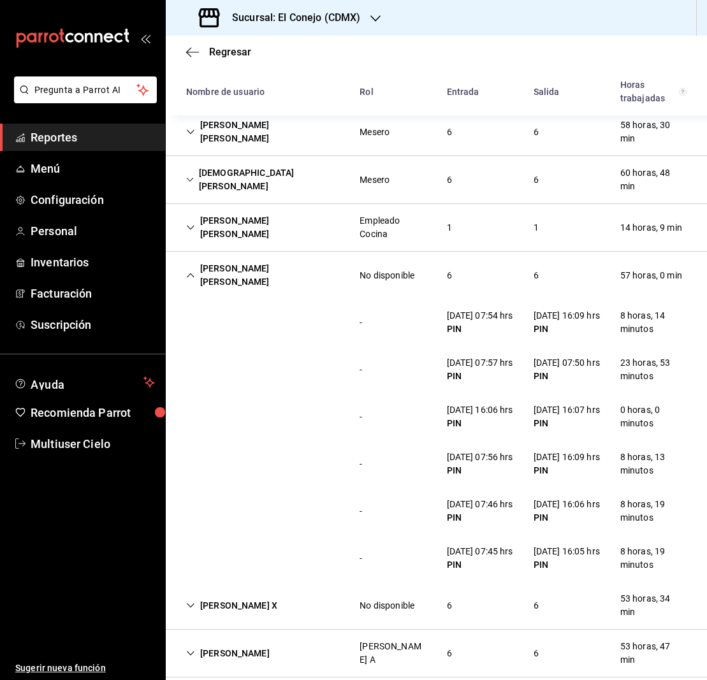
click at [187, 235] on div "[PERSON_NAME] [PERSON_NAME] Empleado Cocina 1 1 14 horas, 9 min" at bounding box center [436, 228] width 541 height 48
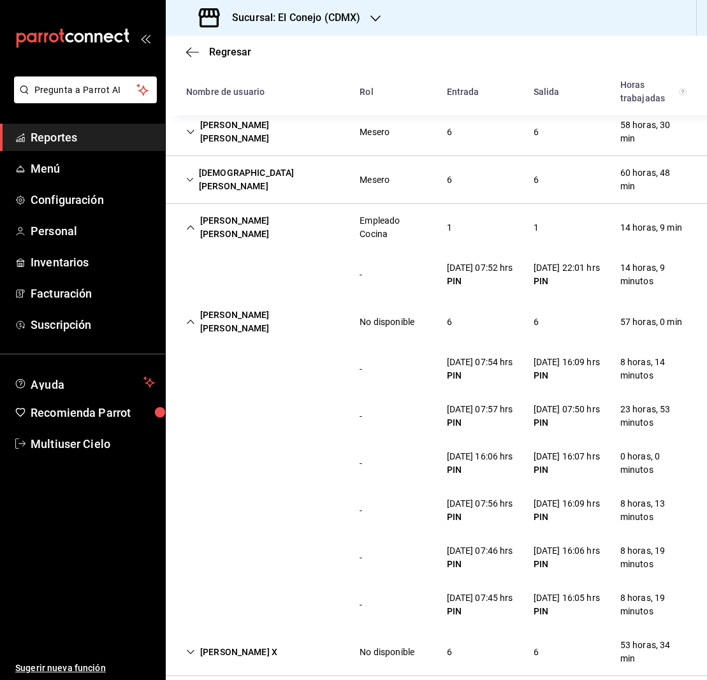
click at [191, 223] on icon "Cell" at bounding box center [190, 227] width 9 height 9
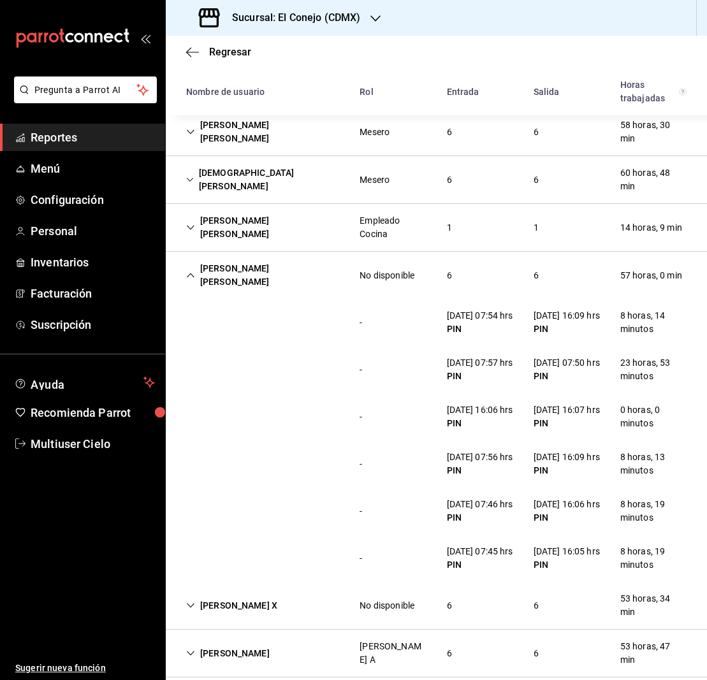
click at [190, 273] on icon "Cell" at bounding box center [191, 275] width 8 height 4
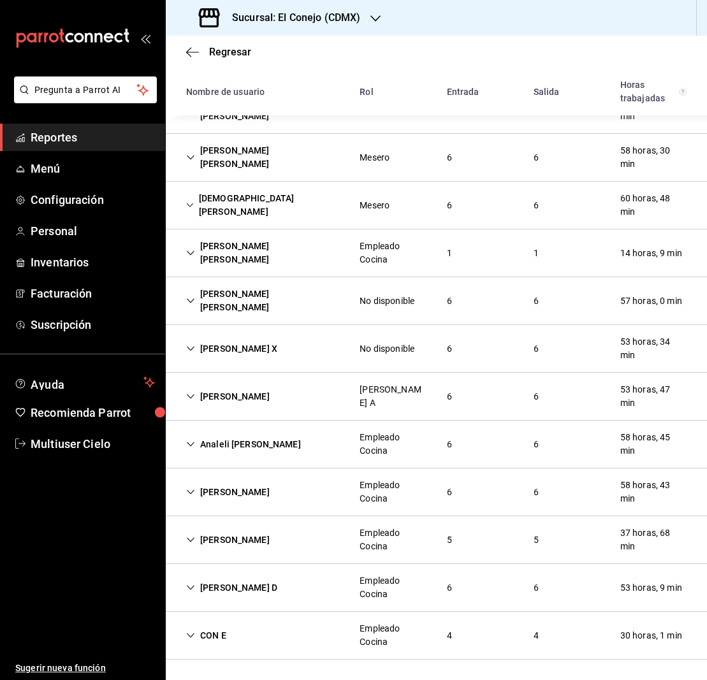
scroll to position [386, 0]
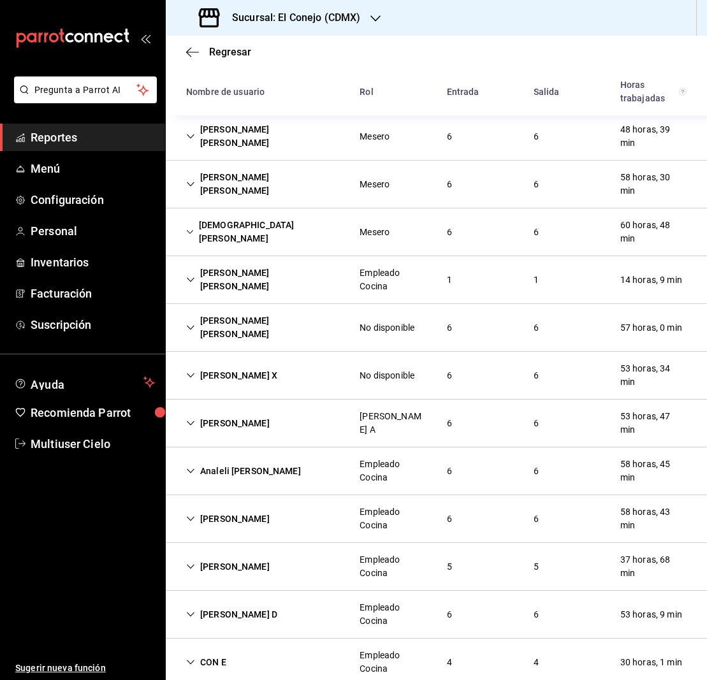
click at [191, 371] on icon "Cell" at bounding box center [190, 375] width 9 height 9
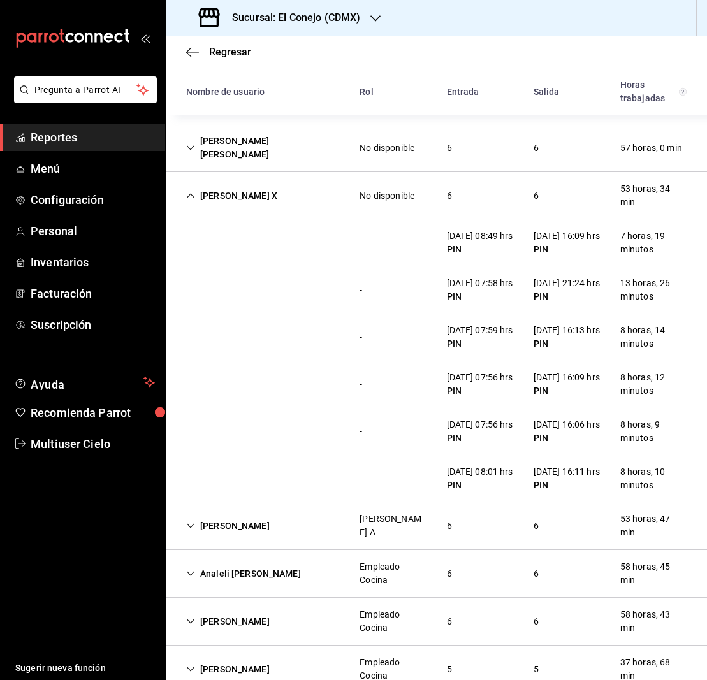
scroll to position [579, 0]
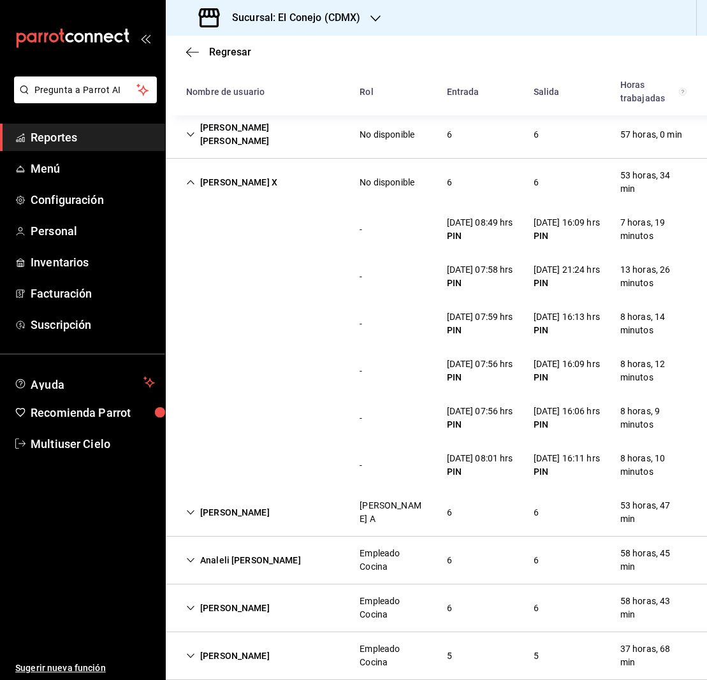
click at [190, 178] on icon "Cell" at bounding box center [190, 182] width 9 height 9
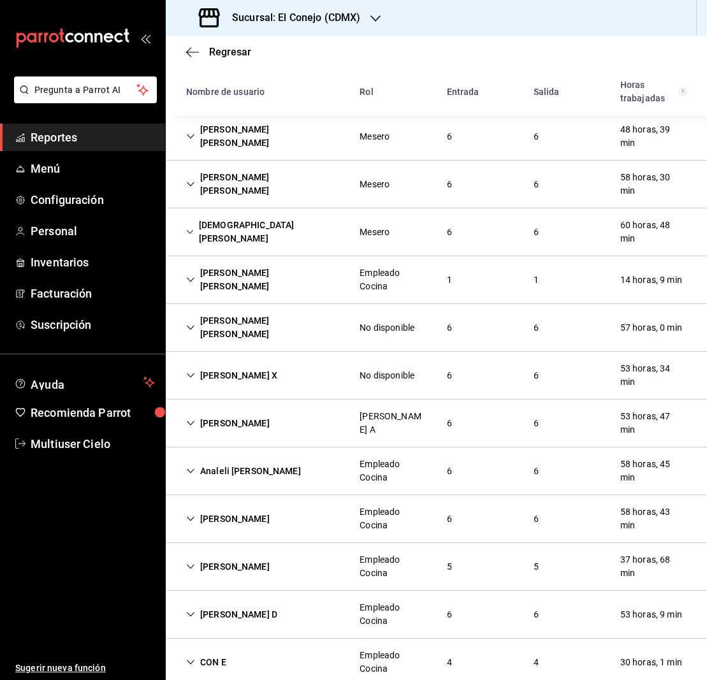
click at [187, 419] on icon "Cell" at bounding box center [190, 423] width 9 height 9
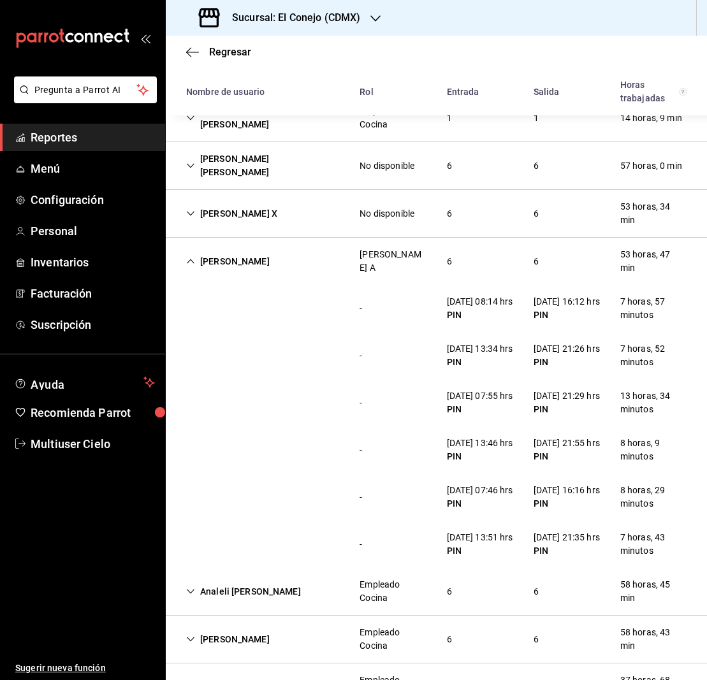
scroll to position [0, 0]
click at [186, 250] on div "[PERSON_NAME]" at bounding box center [228, 262] width 104 height 24
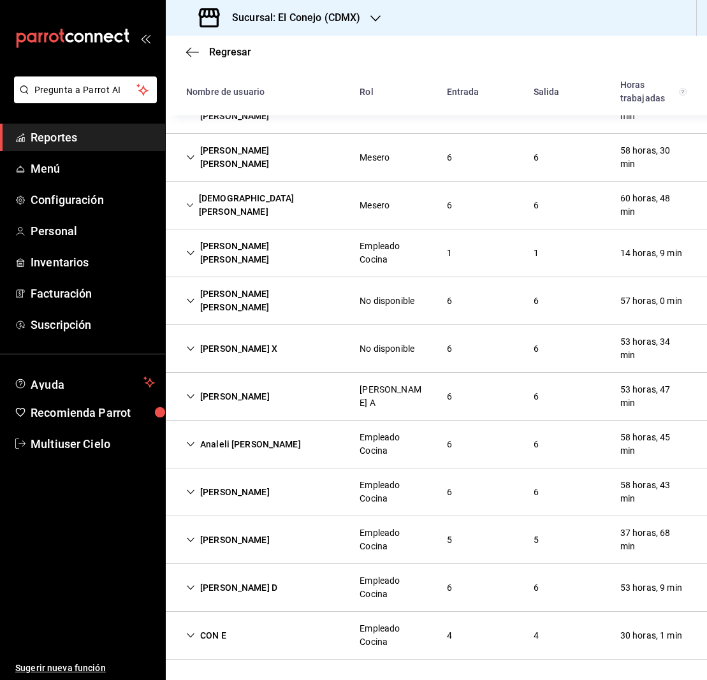
scroll to position [386, 0]
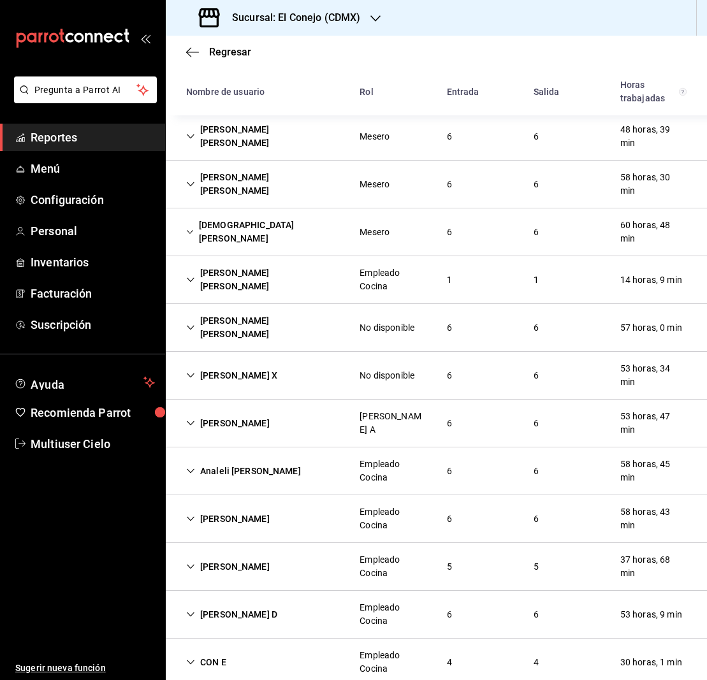
click at [187, 467] on icon "Cell" at bounding box center [190, 471] width 9 height 9
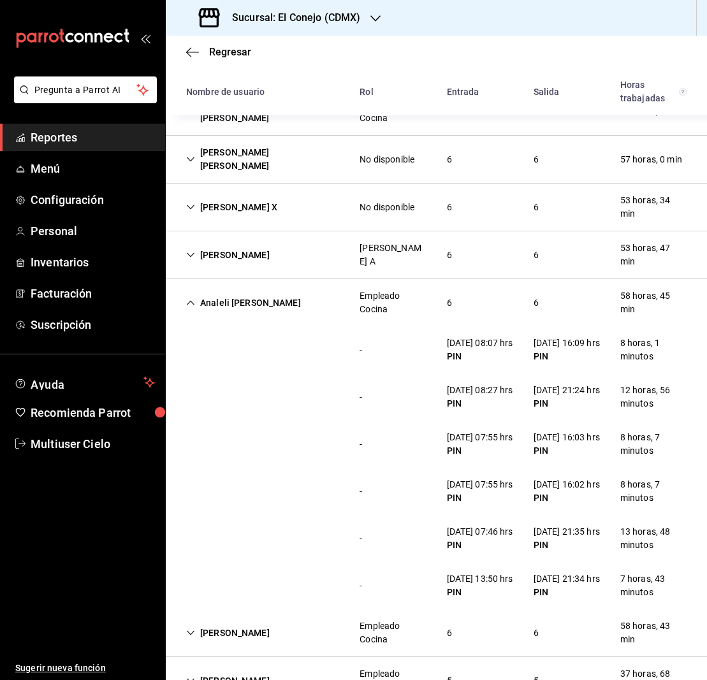
scroll to position [573, 0]
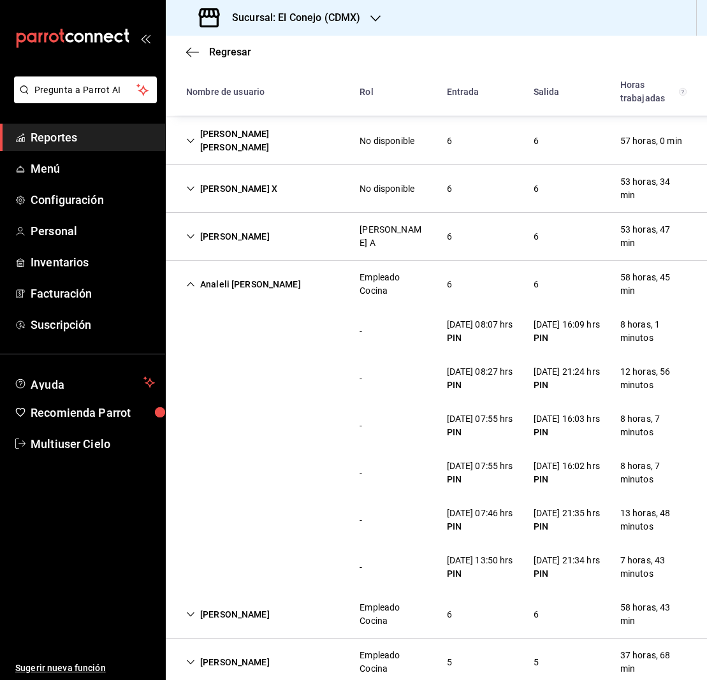
click at [188, 282] on icon "Cell" at bounding box center [191, 284] width 8 height 4
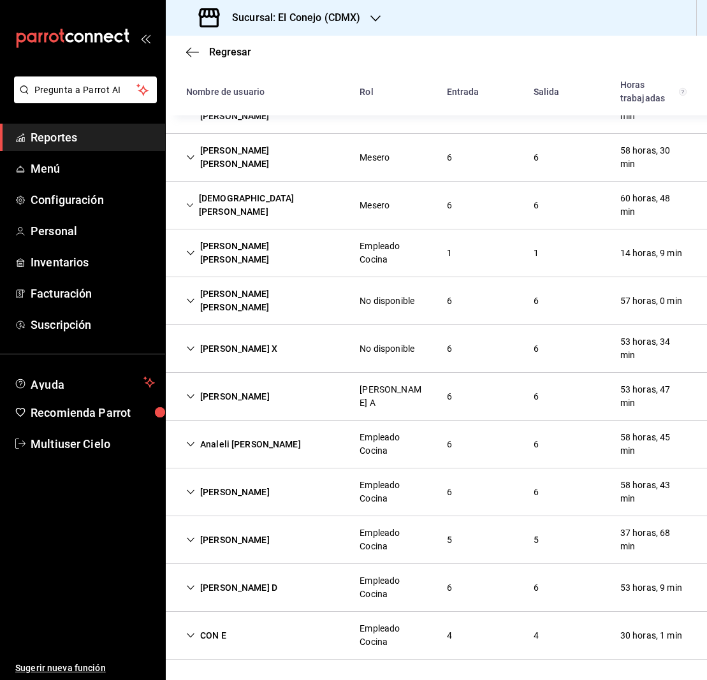
scroll to position [386, 0]
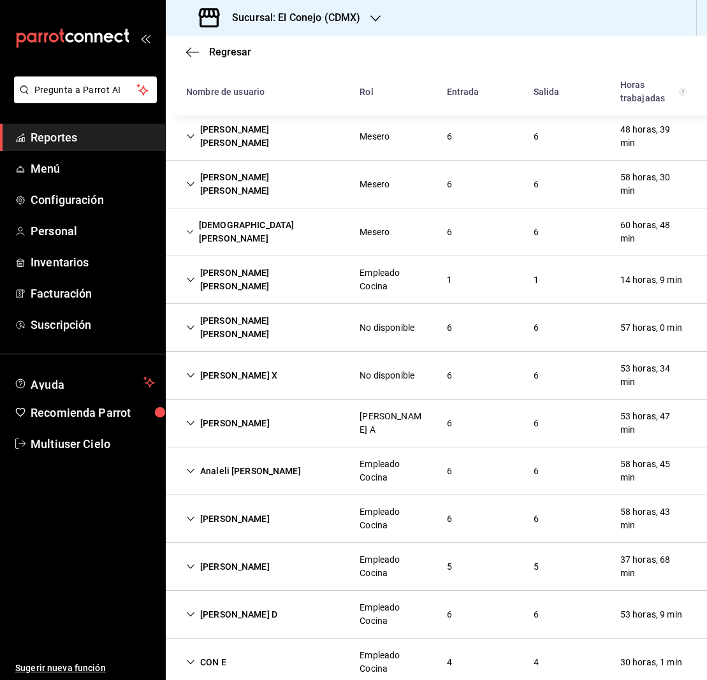
click at [192, 514] on icon "Cell" at bounding box center [190, 518] width 9 height 9
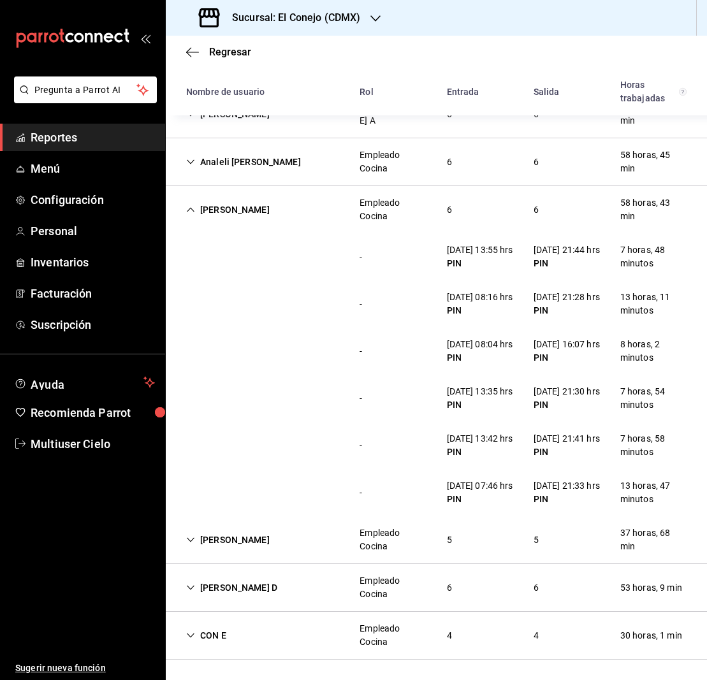
scroll to position [738, 0]
click at [187, 205] on icon "Cell" at bounding box center [190, 209] width 9 height 9
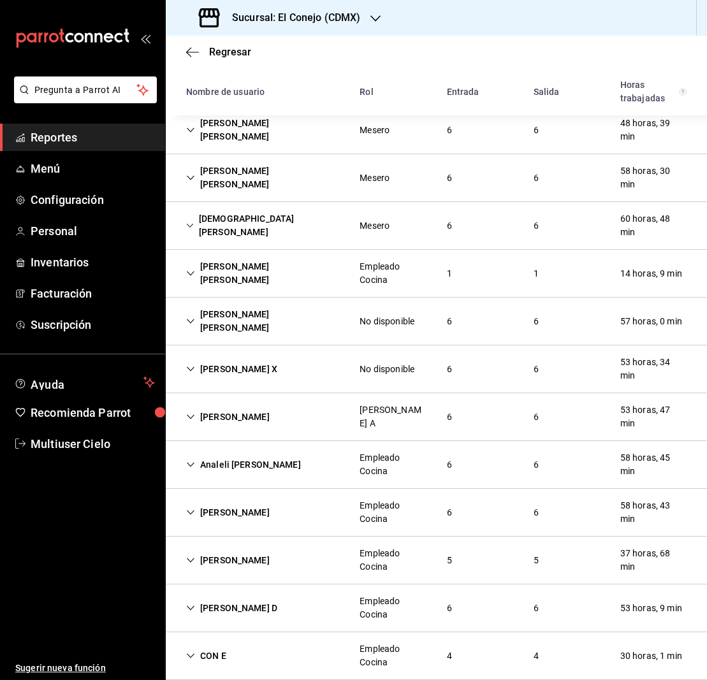
scroll to position [386, 0]
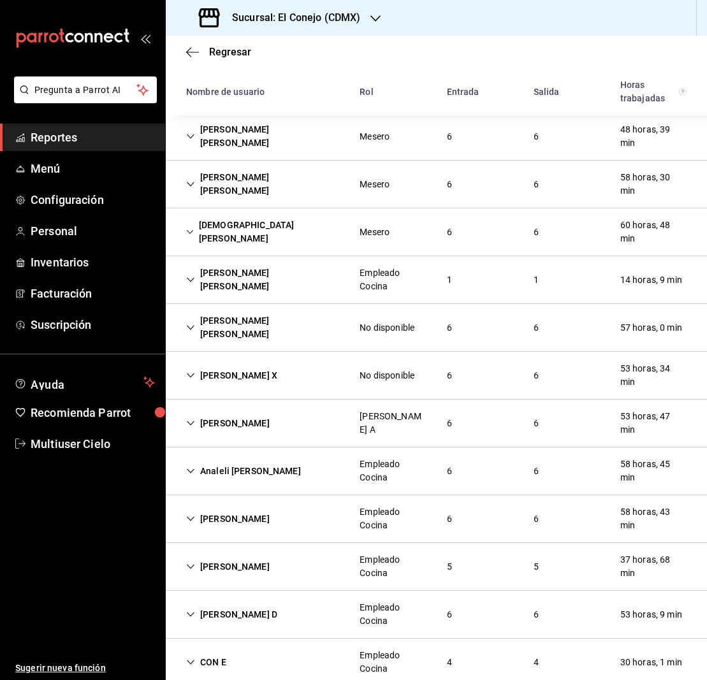
click at [186, 562] on icon "Cell" at bounding box center [190, 566] width 9 height 9
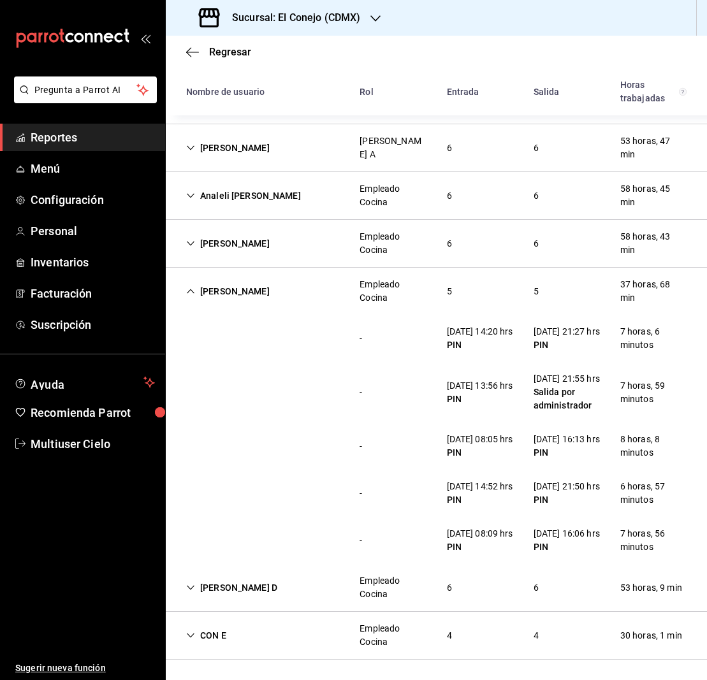
scroll to position [0, 0]
click at [190, 289] on icon "Cell" at bounding box center [191, 291] width 8 height 4
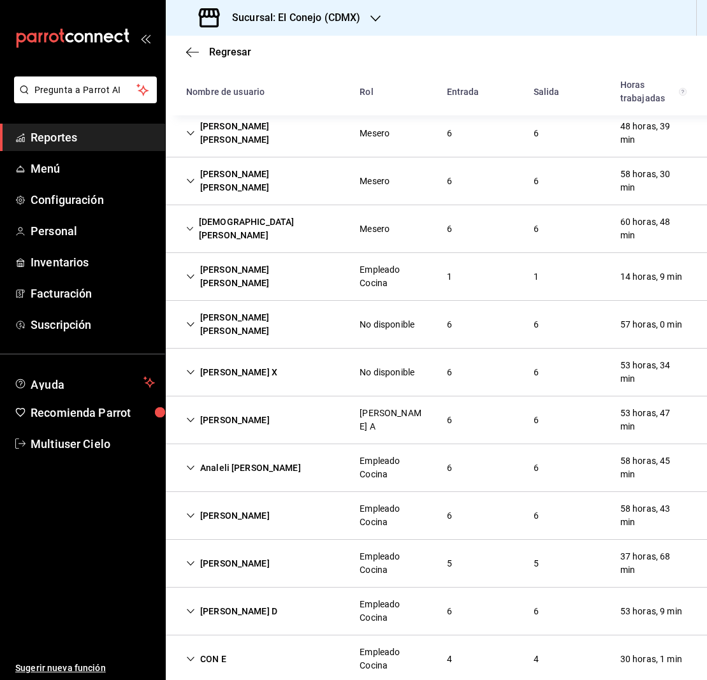
scroll to position [386, 0]
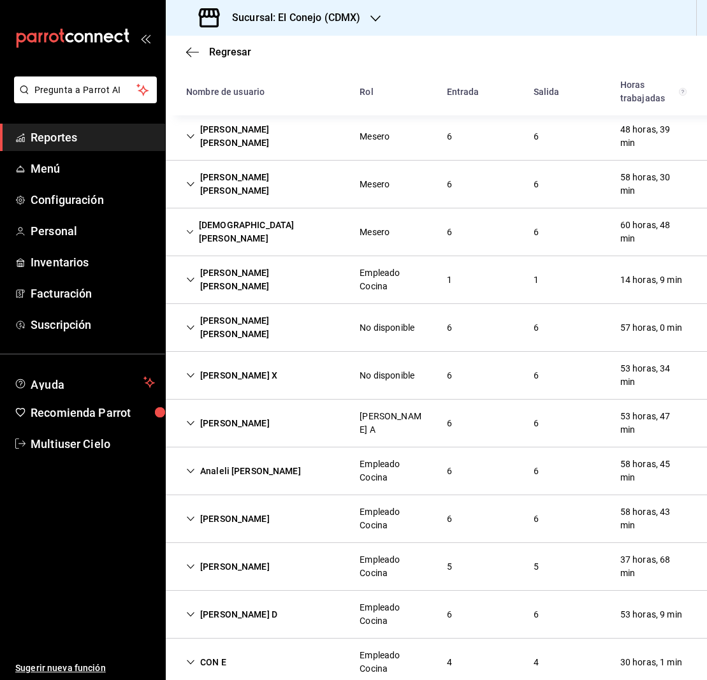
click at [186, 610] on icon "Cell" at bounding box center [190, 614] width 9 height 9
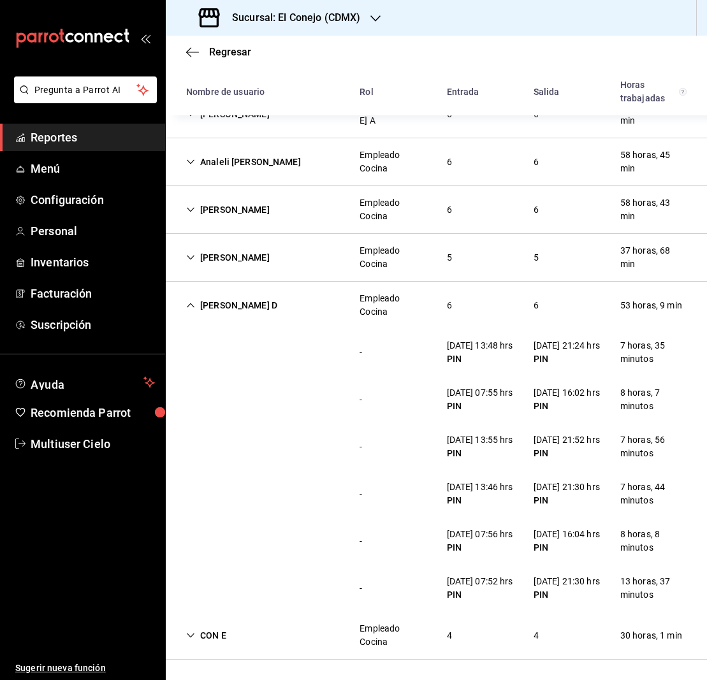
scroll to position [742, 0]
click at [191, 301] on icon "Cell" at bounding box center [190, 305] width 9 height 9
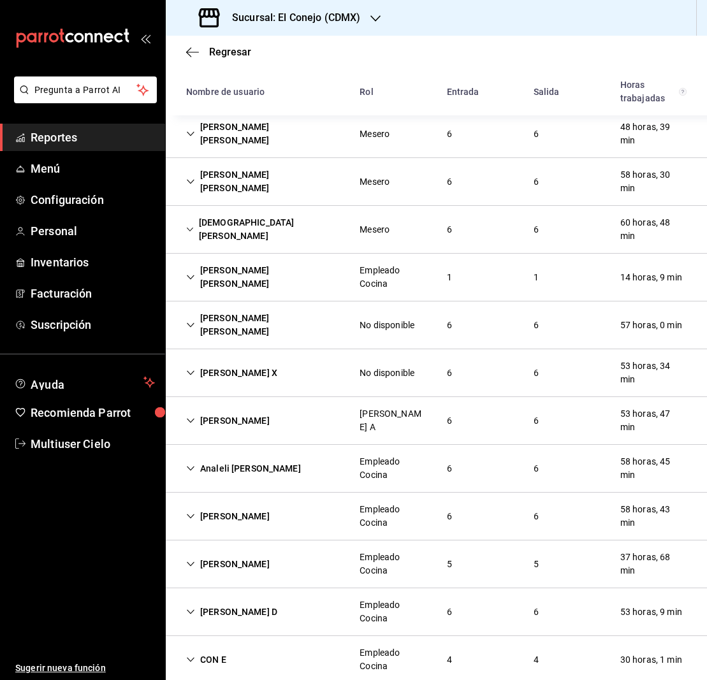
scroll to position [386, 0]
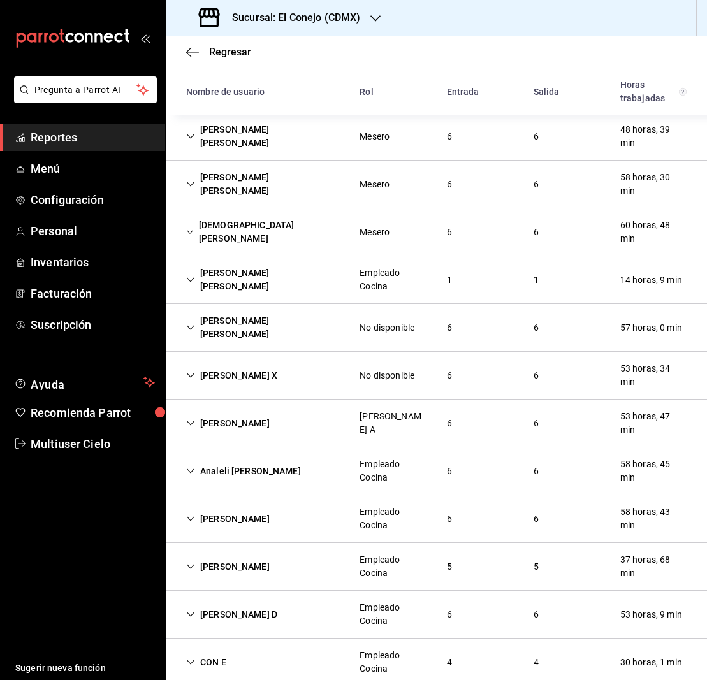
click at [193, 658] on icon "Cell" at bounding box center [190, 662] width 9 height 9
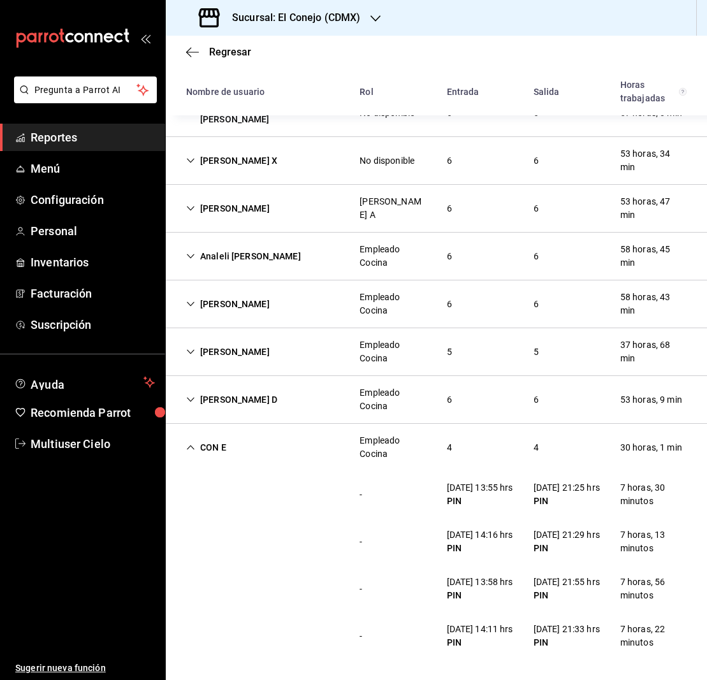
scroll to position [0, 0]
click at [191, 443] on icon "Cell" at bounding box center [190, 447] width 9 height 9
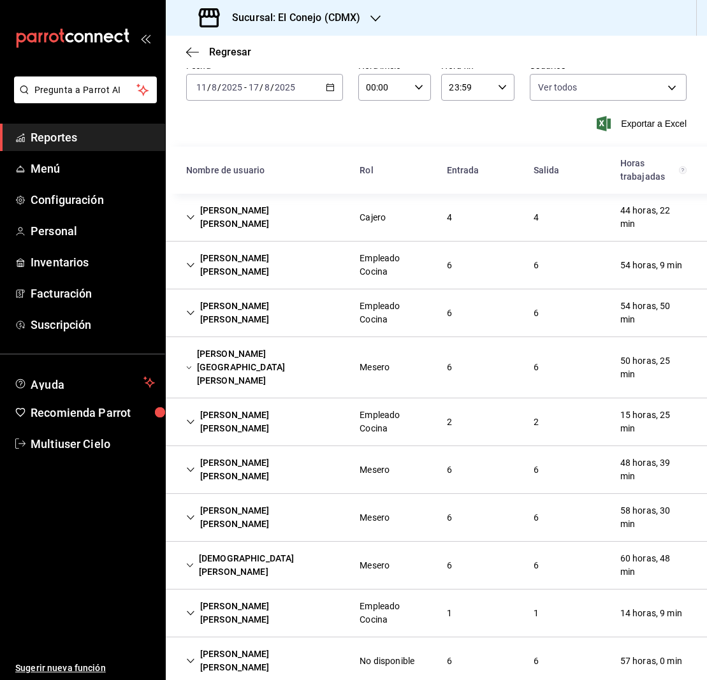
scroll to position [43, 0]
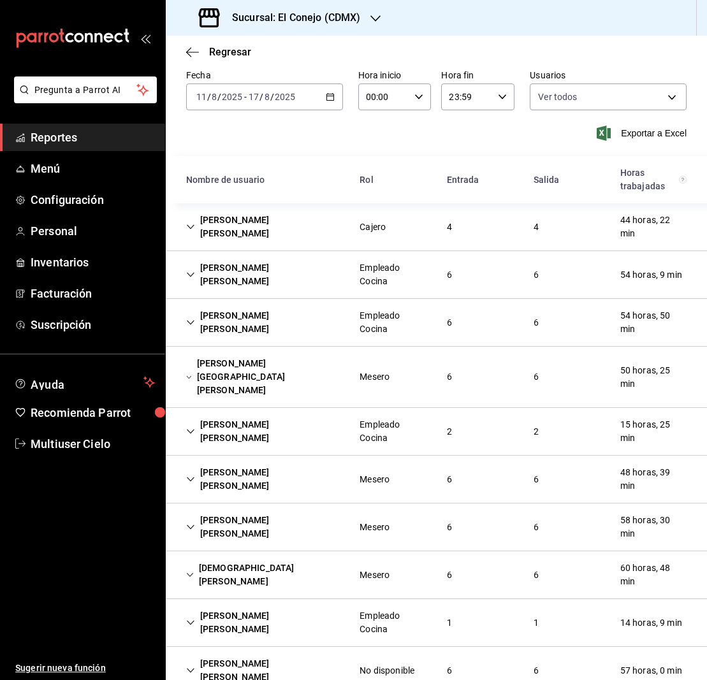
click at [191, 373] on icon "Cell" at bounding box center [189, 377] width 6 height 9
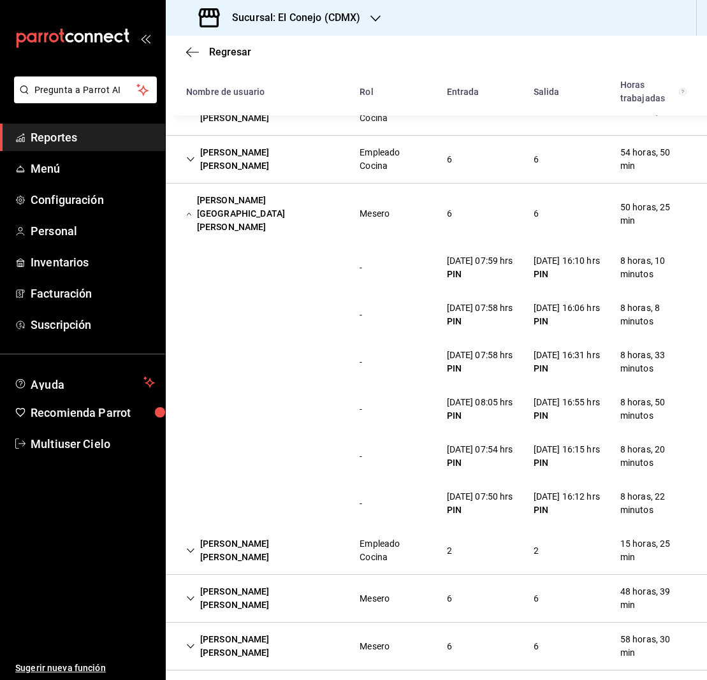
scroll to position [208, 0]
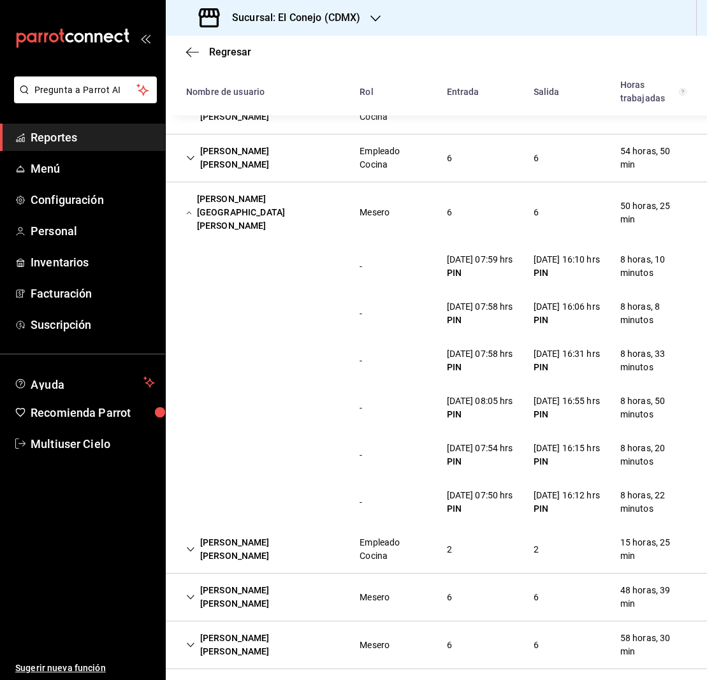
click at [190, 208] on icon "Cell" at bounding box center [189, 212] width 6 height 9
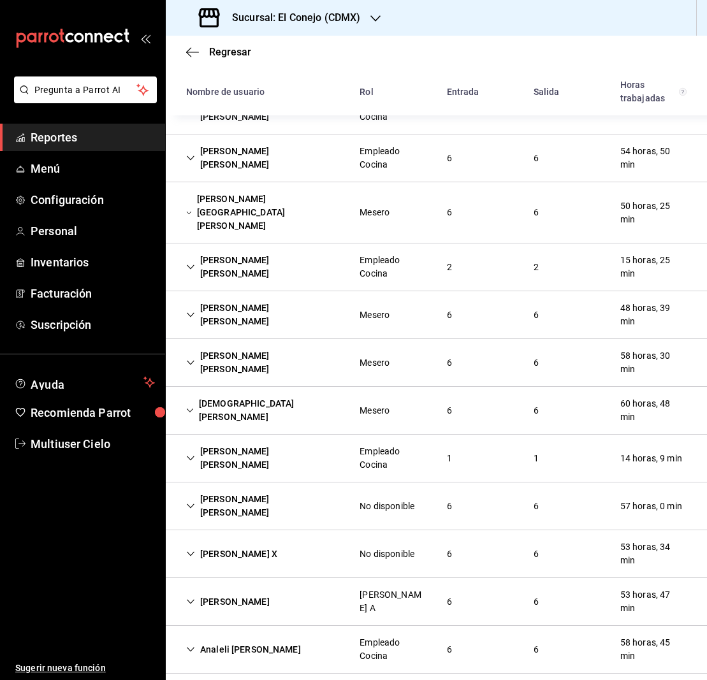
click at [193, 310] on icon "Cell" at bounding box center [190, 314] width 9 height 9
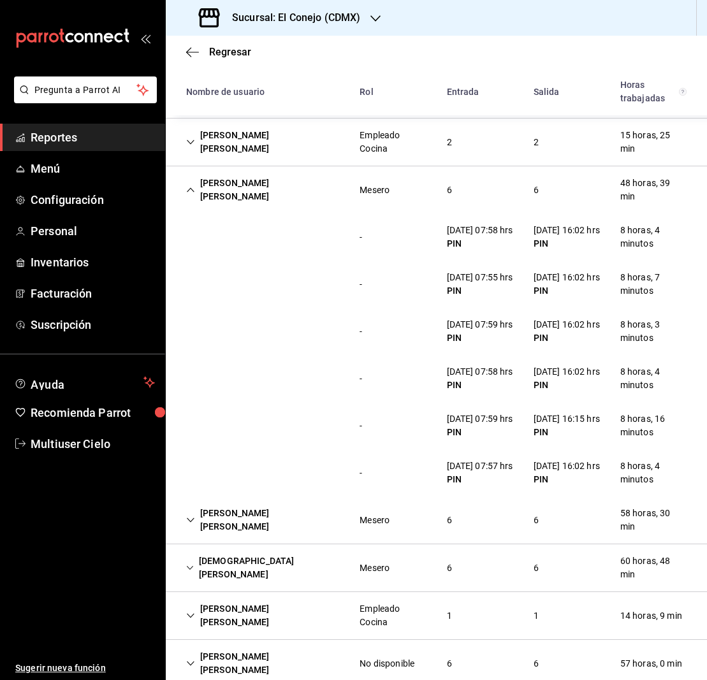
scroll to position [337, 0]
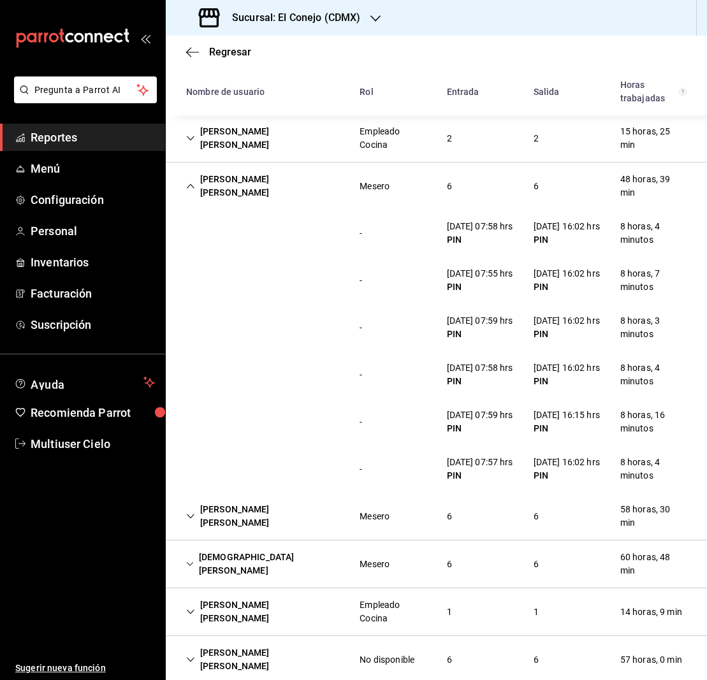
click at [193, 182] on icon "Cell" at bounding box center [190, 186] width 9 height 9
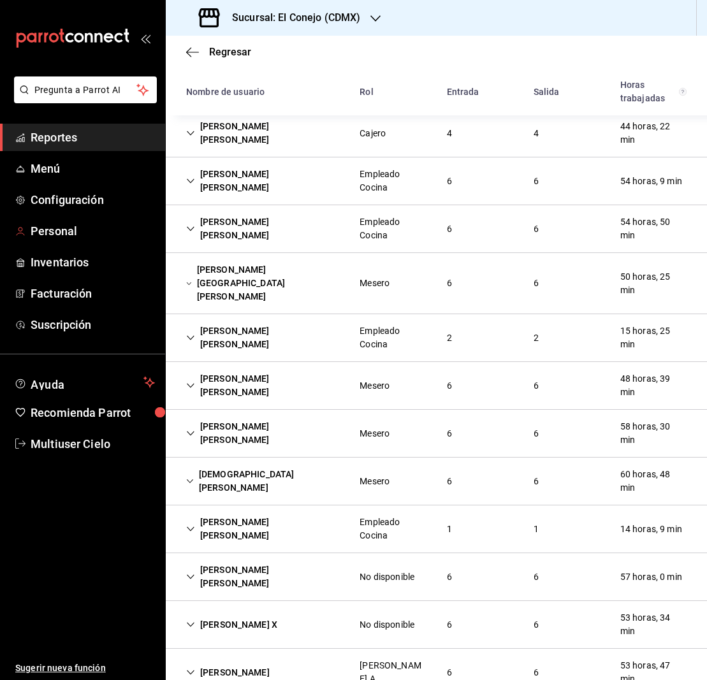
scroll to position [137, 0]
click at [196, 180] on div "[PERSON_NAME] [PERSON_NAME]" at bounding box center [262, 181] width 173 height 37
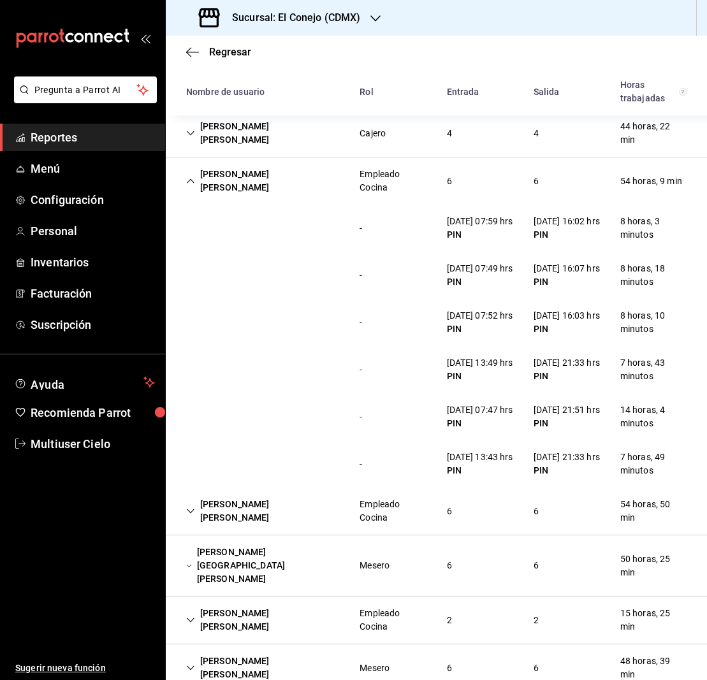
click at [194, 183] on icon "Cell" at bounding box center [190, 181] width 9 height 9
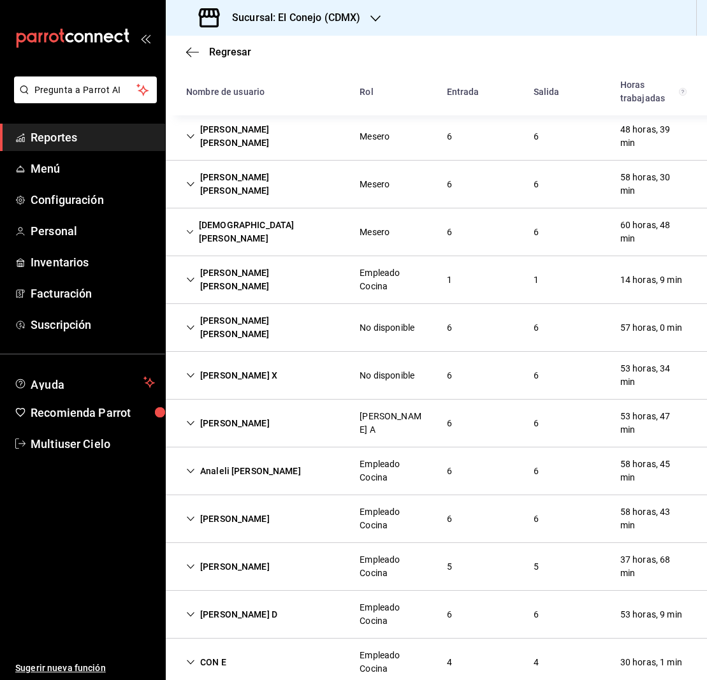
scroll to position [0, 0]
click at [188, 514] on icon "Cell" at bounding box center [190, 518] width 9 height 9
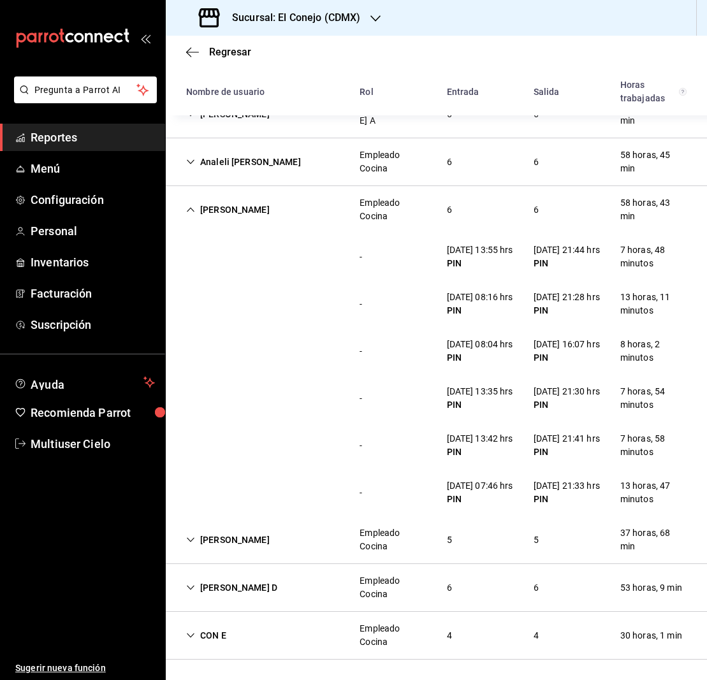
scroll to position [0, 1]
click at [188, 205] on icon "Cell" at bounding box center [190, 209] width 9 height 9
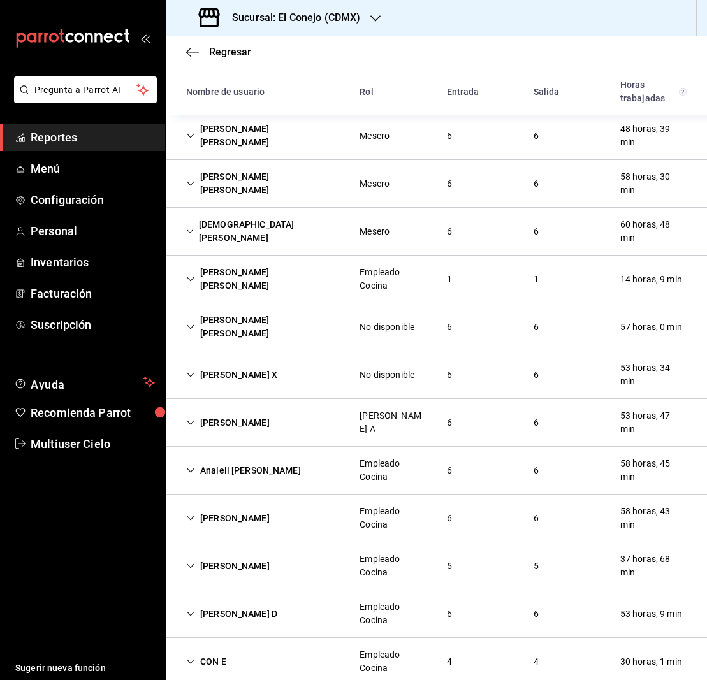
scroll to position [386, 0]
click at [193, 613] on icon "Cell" at bounding box center [191, 615] width 8 height 4
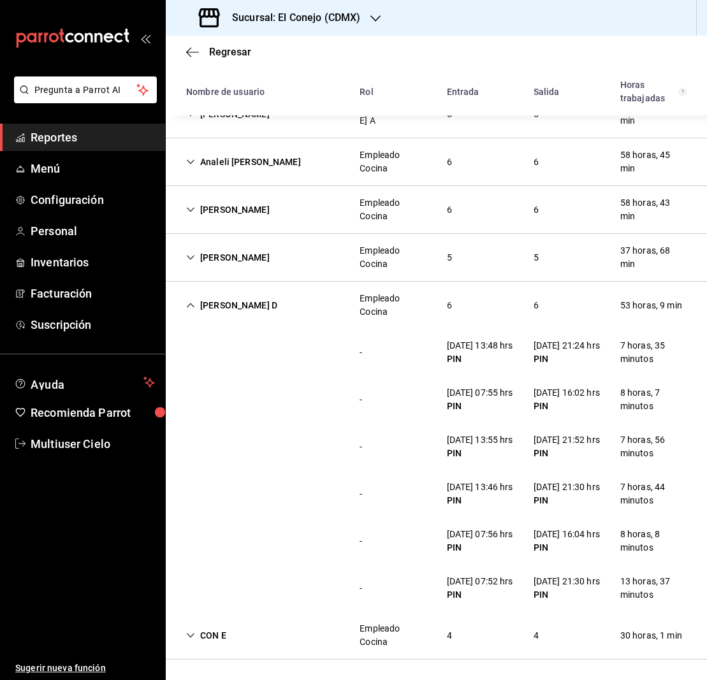
scroll to position [749, 0]
click at [190, 301] on icon "Cell" at bounding box center [190, 305] width 9 height 9
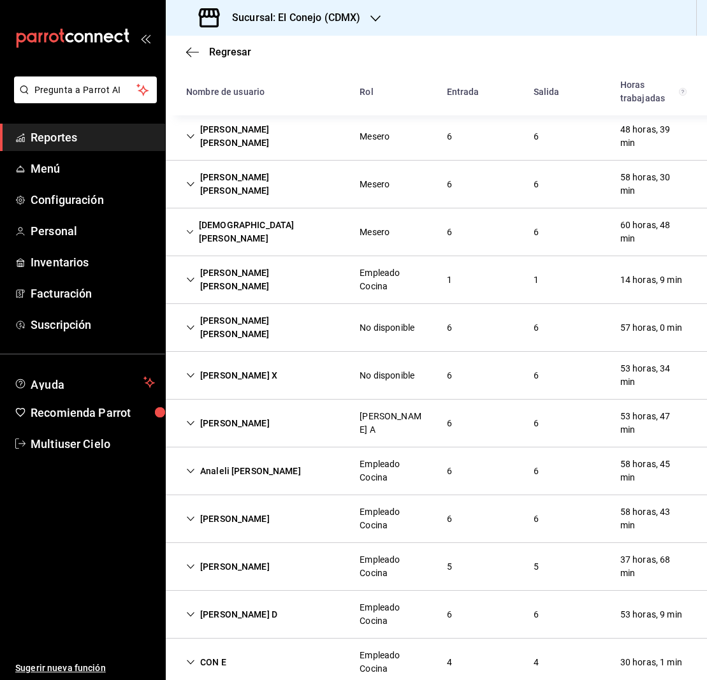
scroll to position [0, 0]
click at [200, 50] on span "Regresar" at bounding box center [218, 52] width 65 height 12
